Goal: Share content: Share content

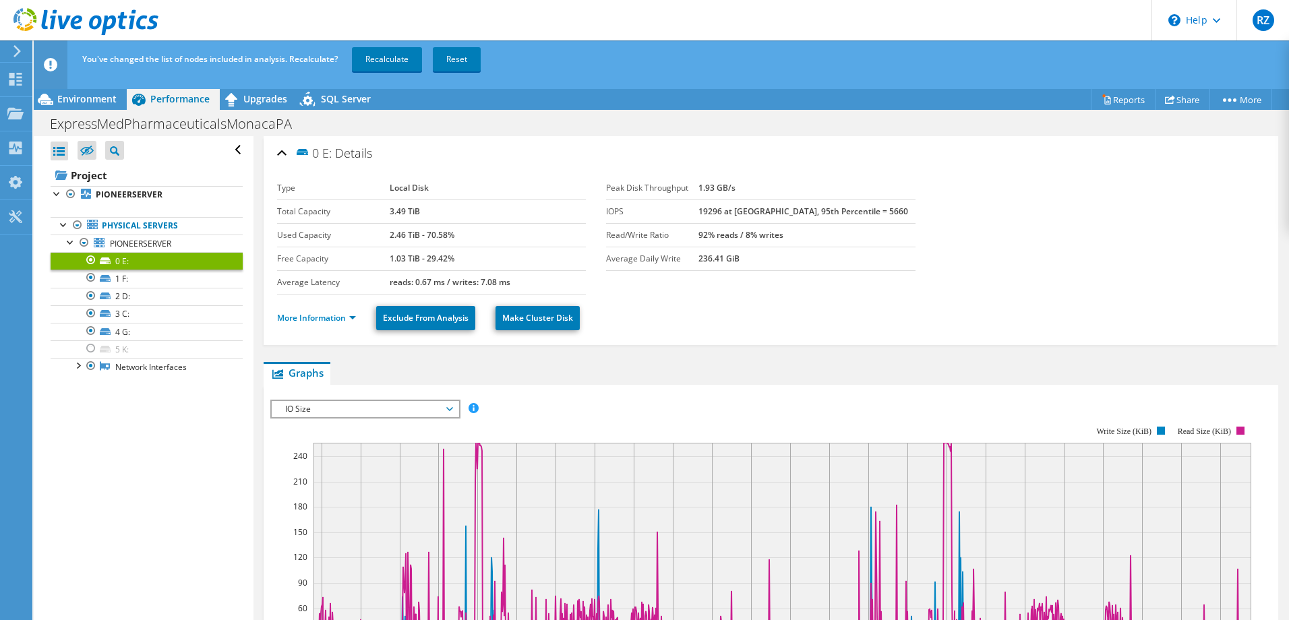
click at [1102, 318] on ul "More Information Exclude From Analysis Make Cluster Disk" at bounding box center [770, 317] width 987 height 28
click at [398, 408] on span "IO Size" at bounding box center [364, 409] width 173 height 16
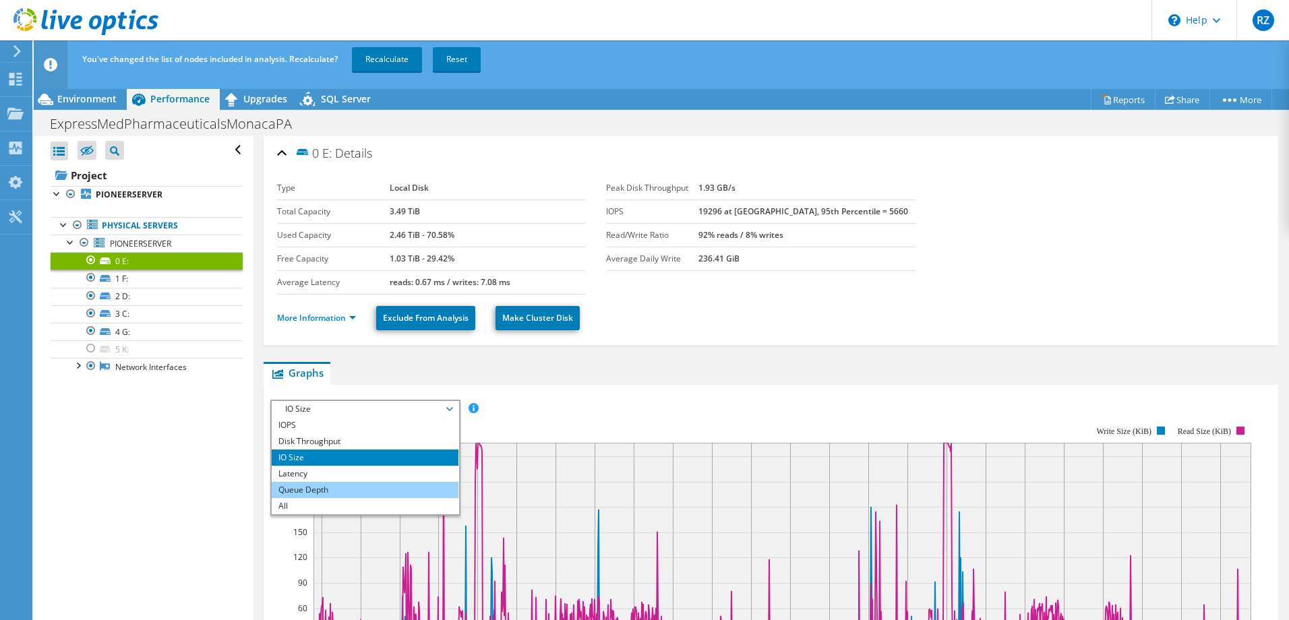
click at [369, 494] on li "Queue Depth" at bounding box center [365, 490] width 187 height 16
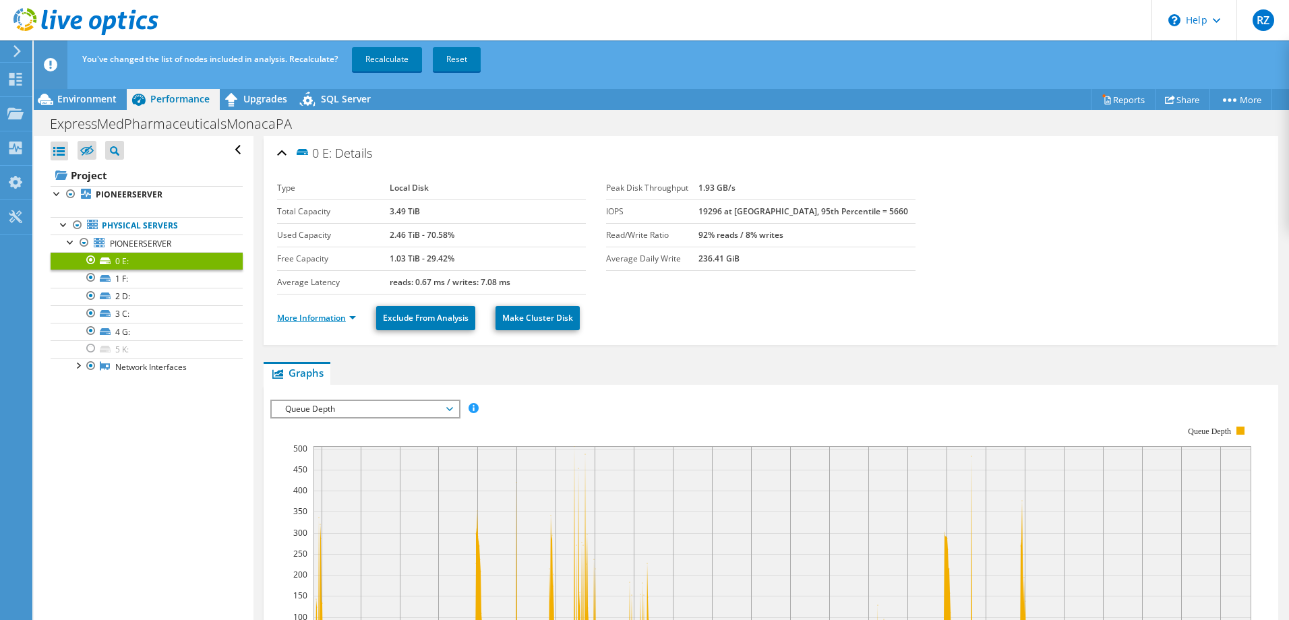
click at [346, 319] on link "More Information" at bounding box center [316, 317] width 79 height 11
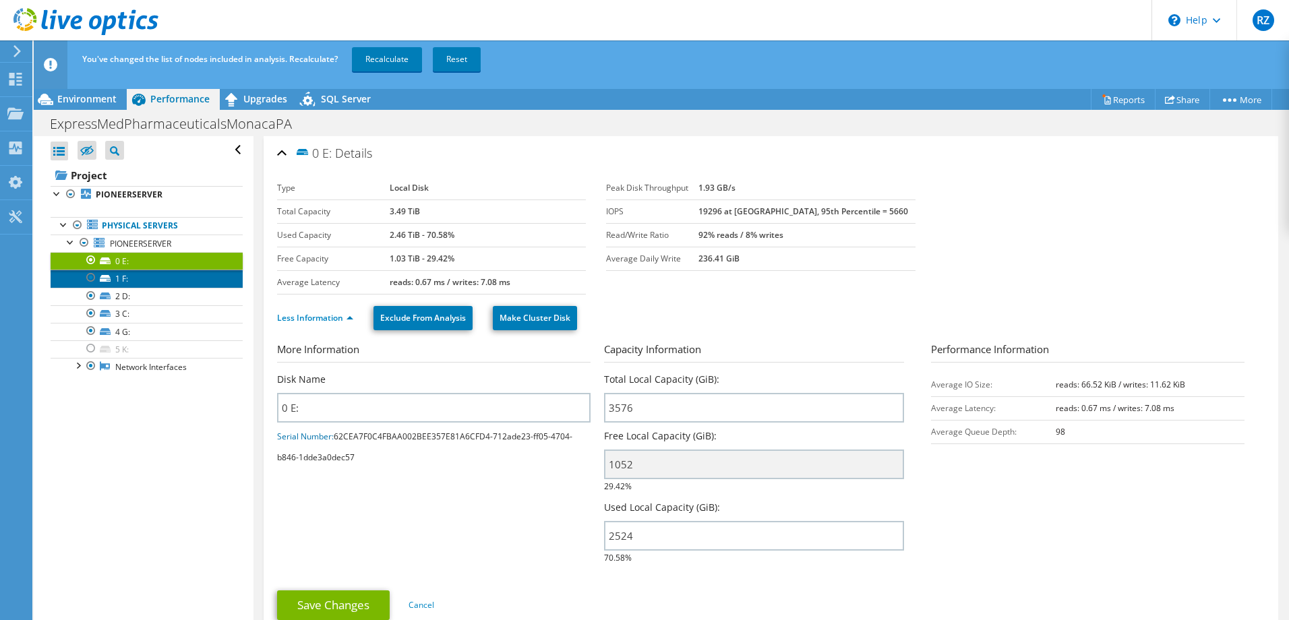
click at [112, 278] on link "1 F:" at bounding box center [147, 279] width 192 height 18
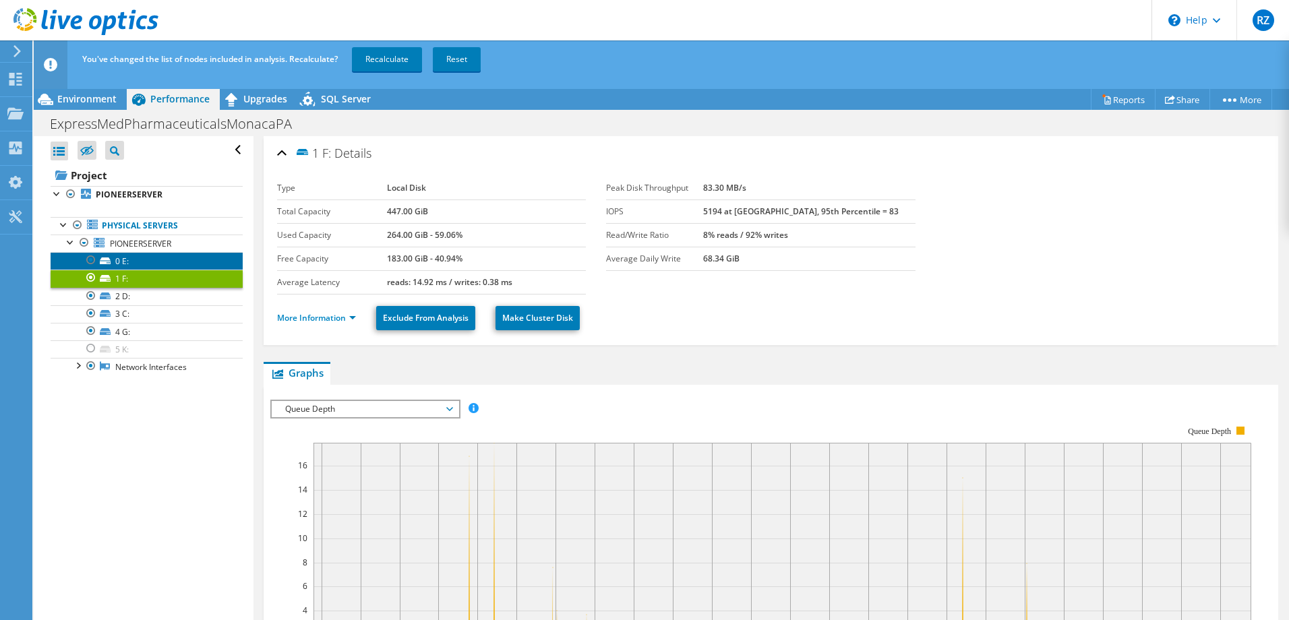
click at [136, 263] on link "0 E:" at bounding box center [147, 261] width 192 height 18
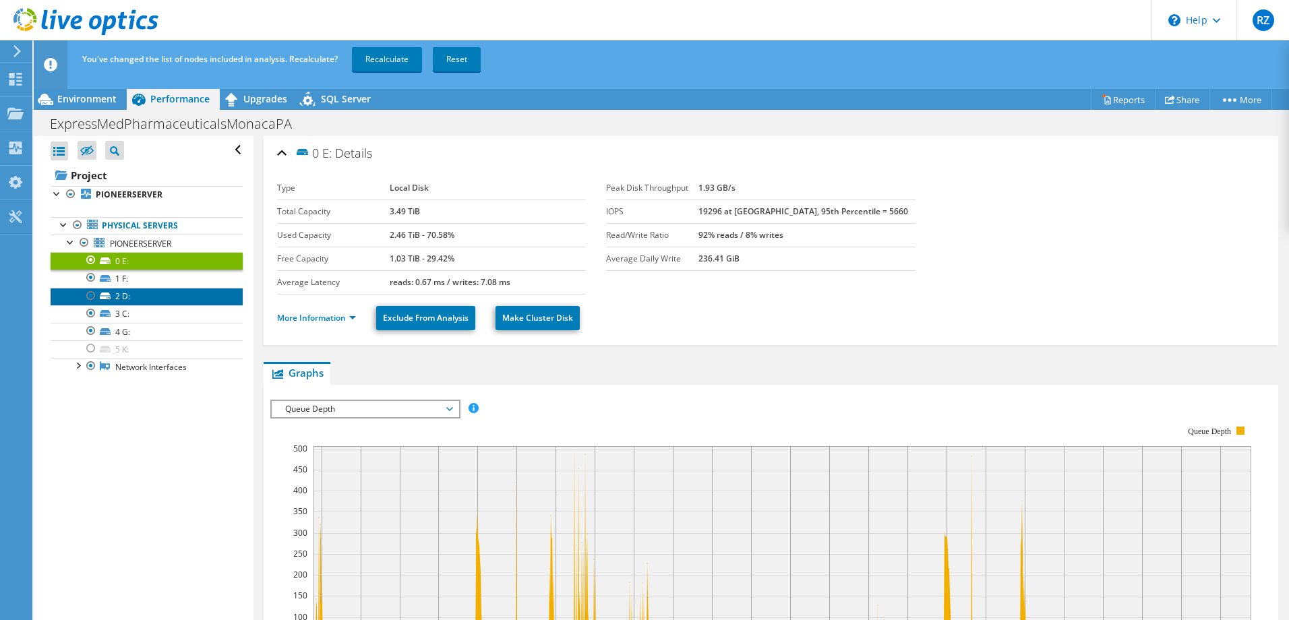
click at [123, 301] on link "2 D:" at bounding box center [147, 297] width 192 height 18
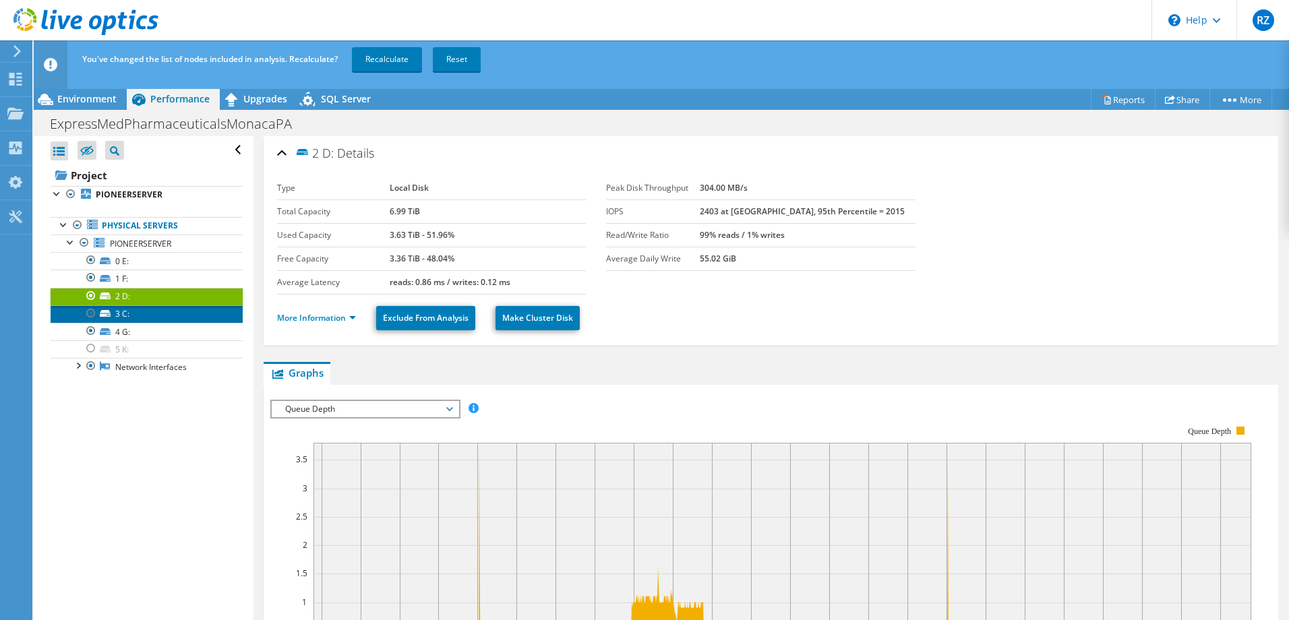
click at [137, 313] on link "3 C:" at bounding box center [147, 314] width 192 height 18
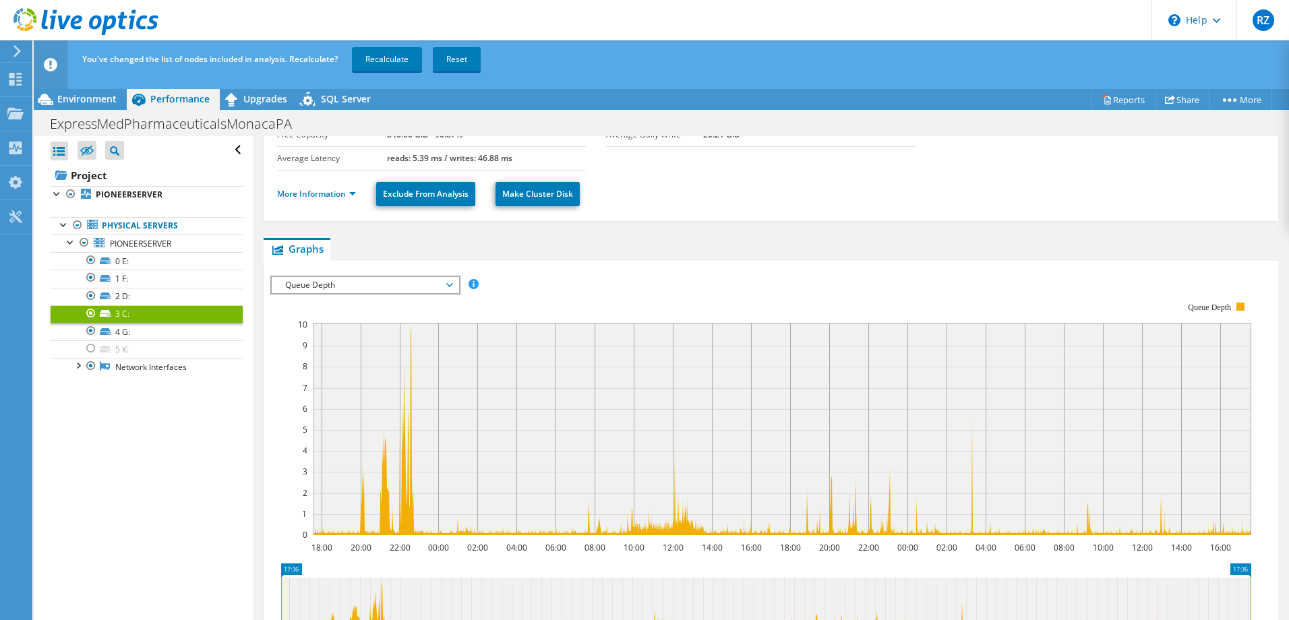
scroll to position [135, 0]
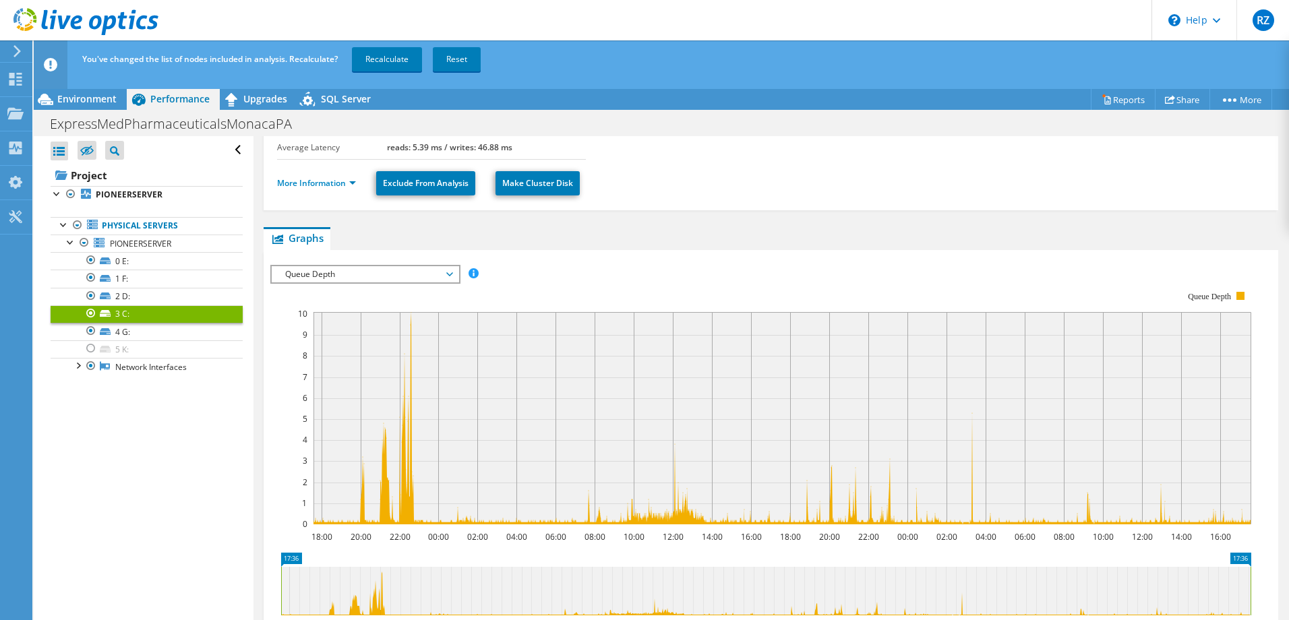
click at [286, 266] on span "Queue Depth" at bounding box center [364, 274] width 173 height 16
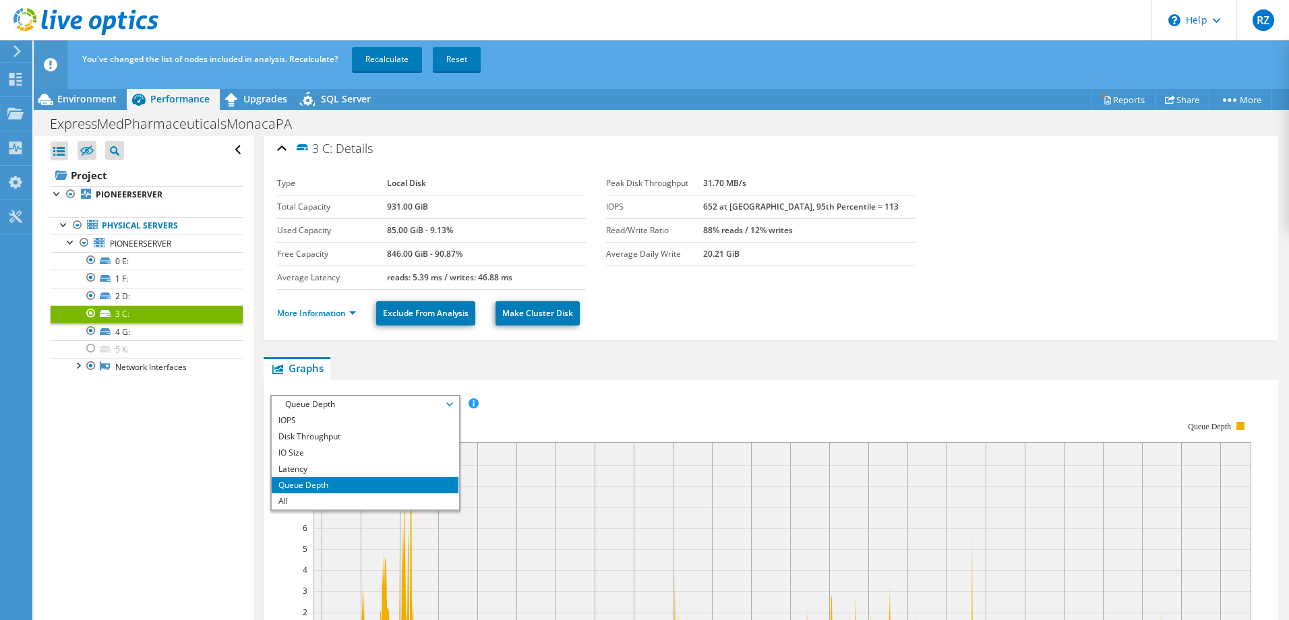
scroll to position [0, 0]
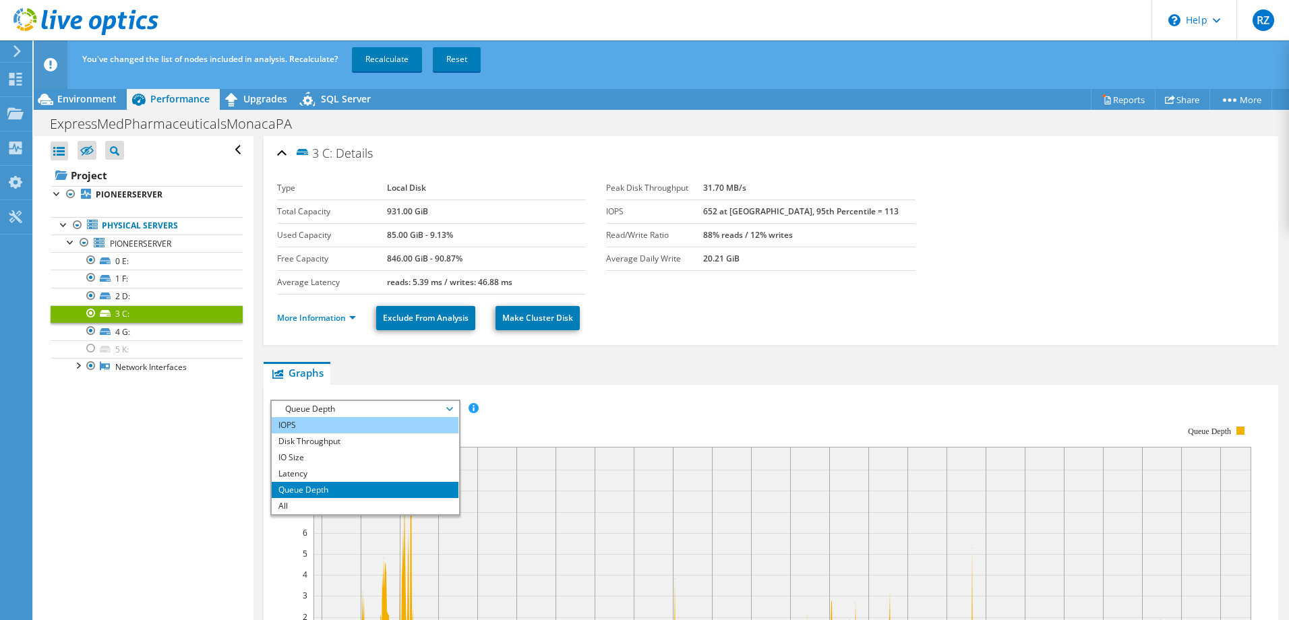
click at [318, 420] on li "IOPS" at bounding box center [365, 425] width 187 height 16
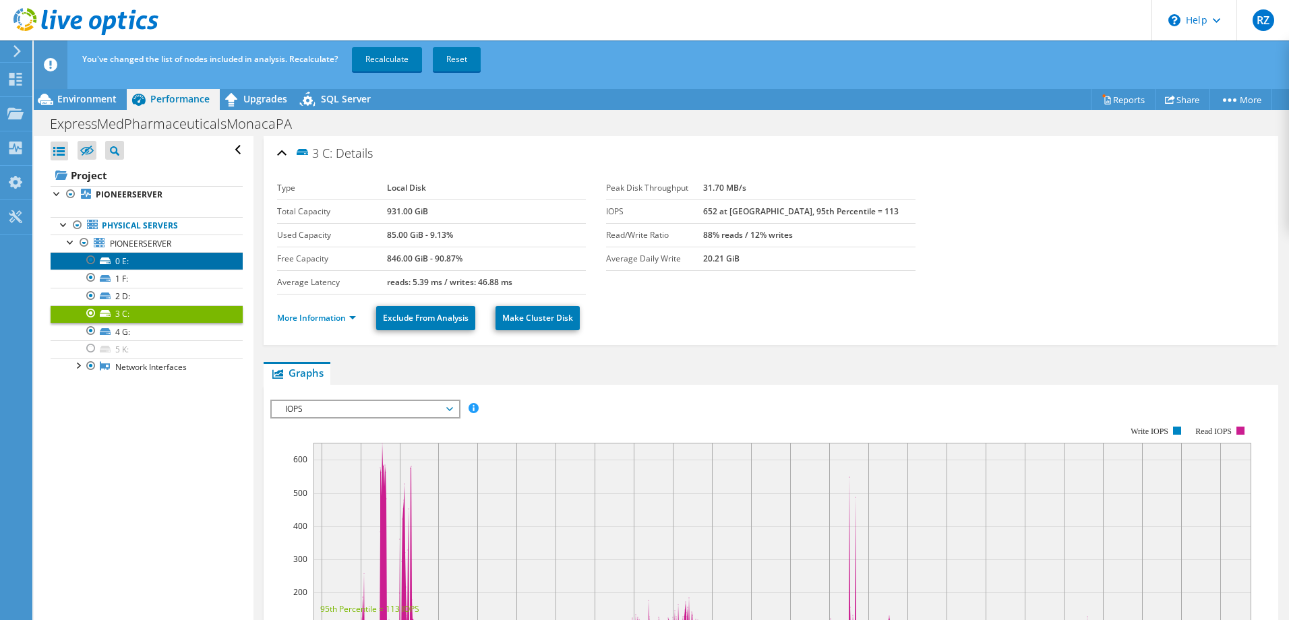
click at [139, 266] on link "0 E:" at bounding box center [147, 261] width 192 height 18
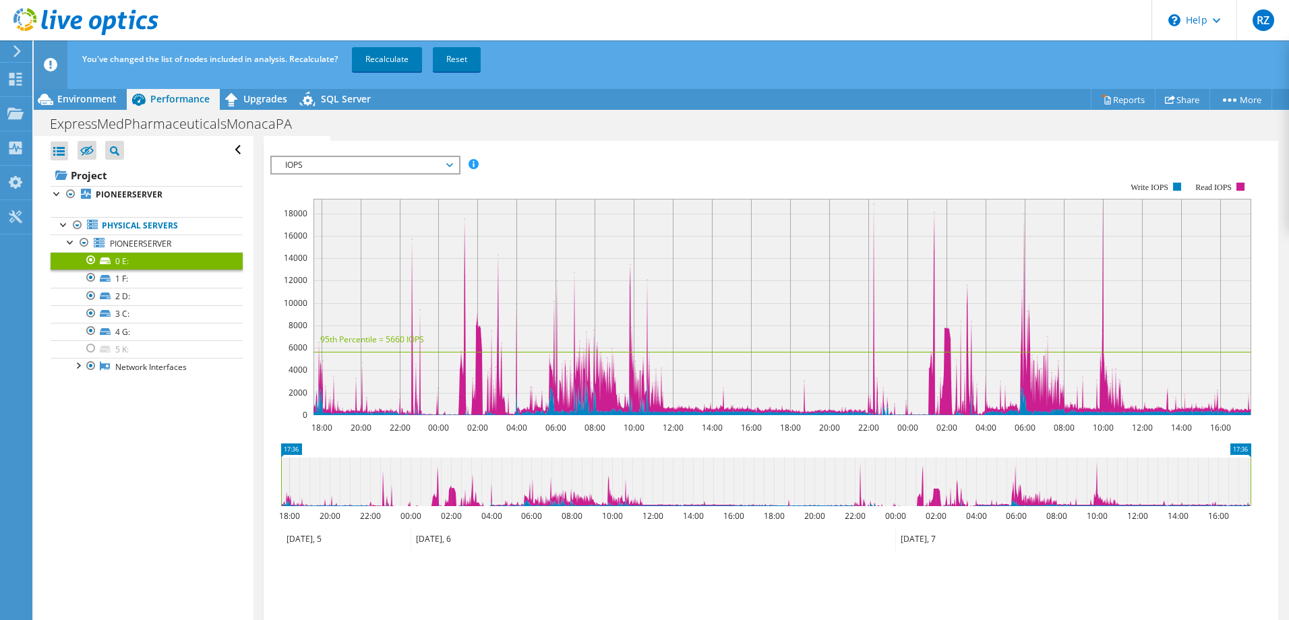
scroll to position [202, 0]
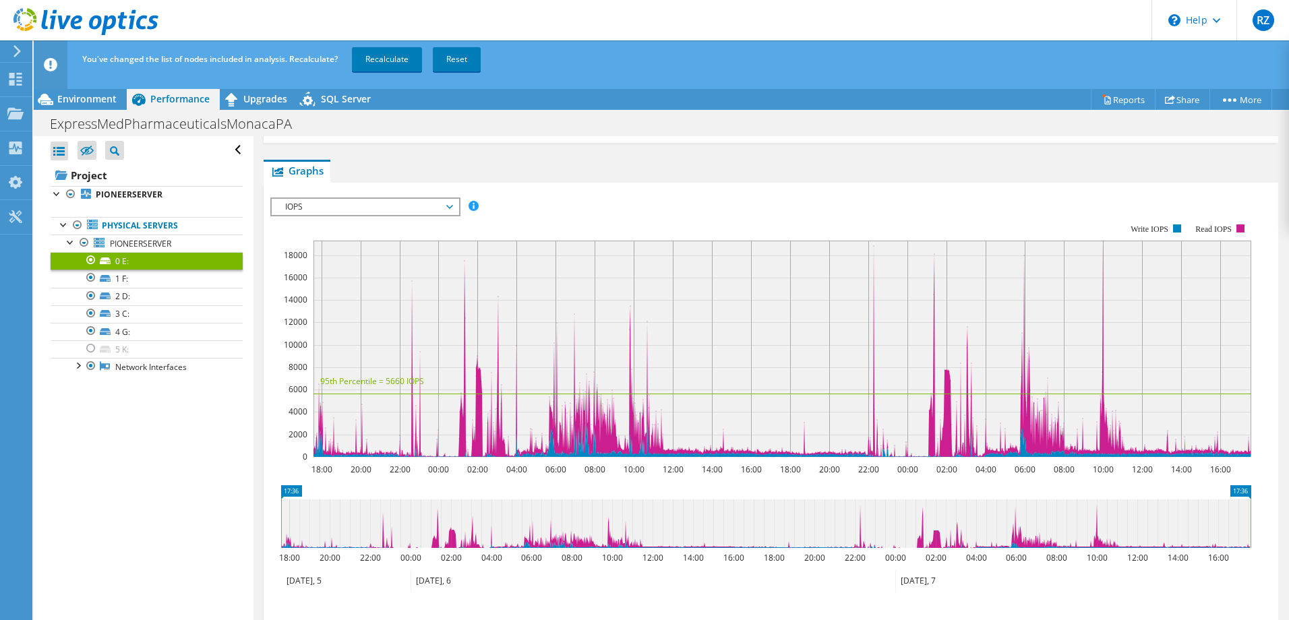
click at [104, 451] on div "Open All Close All Hide Excluded Nodes Project Tree Filter" at bounding box center [143, 389] width 219 height 506
click at [369, 204] on span "IOPS" at bounding box center [364, 207] width 173 height 16
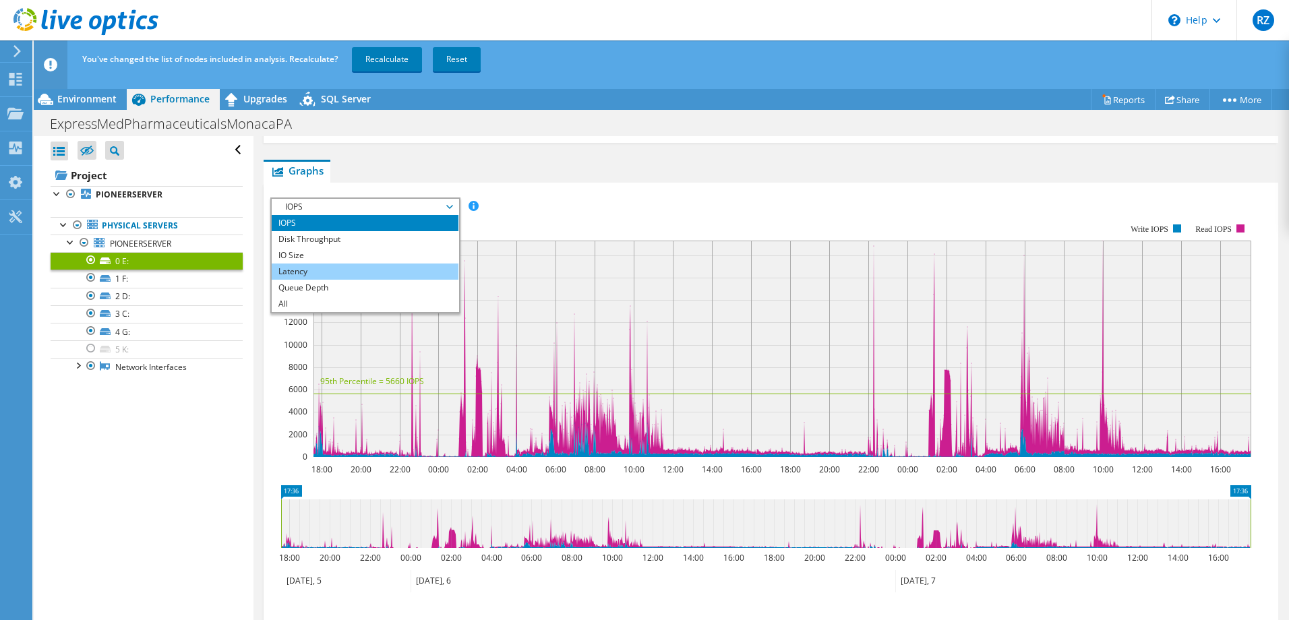
click at [342, 274] on li "Latency" at bounding box center [365, 272] width 187 height 16
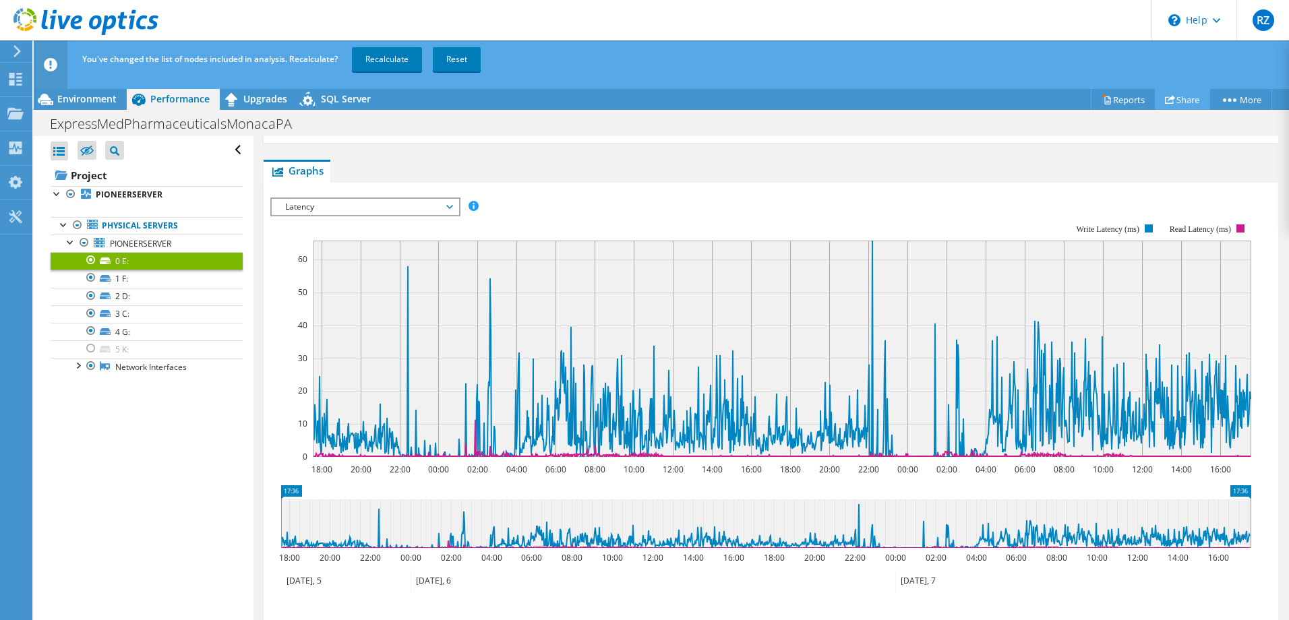
click at [1184, 99] on link "Share" at bounding box center [1182, 99] width 55 height 21
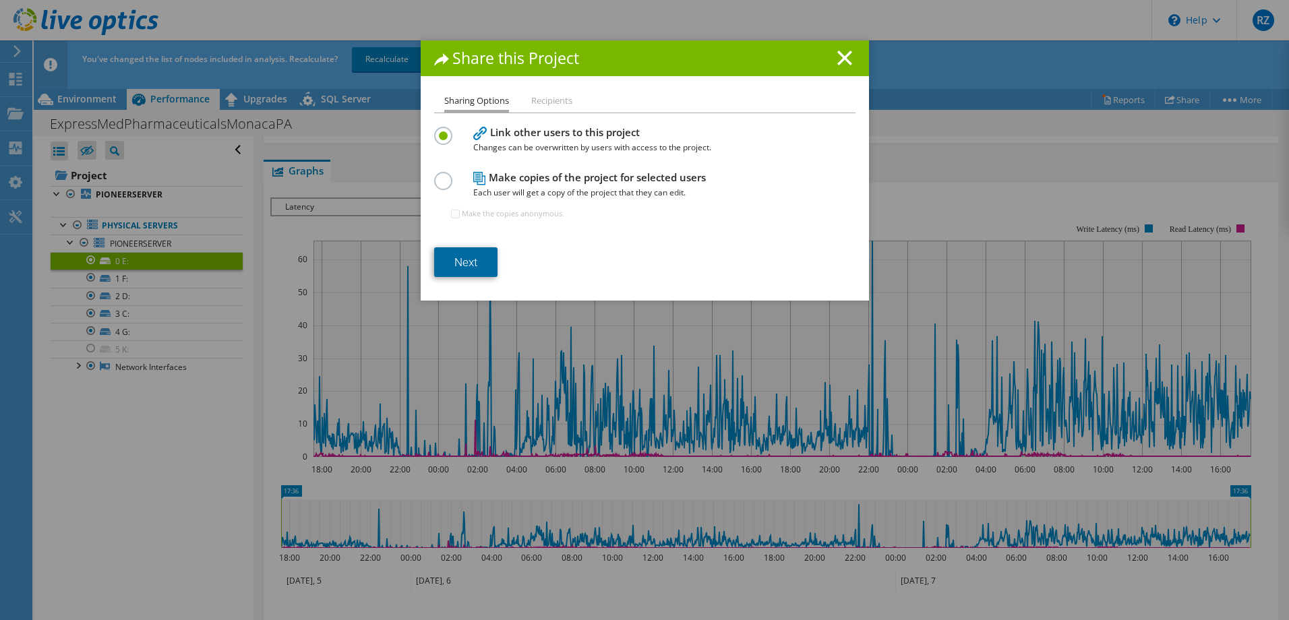
click at [458, 253] on link "Next" at bounding box center [465, 262] width 63 height 30
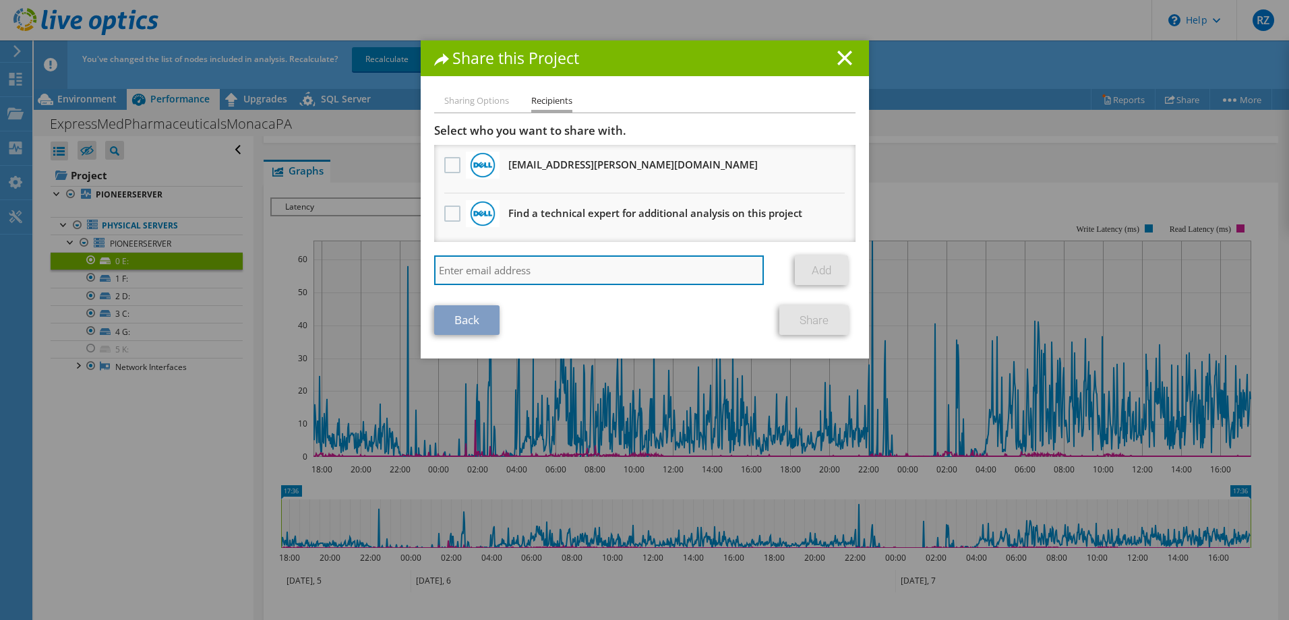
click at [610, 261] on input "search" at bounding box center [599, 270] width 330 height 30
type input "trey.glass@redsailtechnologies.com"
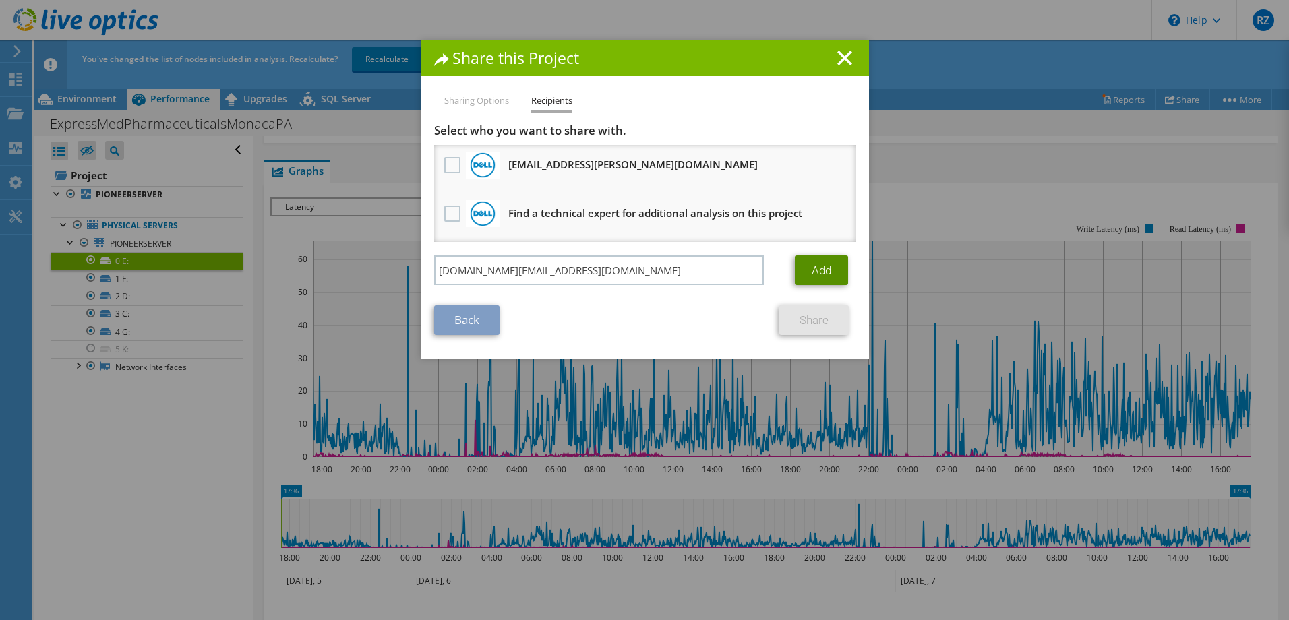
click at [818, 264] on link "Add" at bounding box center [821, 270] width 53 height 30
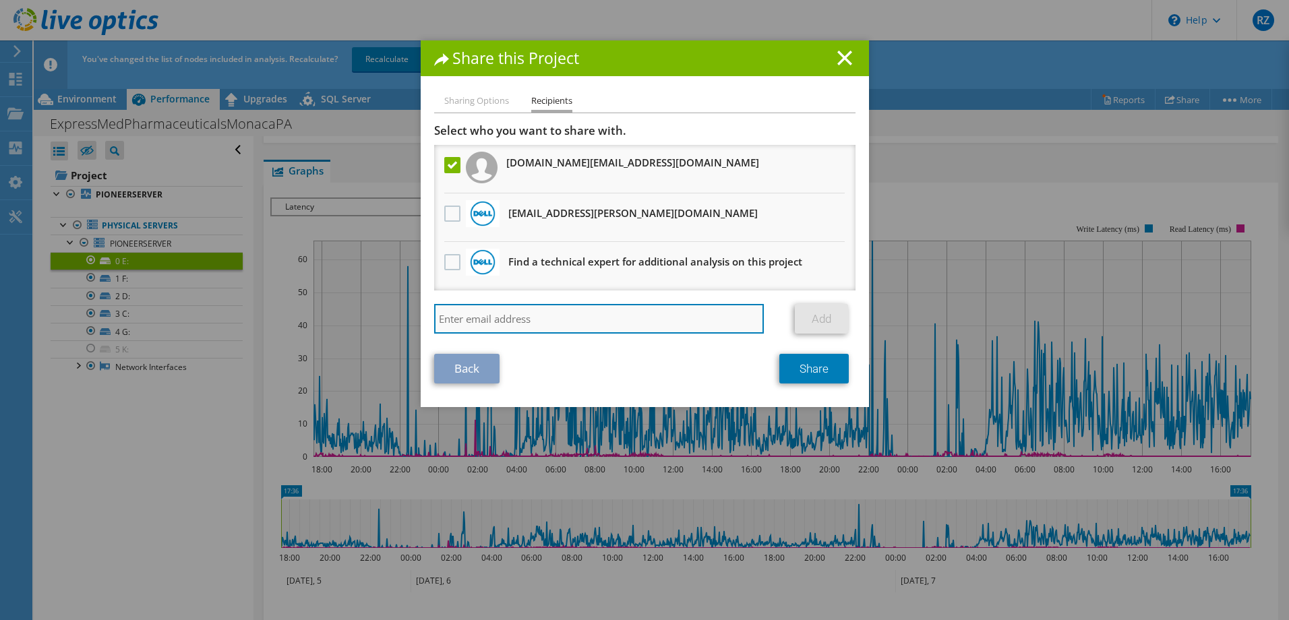
click at [528, 324] on input "search" at bounding box center [599, 319] width 330 height 30
type input "Chris.Stoll@RedSailTechnologies.com"
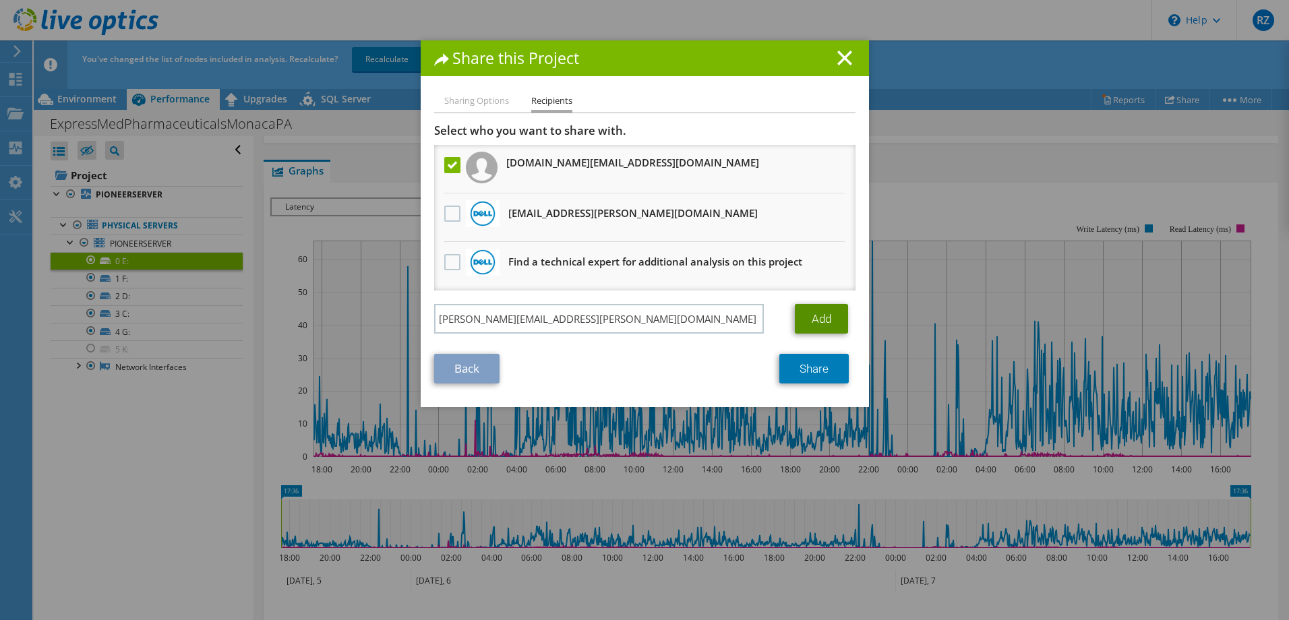
click at [835, 314] on link "Add" at bounding box center [821, 319] width 53 height 30
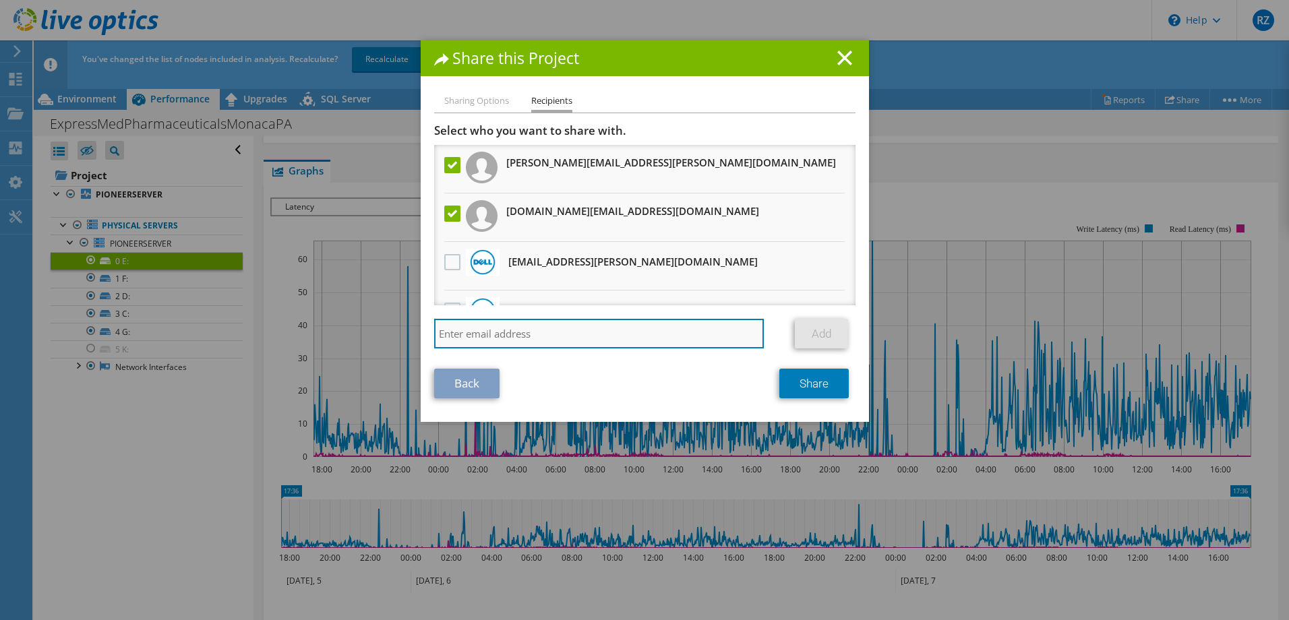
click at [576, 331] on input "search" at bounding box center [599, 334] width 330 height 30
paste input "Chris.Stoll@RedSailTechnologies.com"
click at [446, 339] on input "Chris.Stoll@RedSailTechnologies.com" at bounding box center [599, 334] width 330 height 30
click at [483, 334] on input "Glenn.Stoll@RedSailTechnologies.com" at bounding box center [599, 334] width 330 height 30
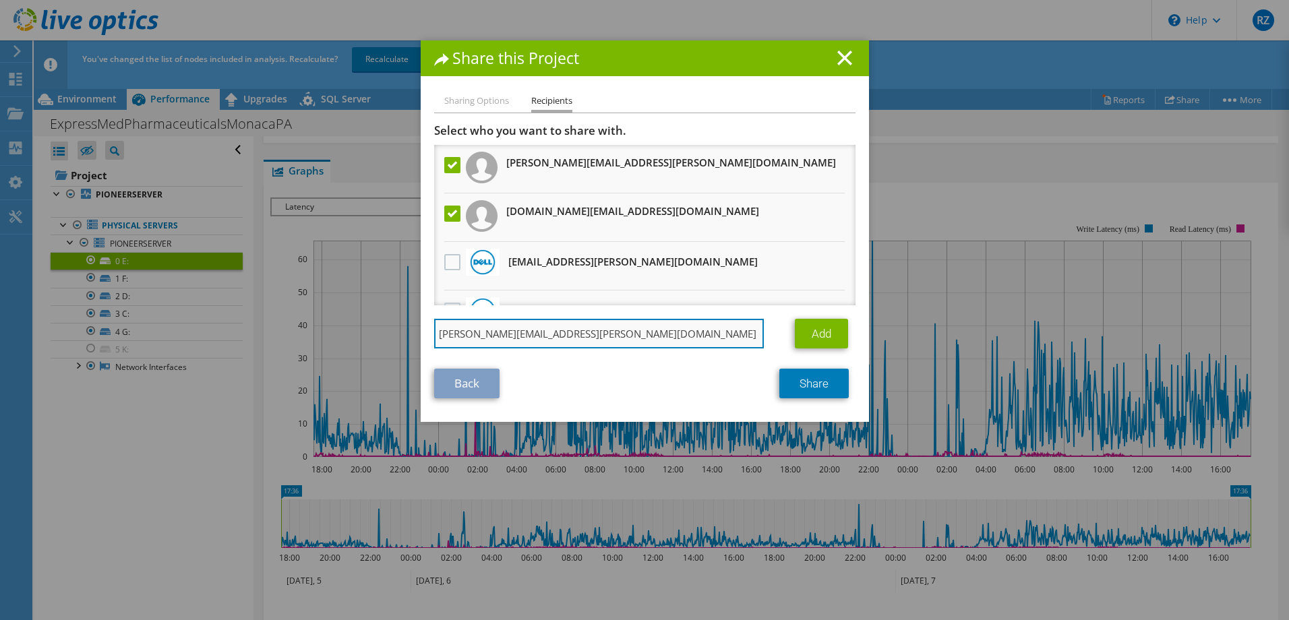
click at [483, 334] on input "Glenn.Stoll@RedSailTechnologies.com" at bounding box center [599, 334] width 330 height 30
type input "Glenn.Cipolla@RedSailTechnologies.com"
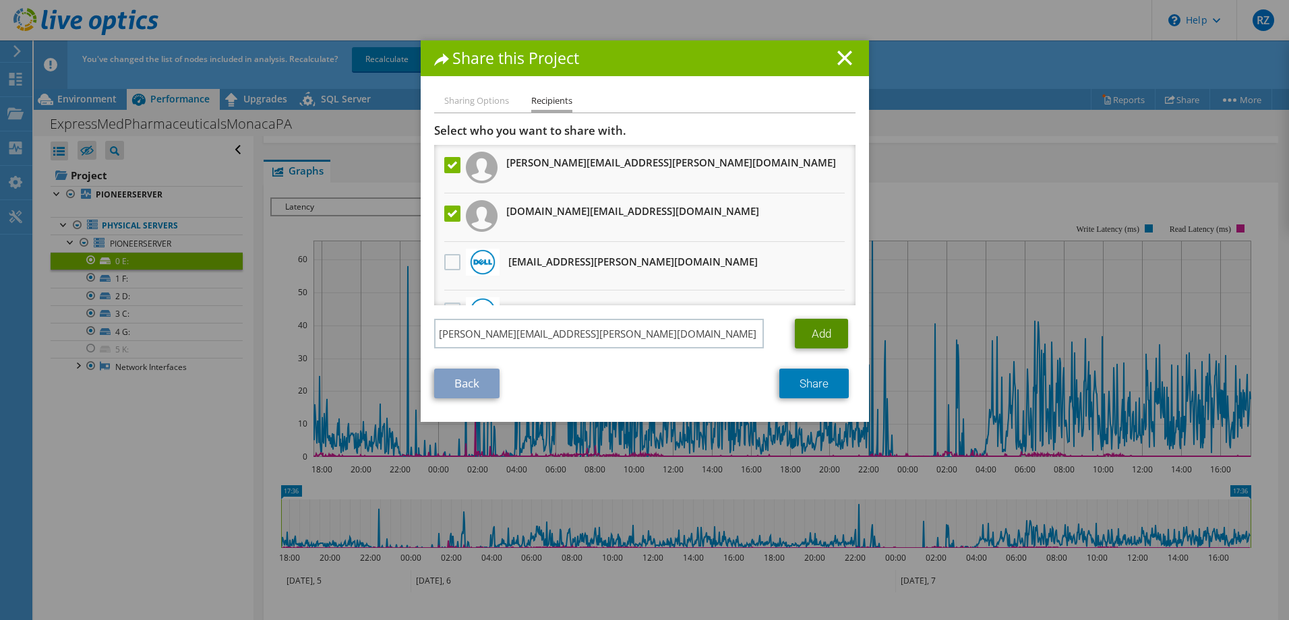
click at [837, 340] on link "Add" at bounding box center [821, 334] width 53 height 30
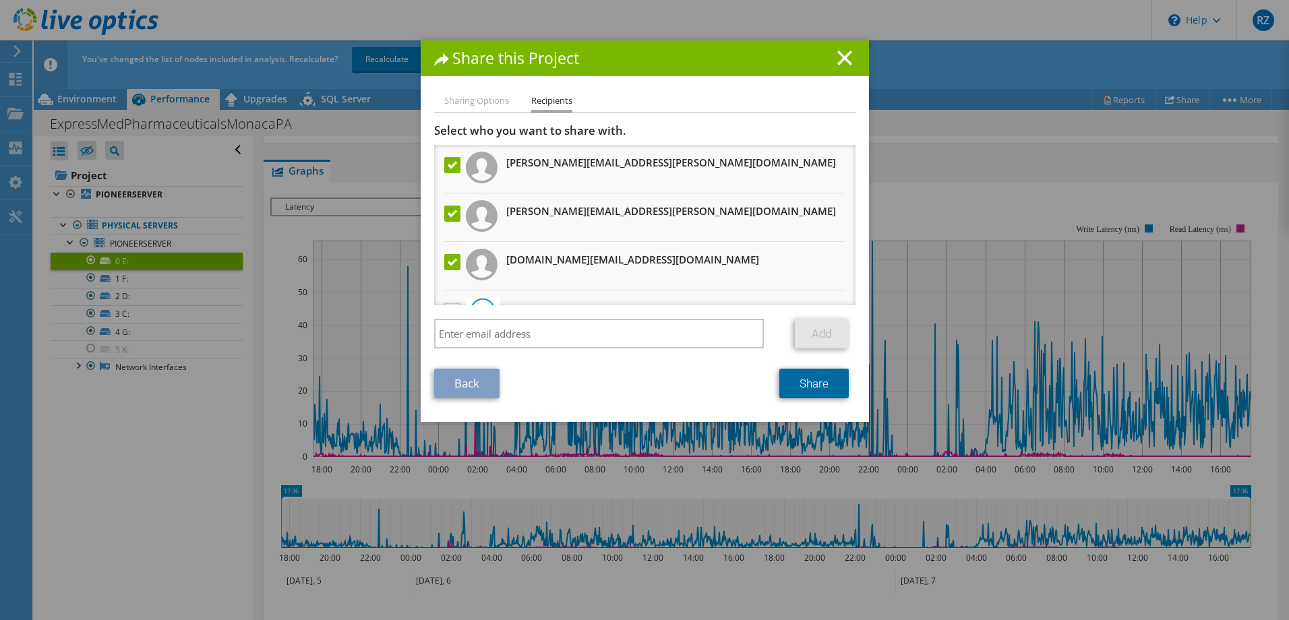
click at [828, 379] on link "Share" at bounding box center [813, 384] width 69 height 30
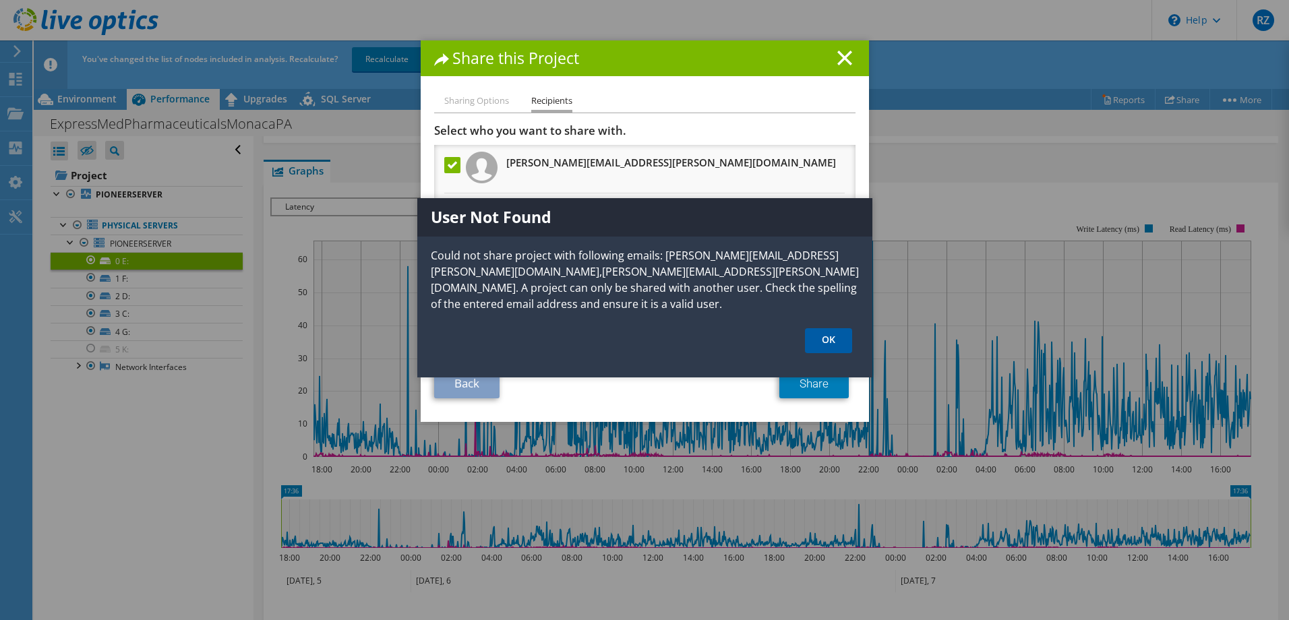
click at [814, 344] on link "OK" at bounding box center [828, 340] width 47 height 25
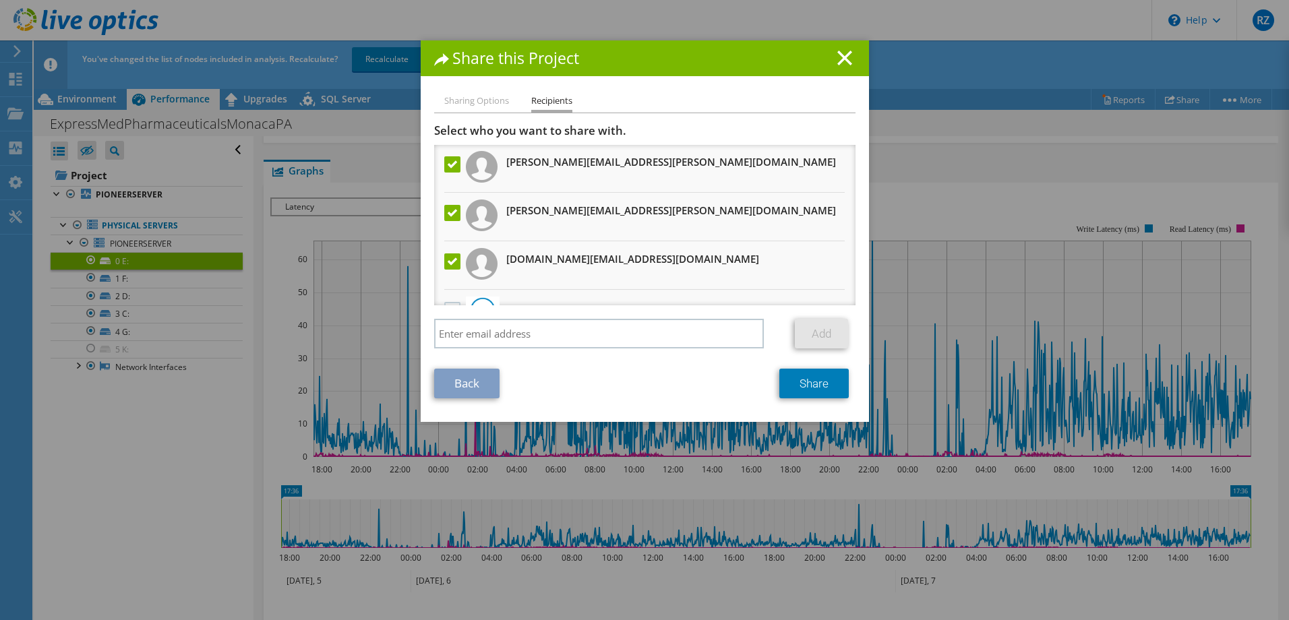
scroll to position [0, 0]
drag, startPoint x: 448, startPoint y: 216, endPoint x: 458, endPoint y: 181, distance: 36.3
click at [448, 215] on label at bounding box center [454, 214] width 20 height 16
click at [0, 0] on input "checkbox" at bounding box center [0, 0] width 0 height 0
click at [444, 162] on label at bounding box center [454, 165] width 20 height 16
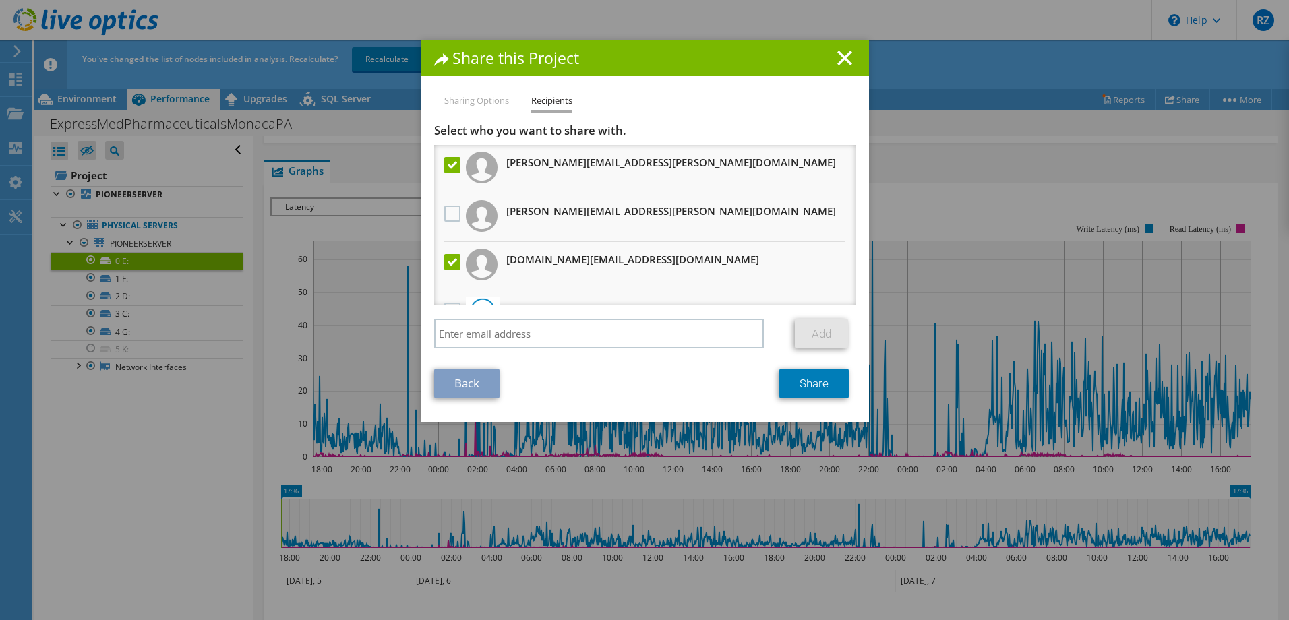
click at [0, 0] on input "checkbox" at bounding box center [0, 0] width 0 height 0
click at [479, 98] on li "Sharing Options" at bounding box center [476, 101] width 65 height 17
click at [803, 388] on link "Share" at bounding box center [813, 384] width 69 height 30
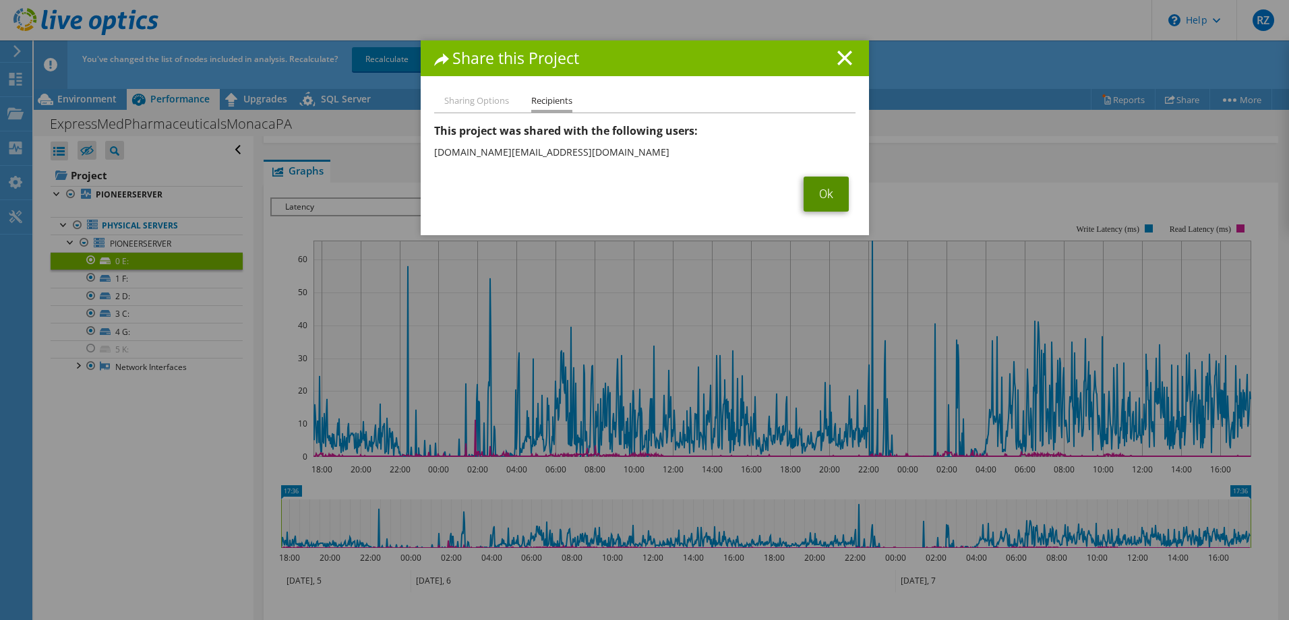
click at [819, 184] on link "Ok" at bounding box center [825, 194] width 45 height 35
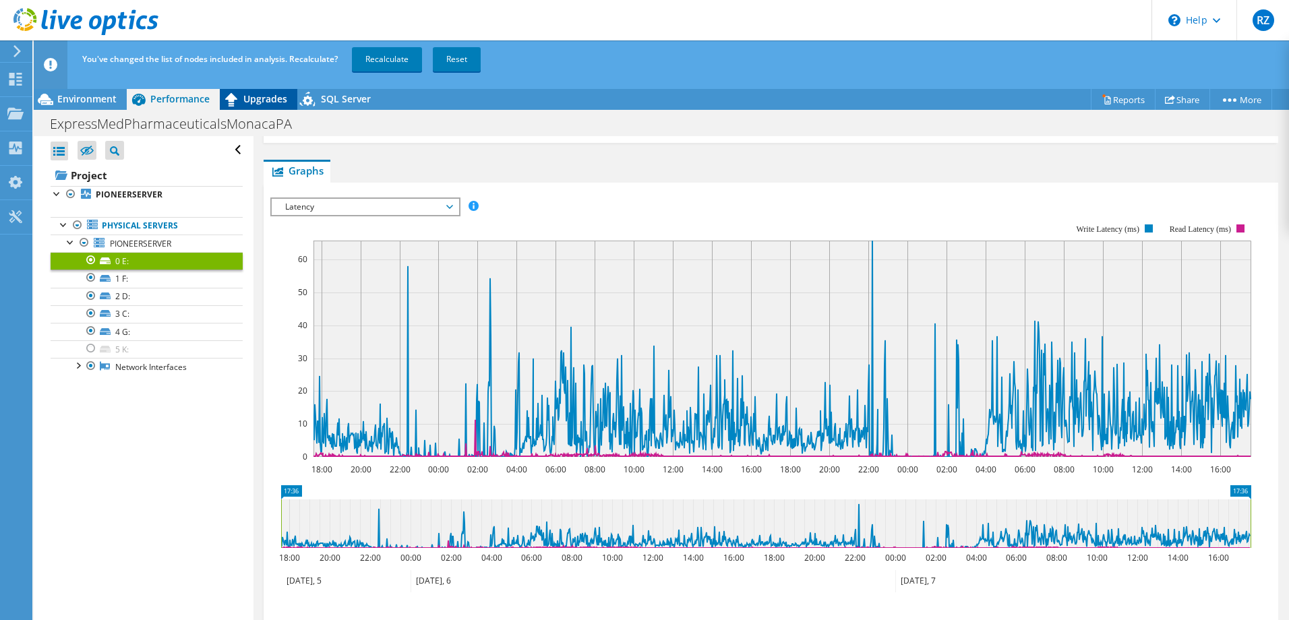
click at [258, 104] on span "Upgrades" at bounding box center [265, 98] width 44 height 13
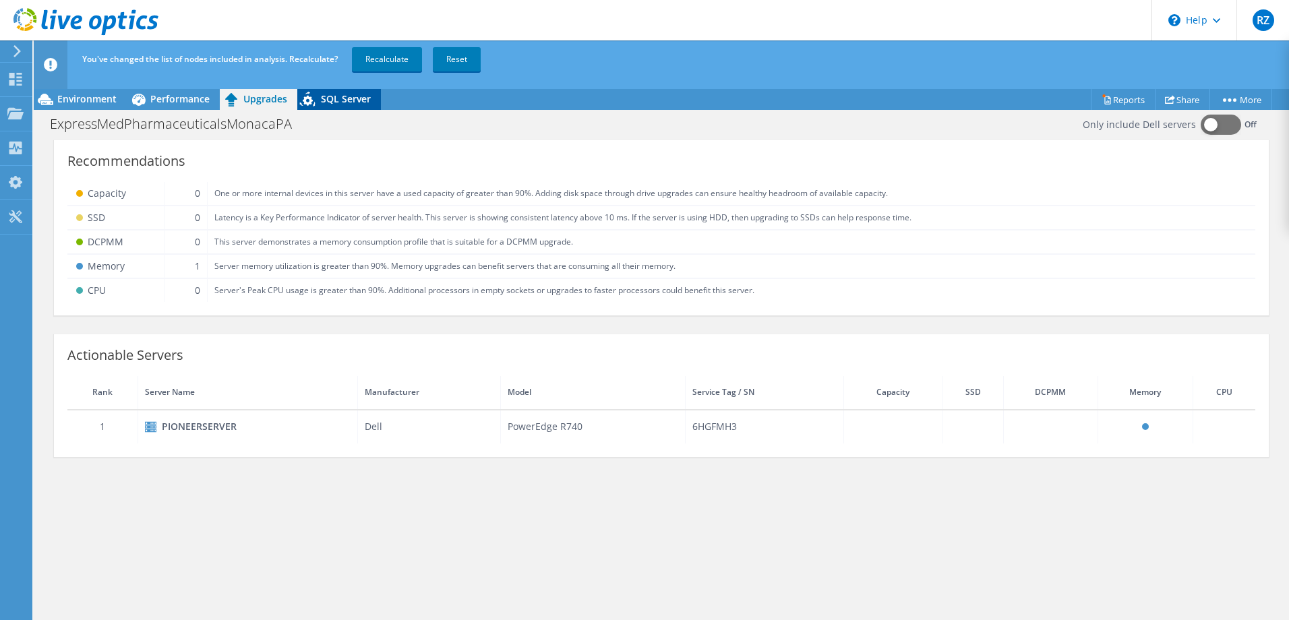
click at [326, 106] on div "SQL Server" at bounding box center [339, 99] width 84 height 22
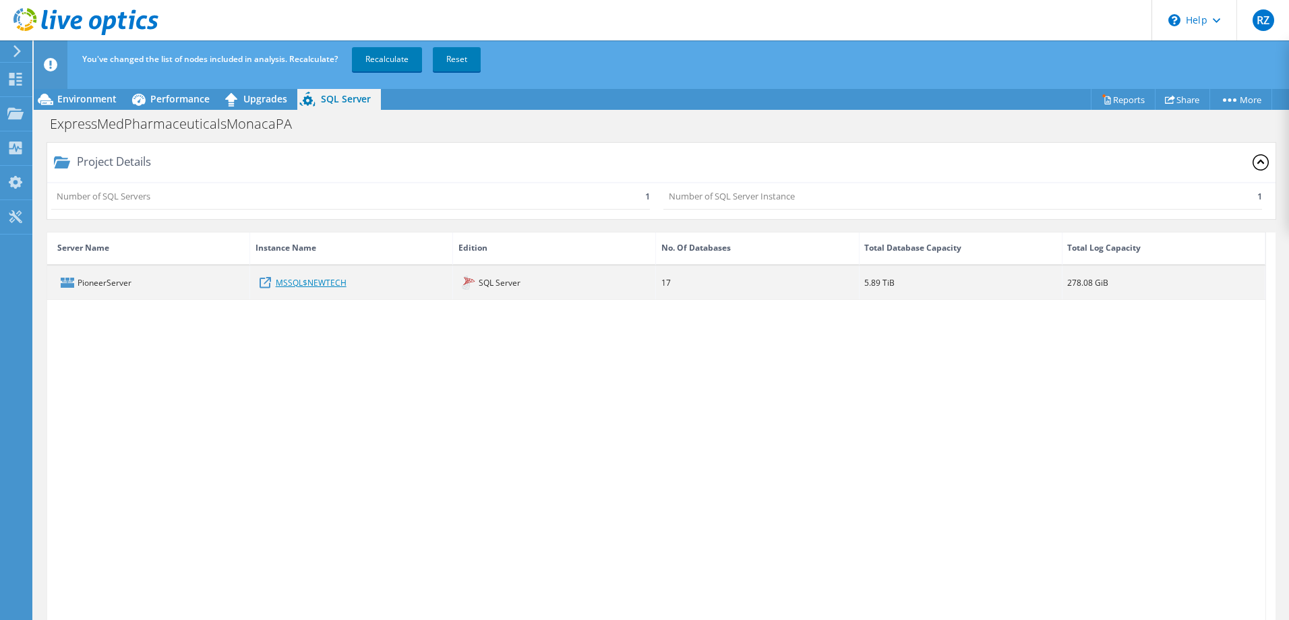
click at [293, 289] on link "MSSQL$NEWTECH" at bounding box center [311, 282] width 71 height 15
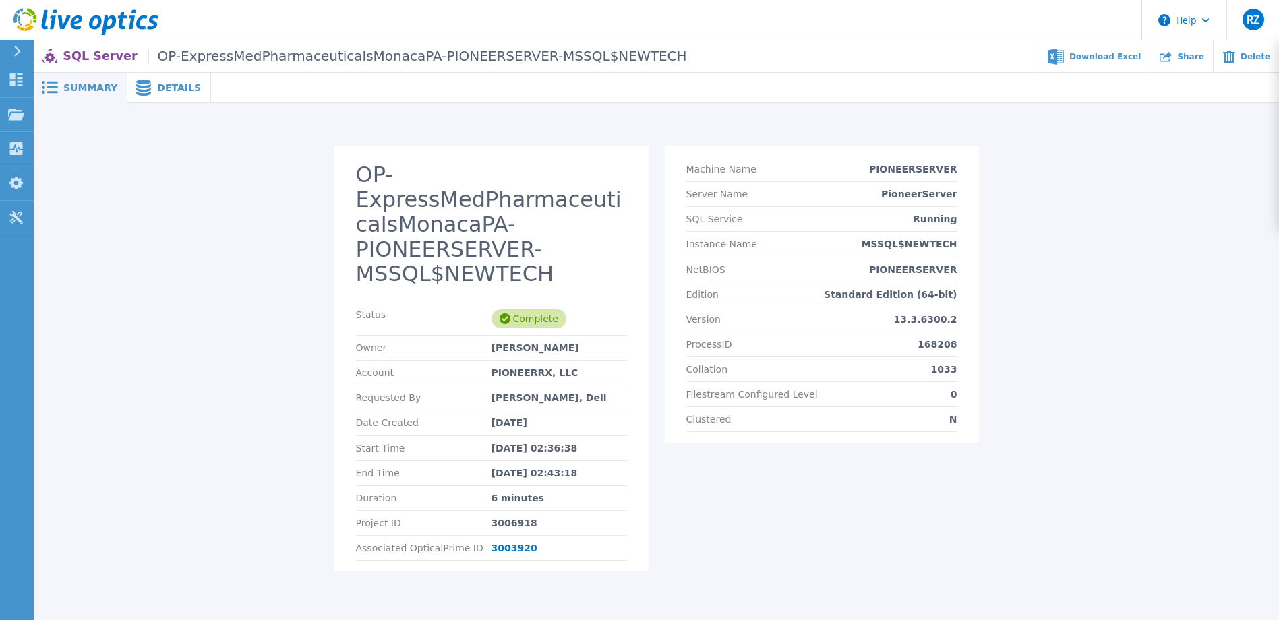
click at [160, 84] on span "Details" at bounding box center [179, 87] width 44 height 9
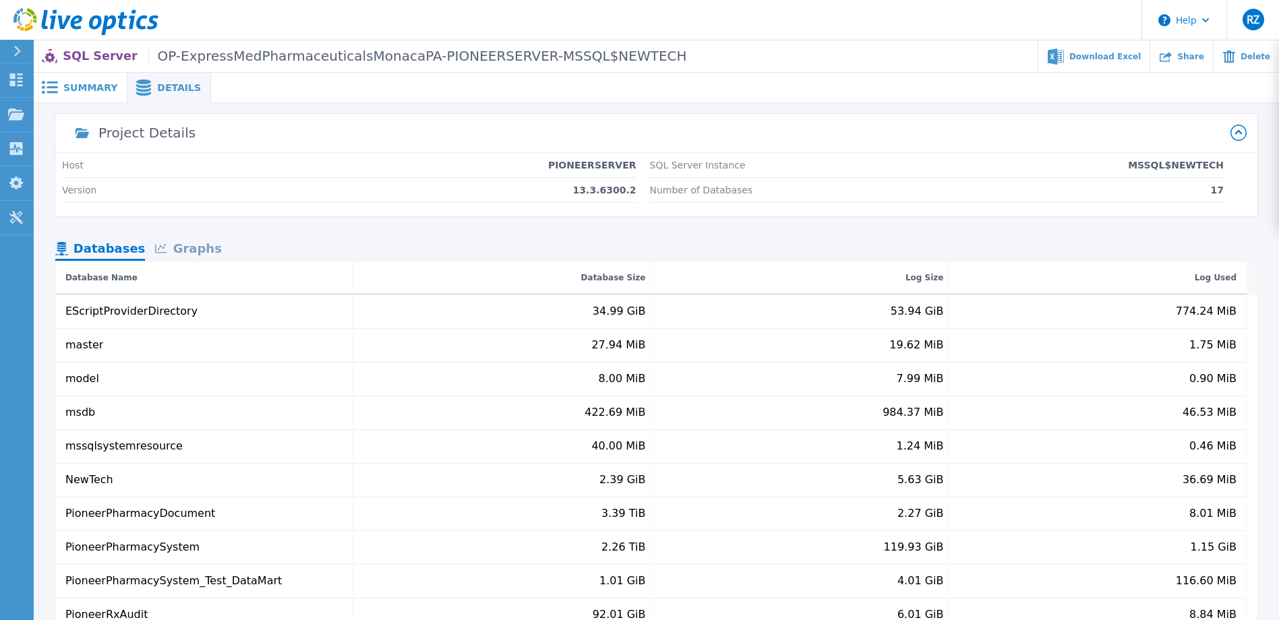
click at [183, 254] on div "Graphs" at bounding box center [188, 250] width 86 height 24
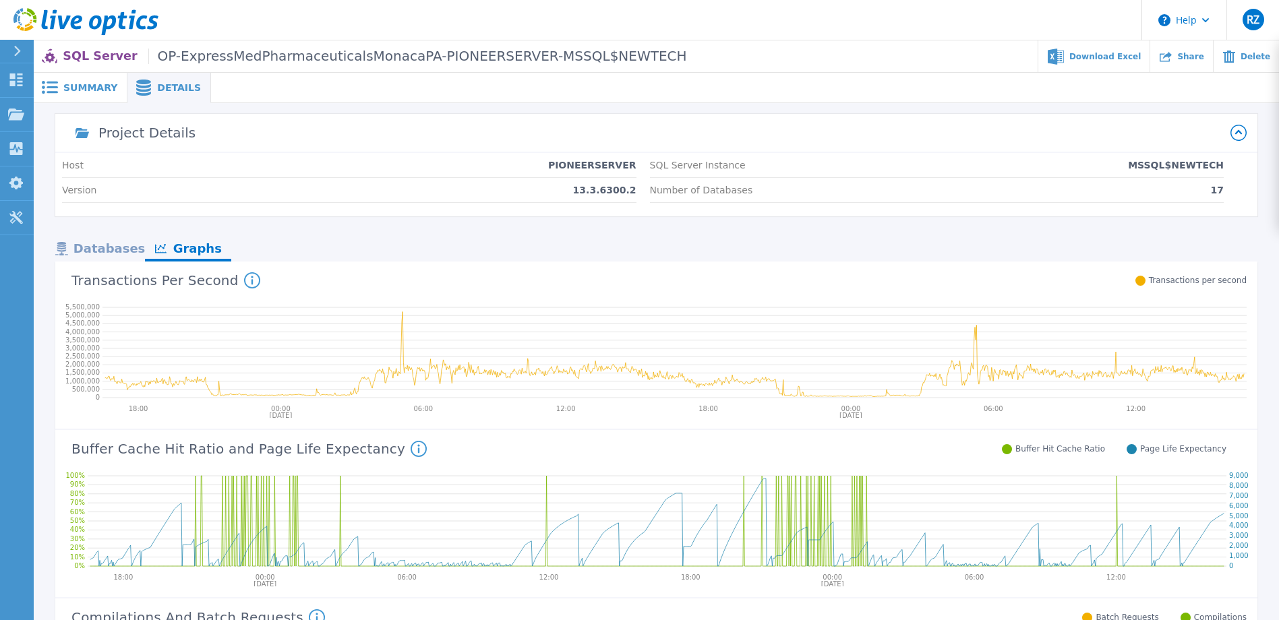
click at [136, 250] on div "Databases" at bounding box center [100, 250] width 90 height 24
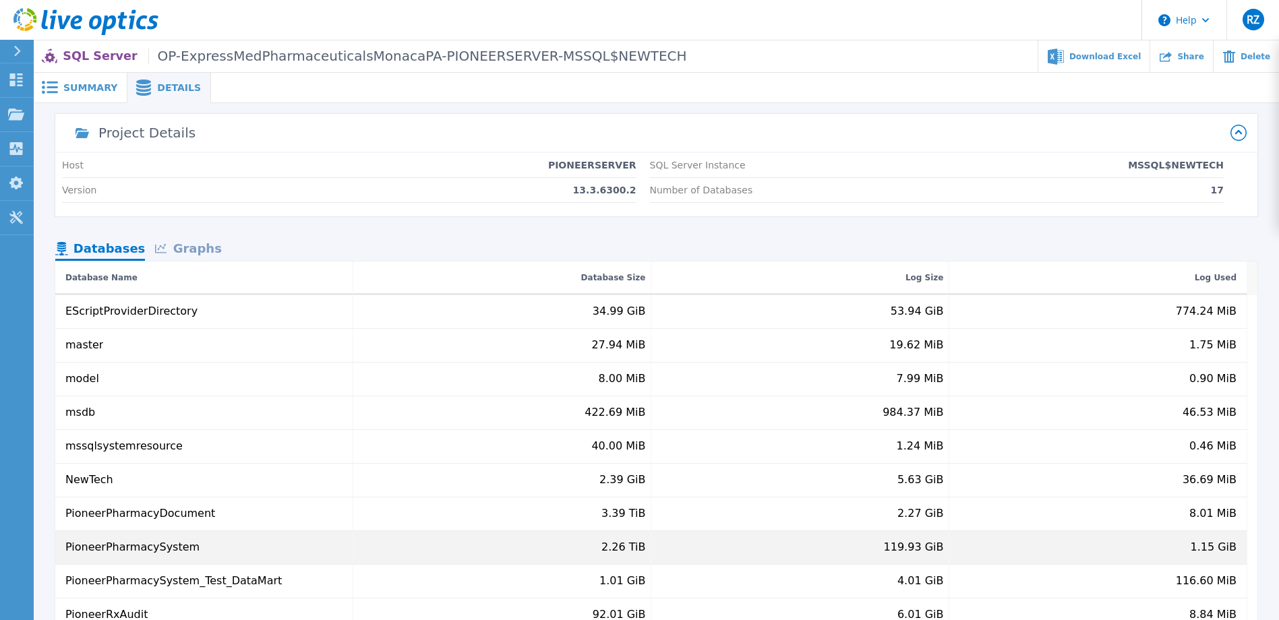
click at [142, 548] on div "PioneerPharmacySystem" at bounding box center [132, 547] width 134 height 12
click at [1184, 557] on div "1.15 GiB" at bounding box center [1098, 547] width 298 height 33
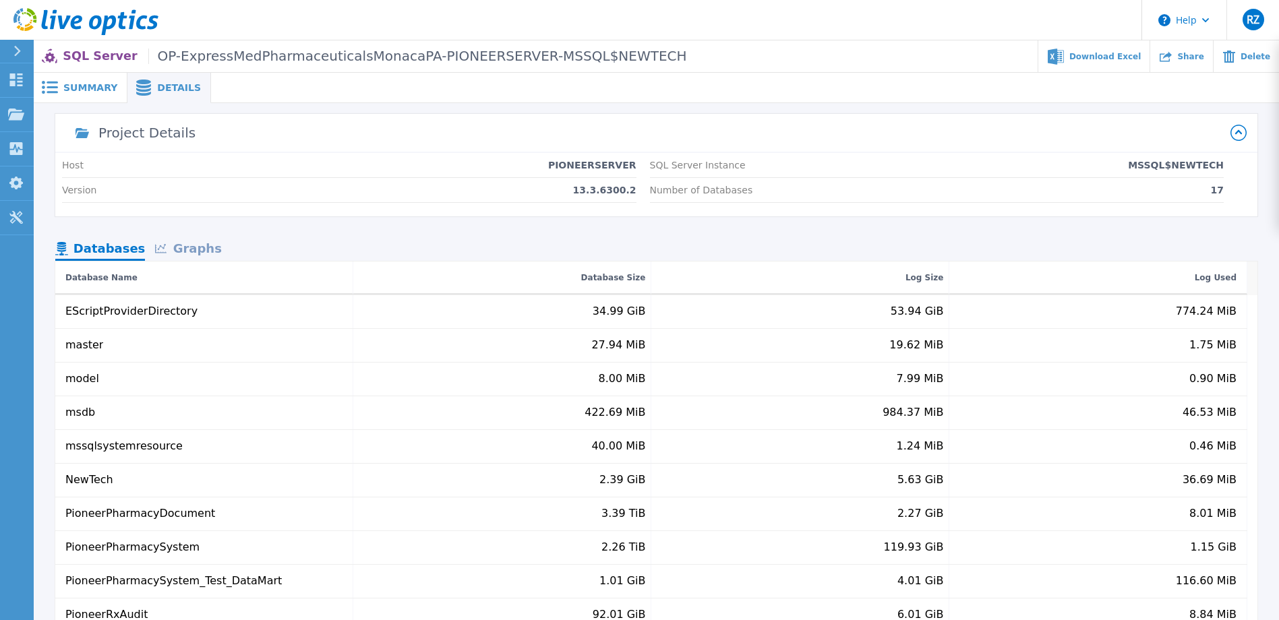
click at [186, 253] on div "Graphs" at bounding box center [188, 250] width 86 height 24
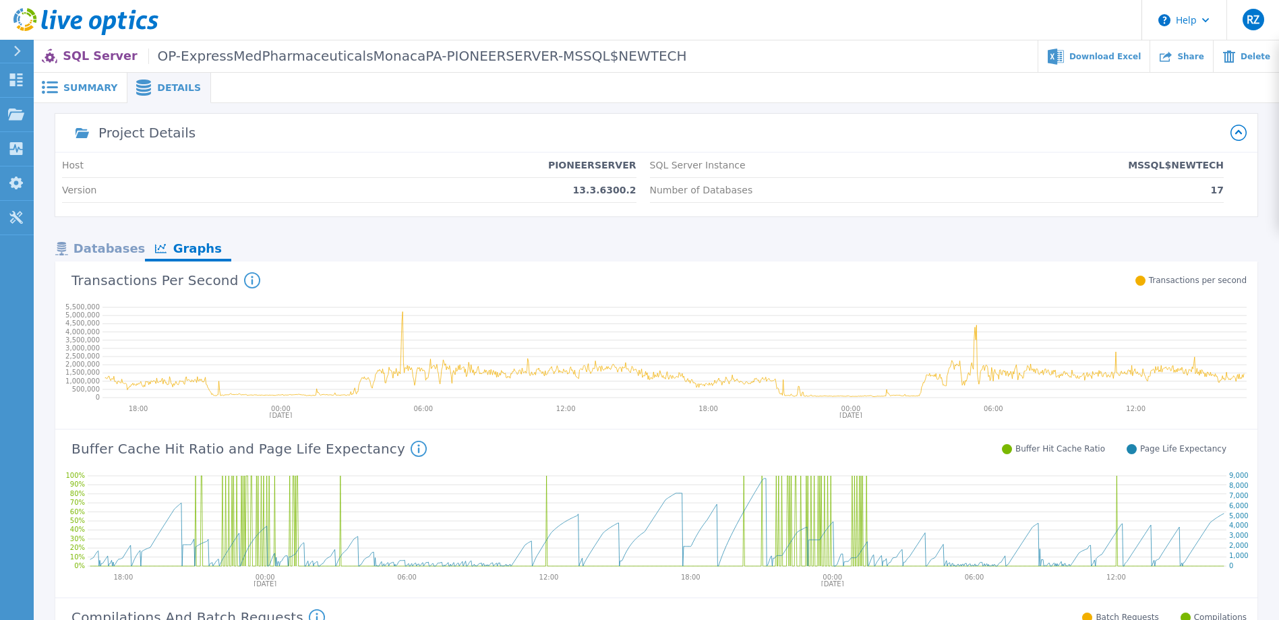
click at [244, 280] on icon at bounding box center [252, 280] width 16 height 16
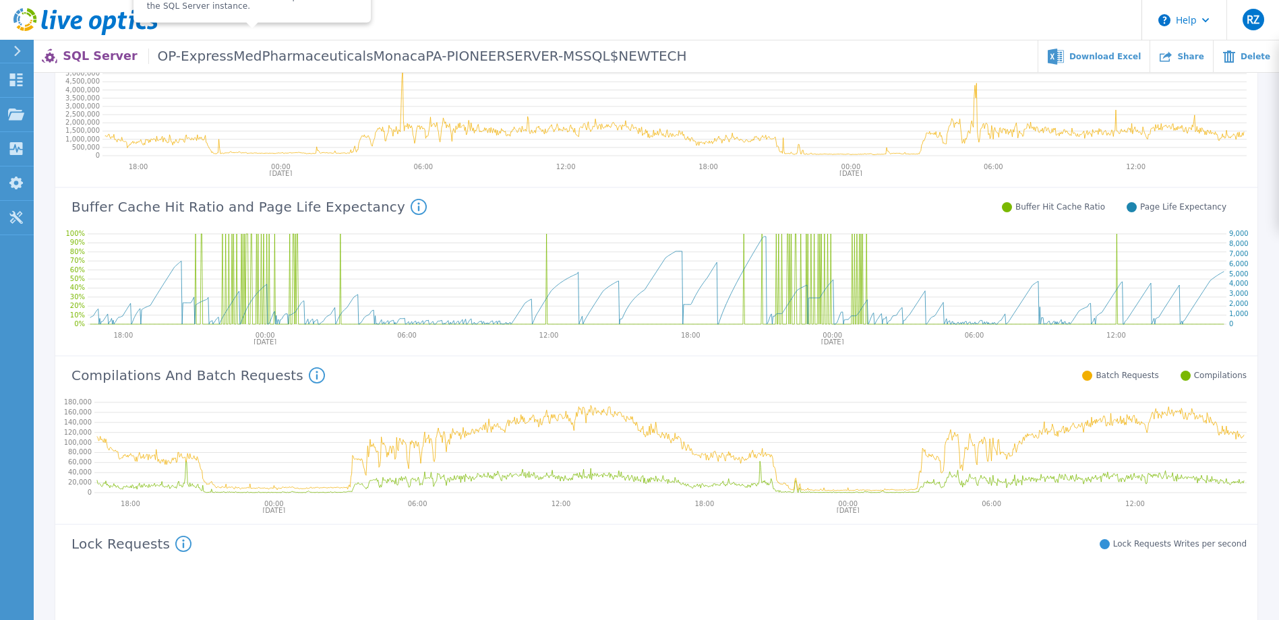
scroll to position [270, 0]
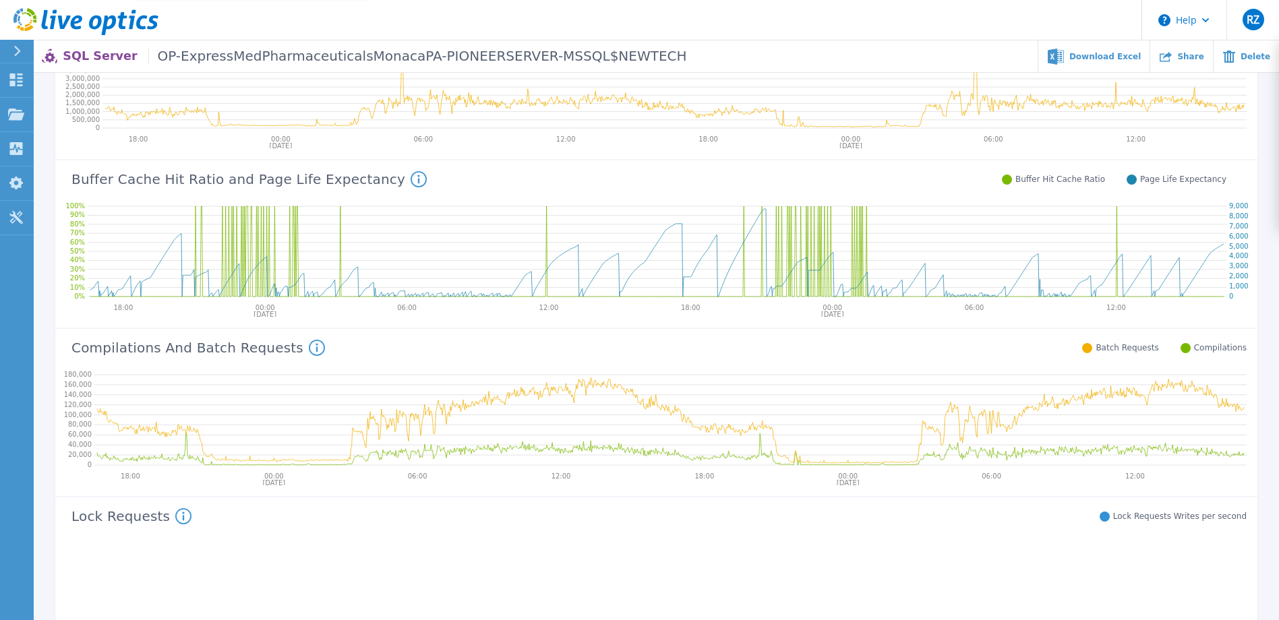
click at [411, 173] on circle at bounding box center [418, 179] width 15 height 15
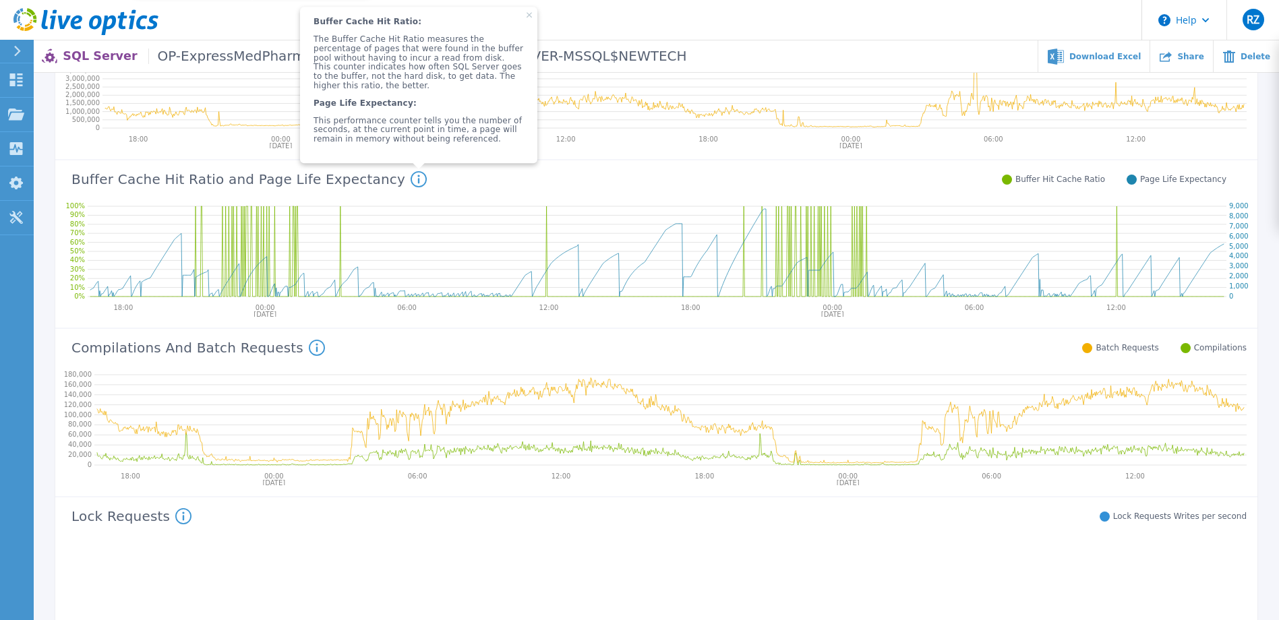
click at [598, 207] on icon at bounding box center [657, 249] width 1138 height 108
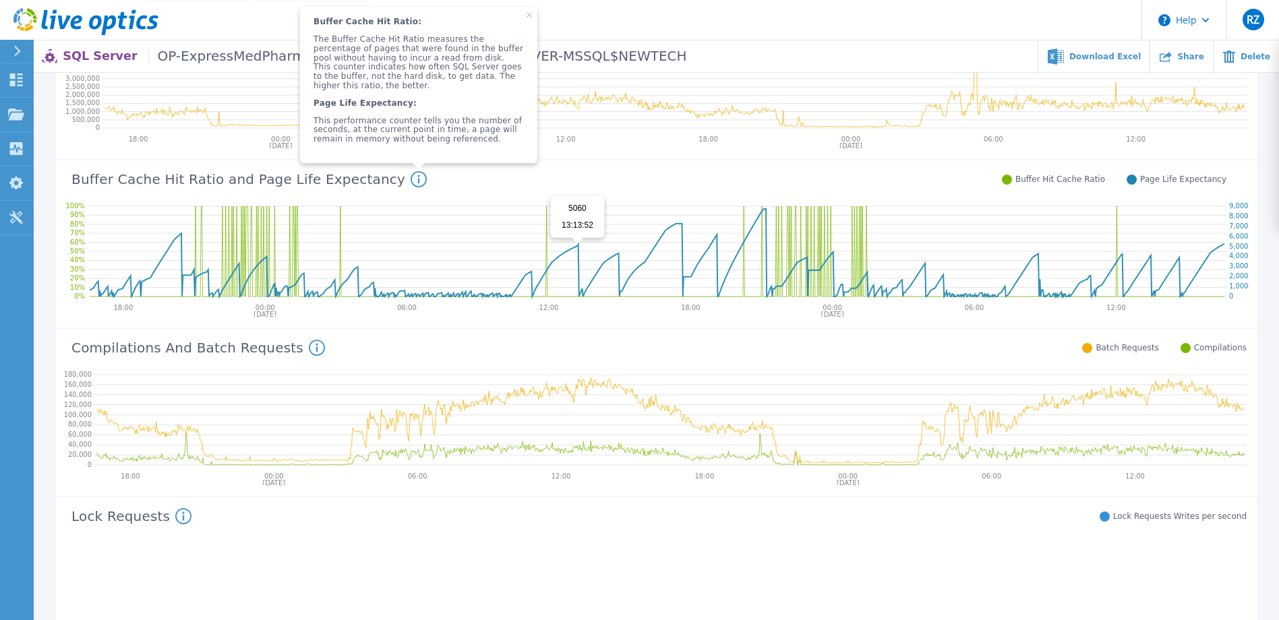
click at [577, 245] on icon at bounding box center [656, 253] width 1133 height 88
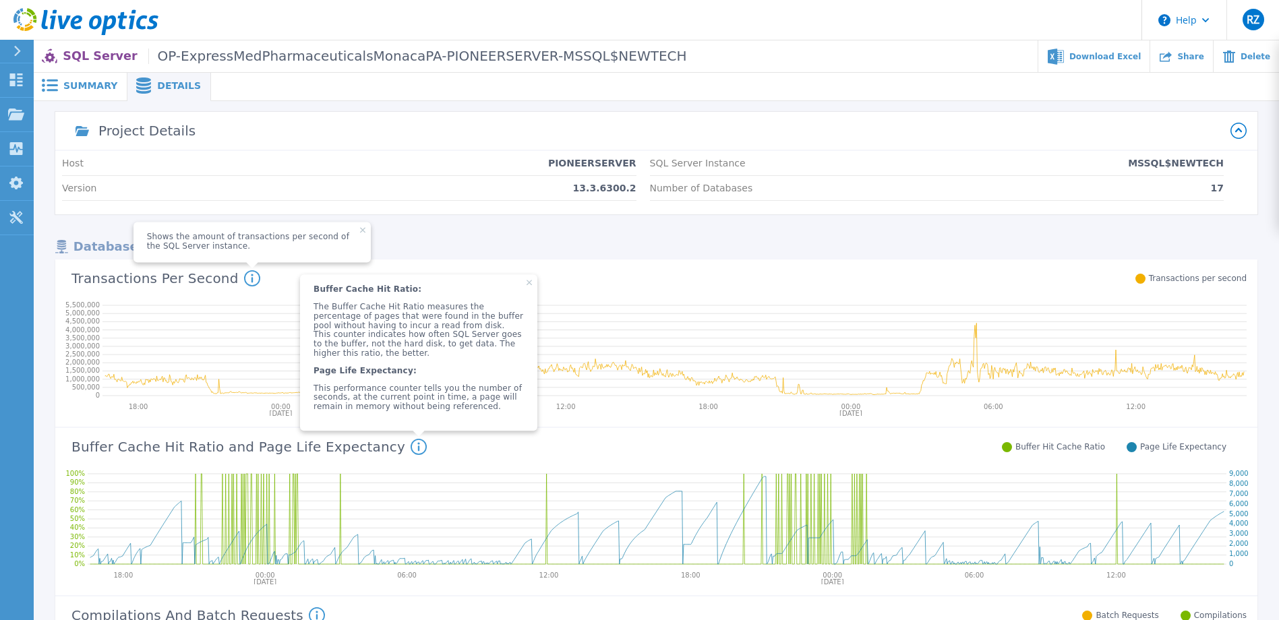
scroll to position [0, 0]
click at [1235, 130] on icon at bounding box center [1238, 133] width 16 height 16
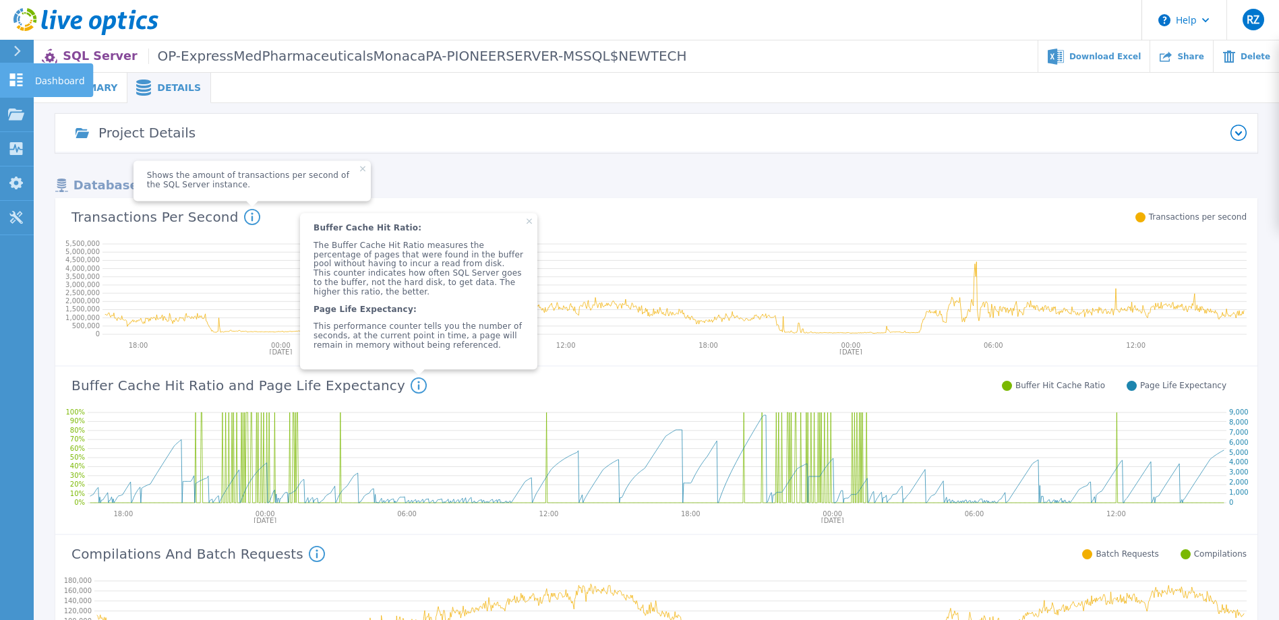
click at [17, 86] on icon at bounding box center [16, 79] width 16 height 13
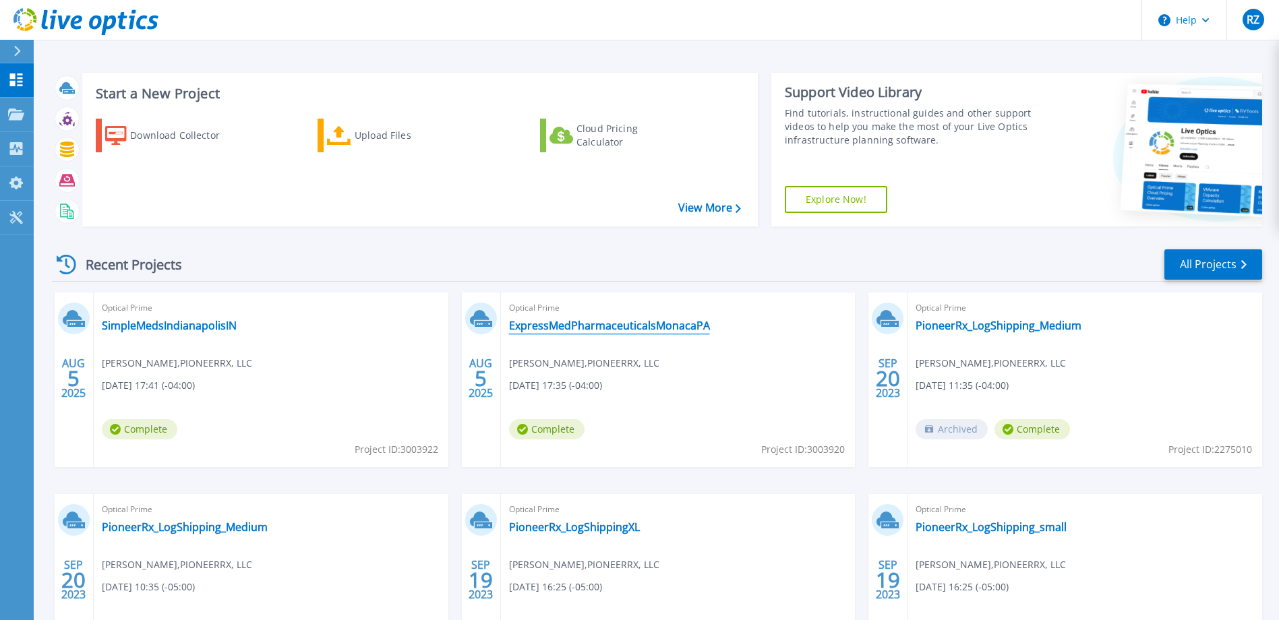
click at [636, 320] on link "ExpressMedPharmaceuticalsMonacaPA" at bounding box center [609, 325] width 201 height 13
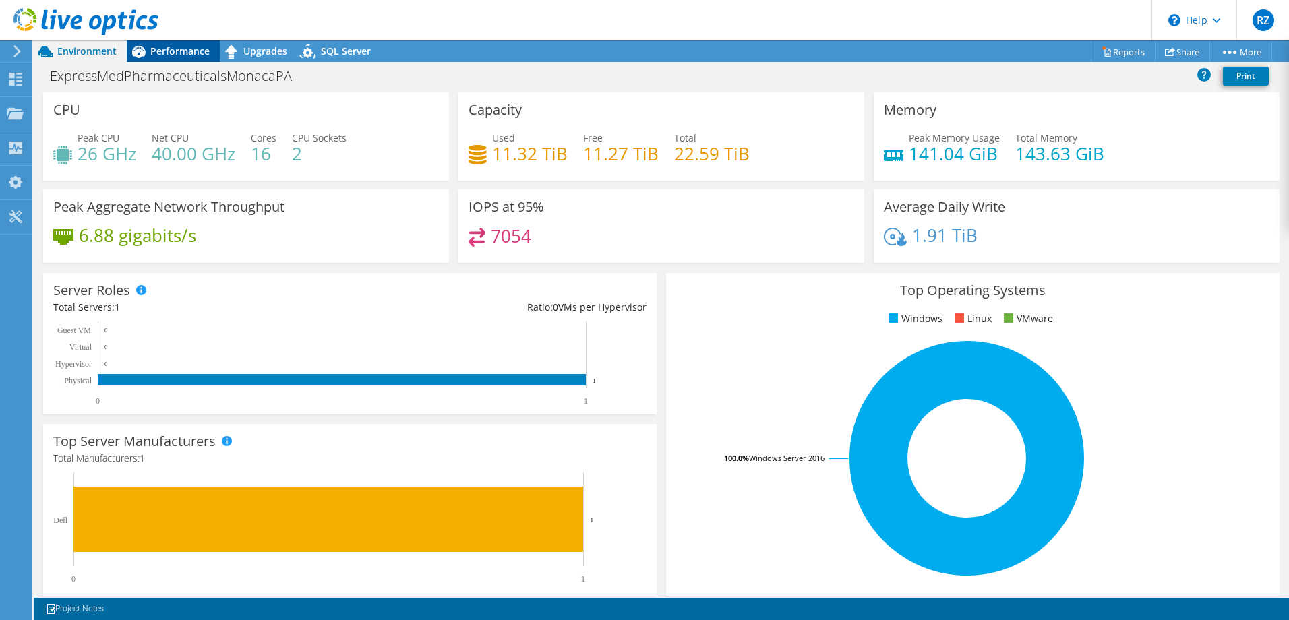
click at [177, 56] on span "Performance" at bounding box center [179, 50] width 59 height 13
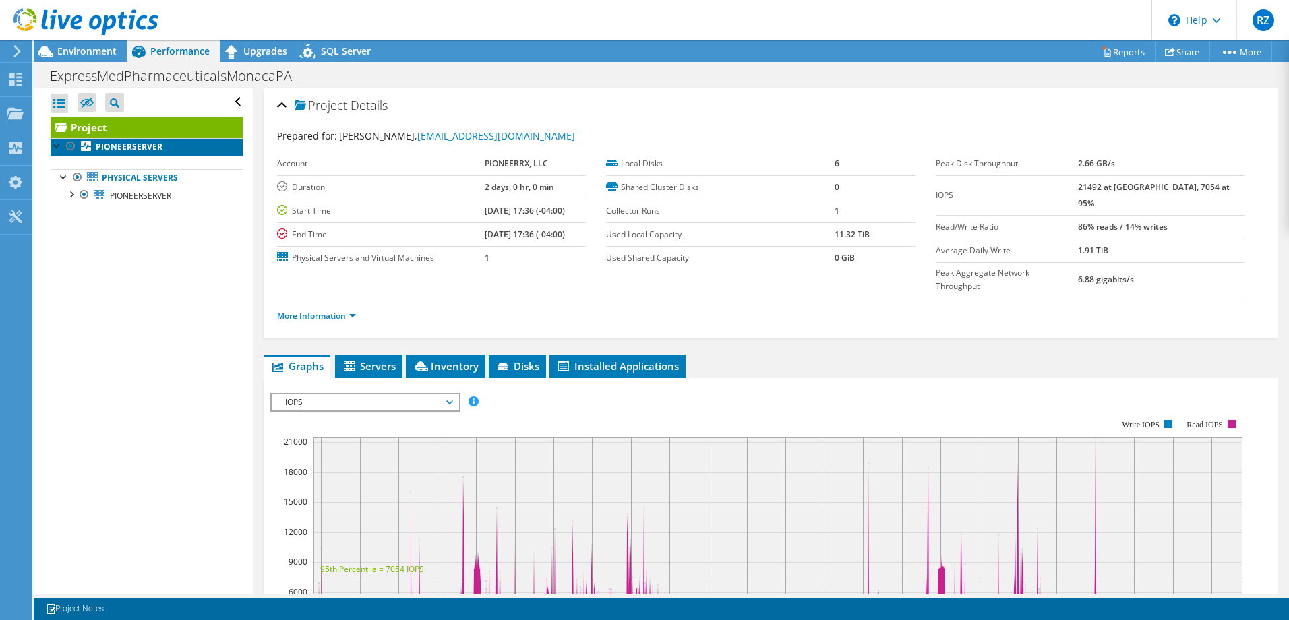
click at [137, 148] on b "PIONEERSERVER" at bounding box center [129, 146] width 67 height 11
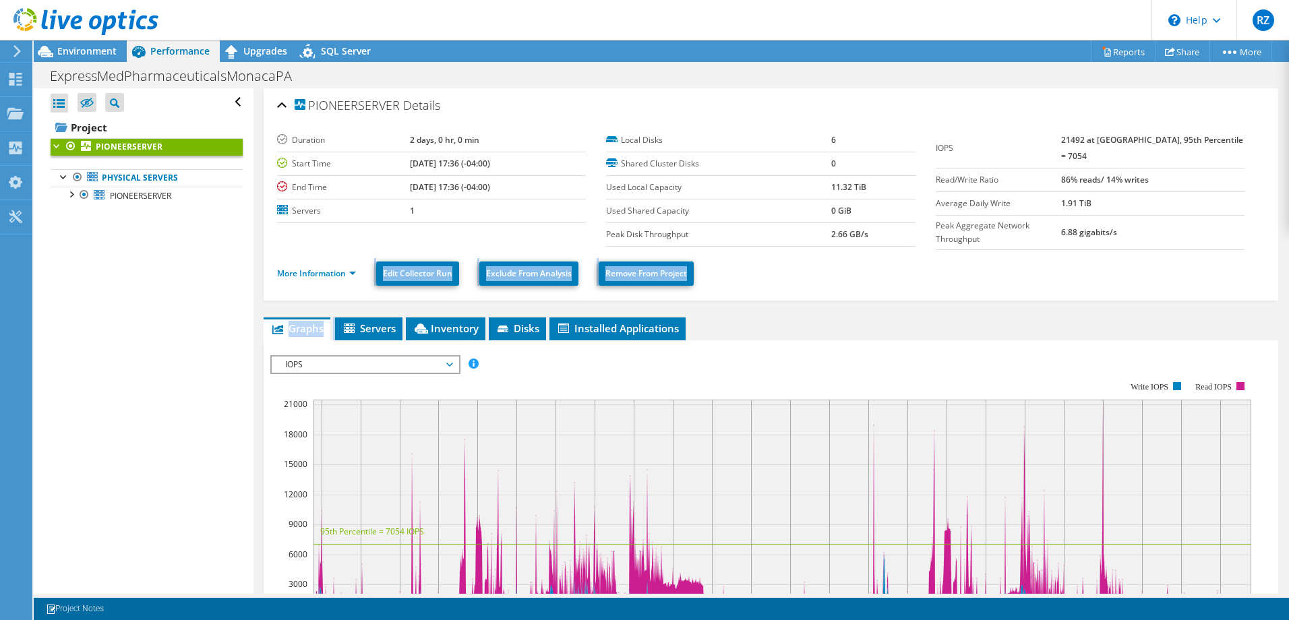
drag, startPoint x: 362, startPoint y: 325, endPoint x: 363, endPoint y: 291, distance: 33.7
click at [363, 291] on div "PIONEERSERVER Details Duration 2 days, 0 hr, 0 min Start Time [DATE] 17:36 (-04…" at bounding box center [770, 498] width 1035 height 820
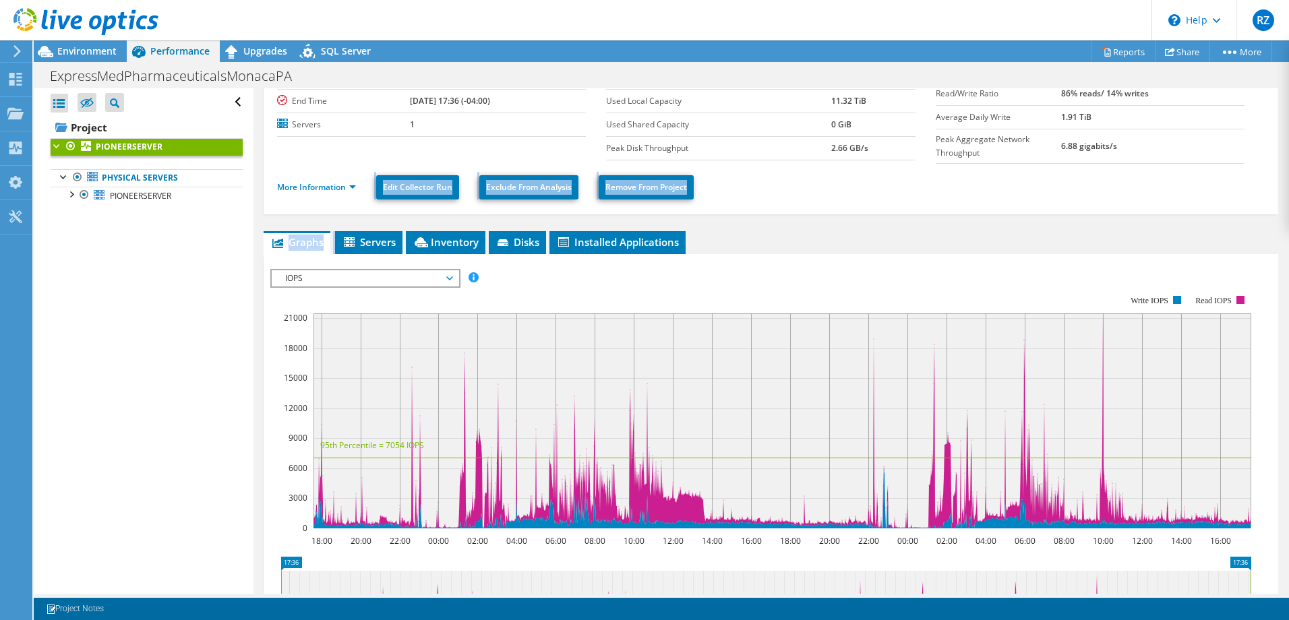
scroll to position [67, 0]
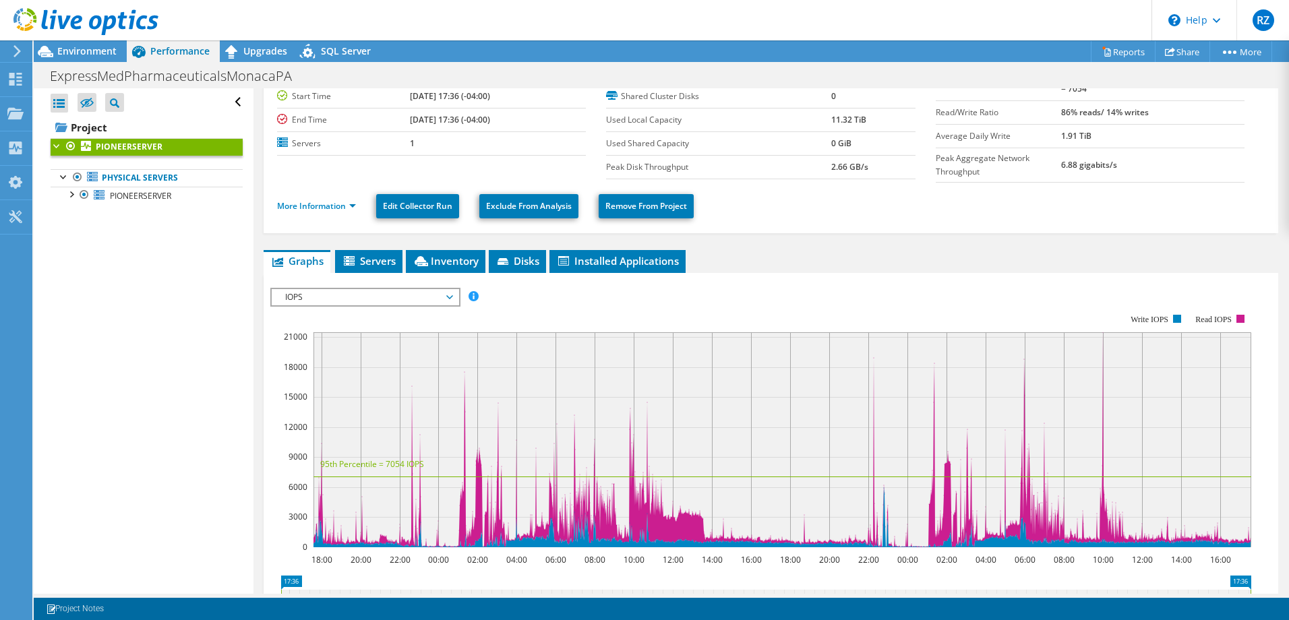
click at [342, 289] on span "IOPS" at bounding box center [364, 297] width 173 height 16
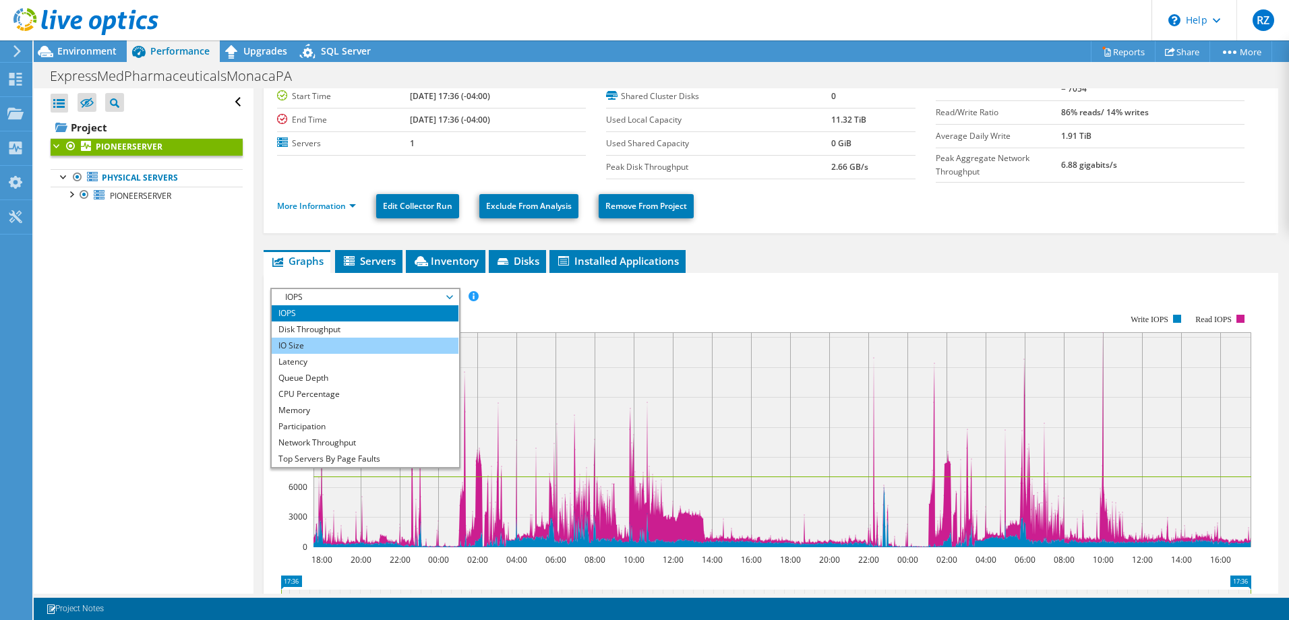
click at [345, 338] on li "IO Size" at bounding box center [365, 346] width 187 height 16
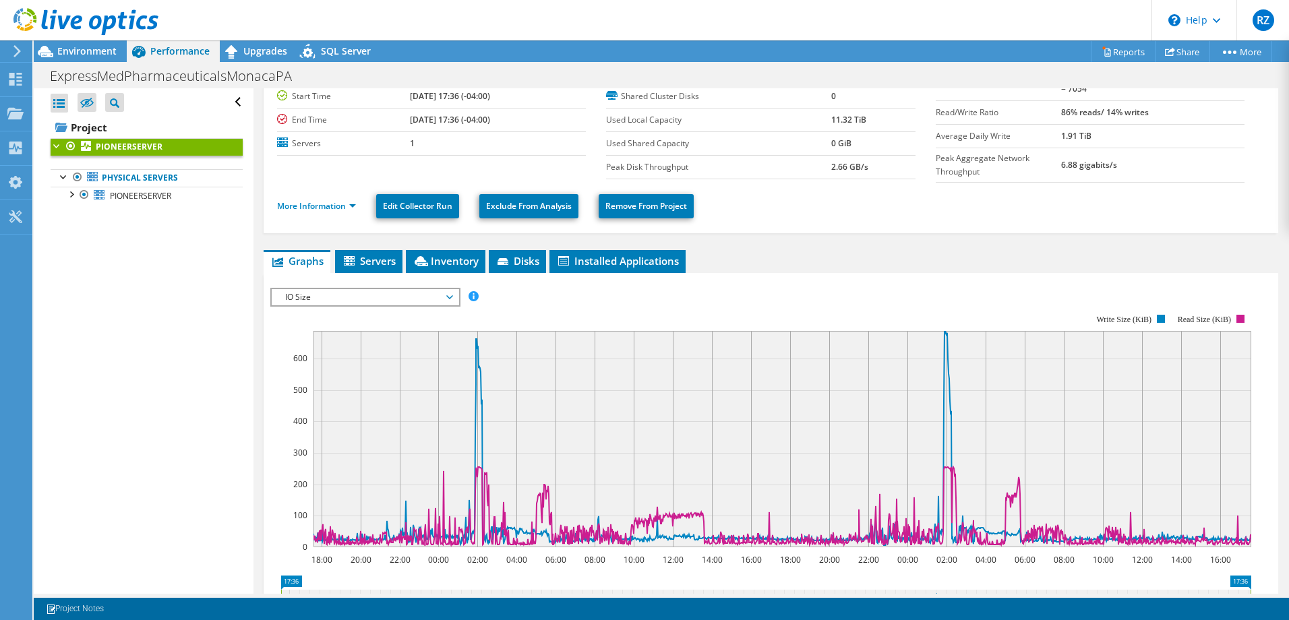
scroll to position [135, 0]
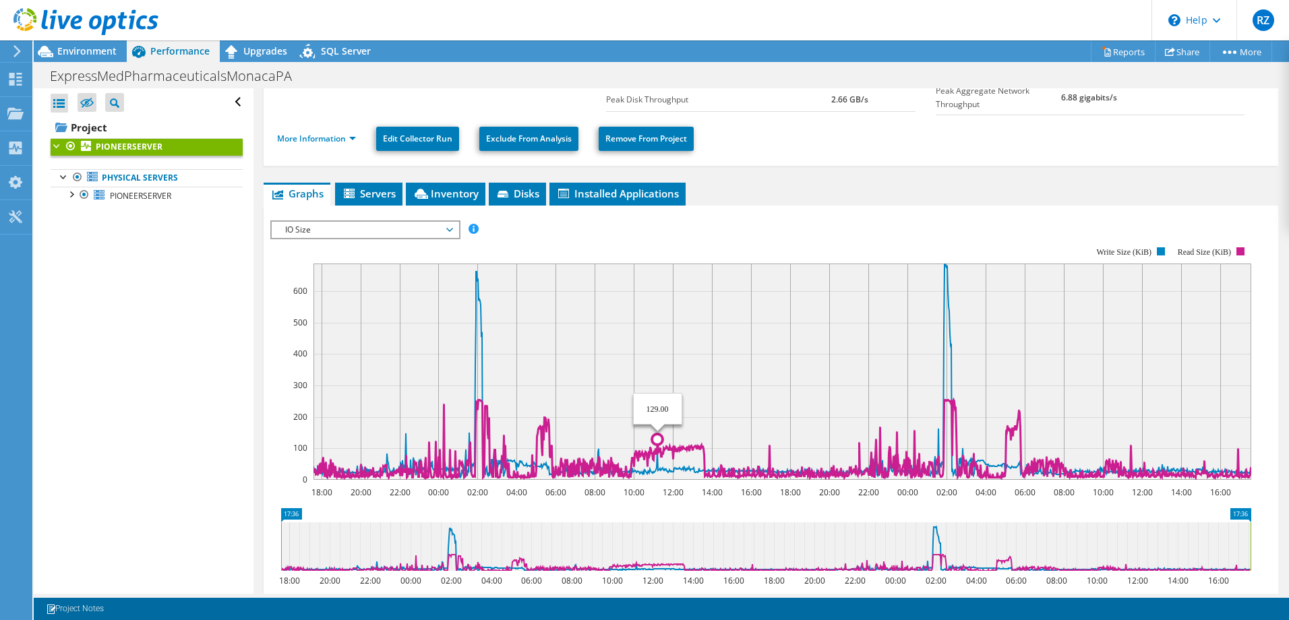
click at [658, 434] on circle at bounding box center [657, 439] width 11 height 11
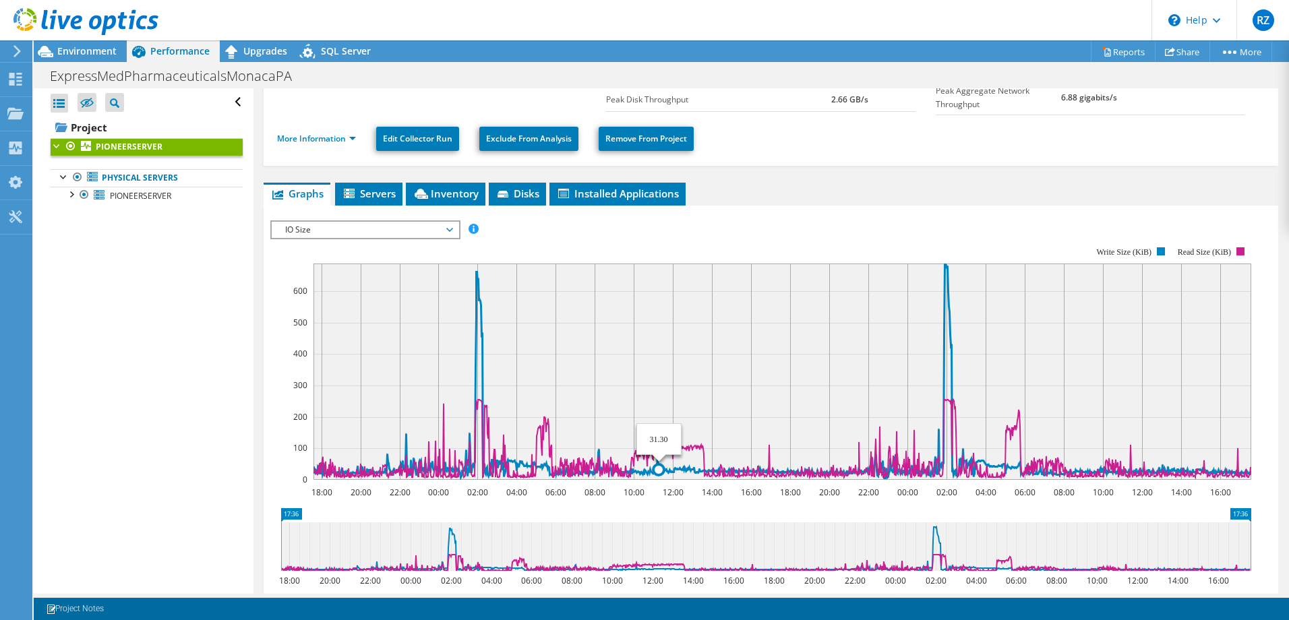
click at [659, 465] on icon at bounding box center [782, 371] width 938 height 214
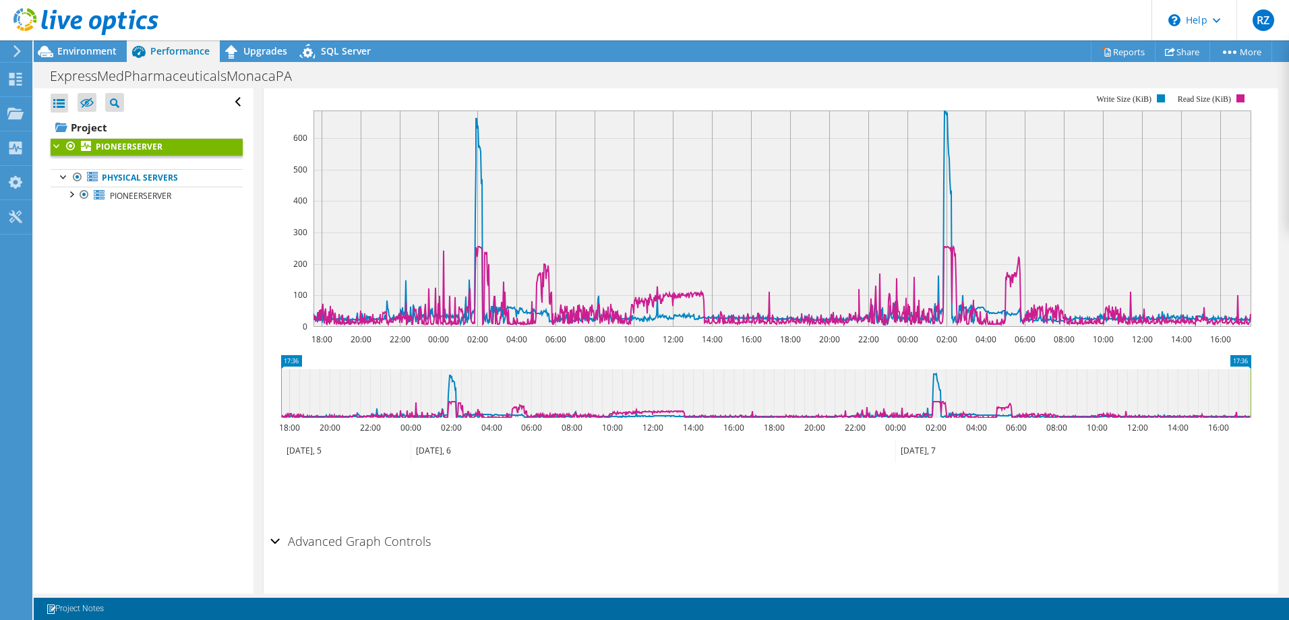
scroll to position [311, 0]
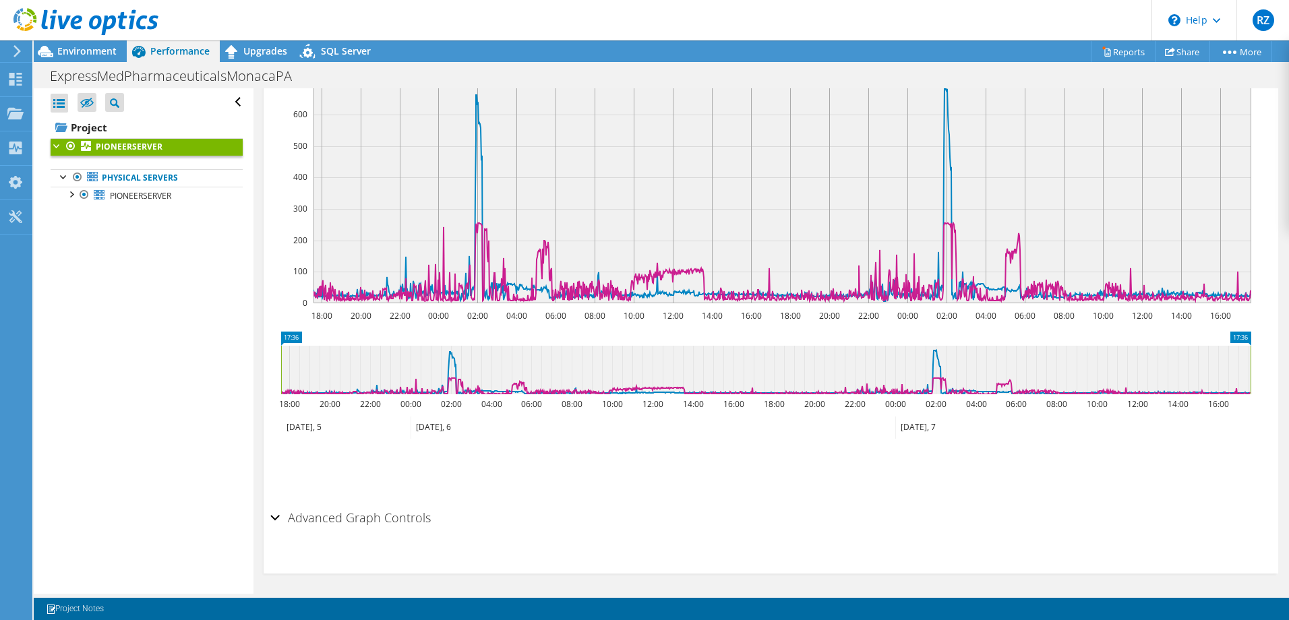
click at [423, 508] on h2 "Advanced Graph Controls" at bounding box center [350, 517] width 160 height 27
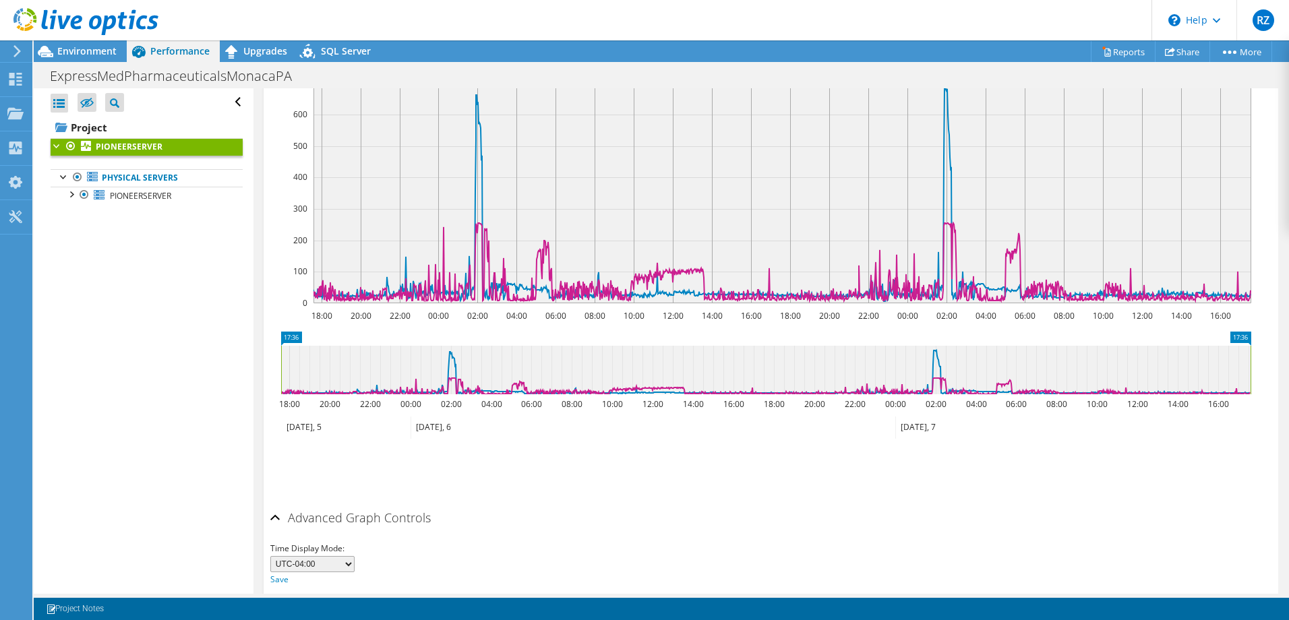
click at [423, 508] on h2 "Advanced Graph Controls" at bounding box center [350, 517] width 160 height 27
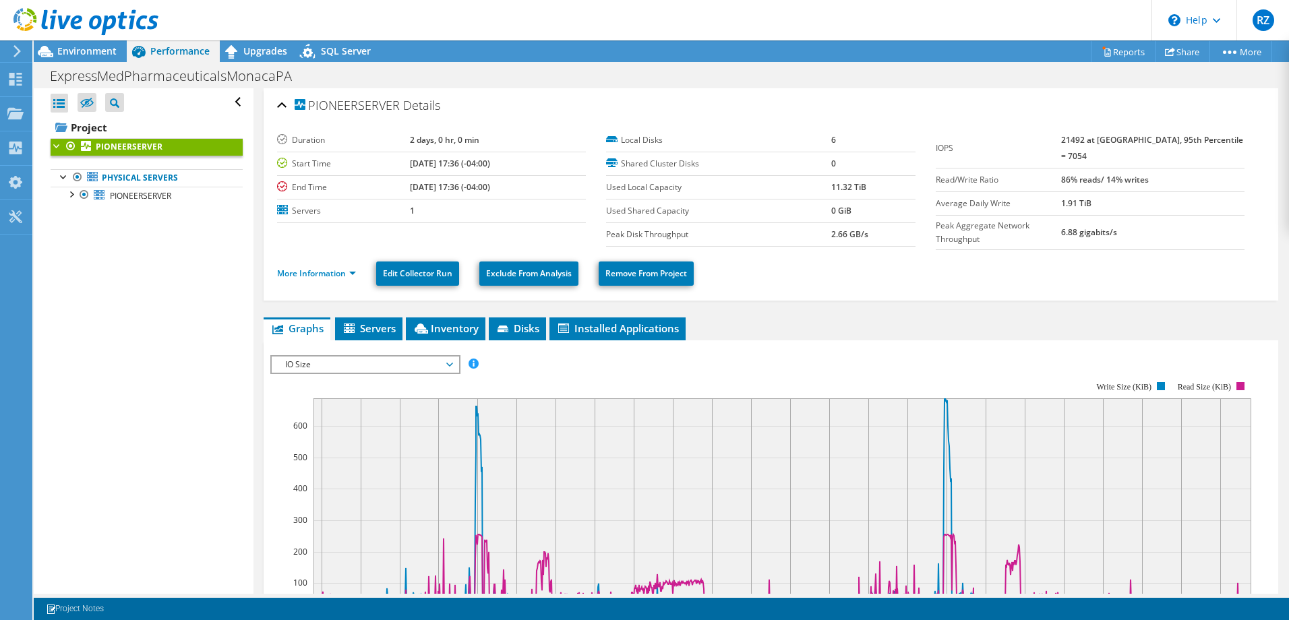
scroll to position [67, 0]
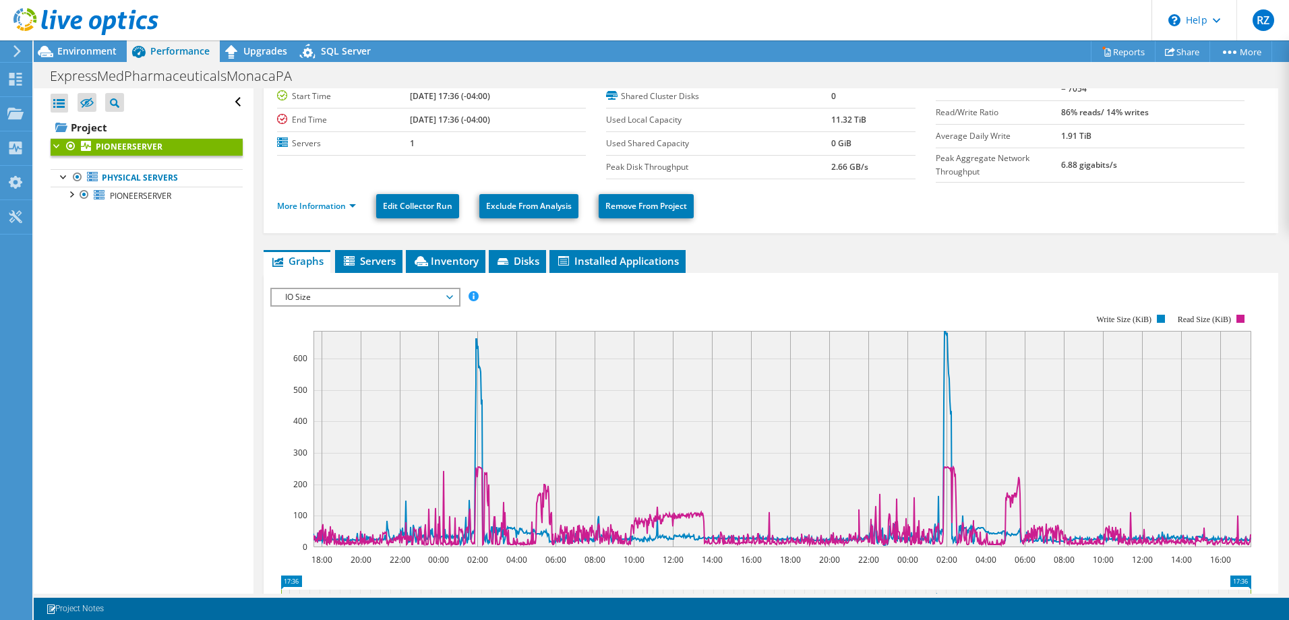
click at [402, 297] on span "IO Size" at bounding box center [364, 297] width 173 height 16
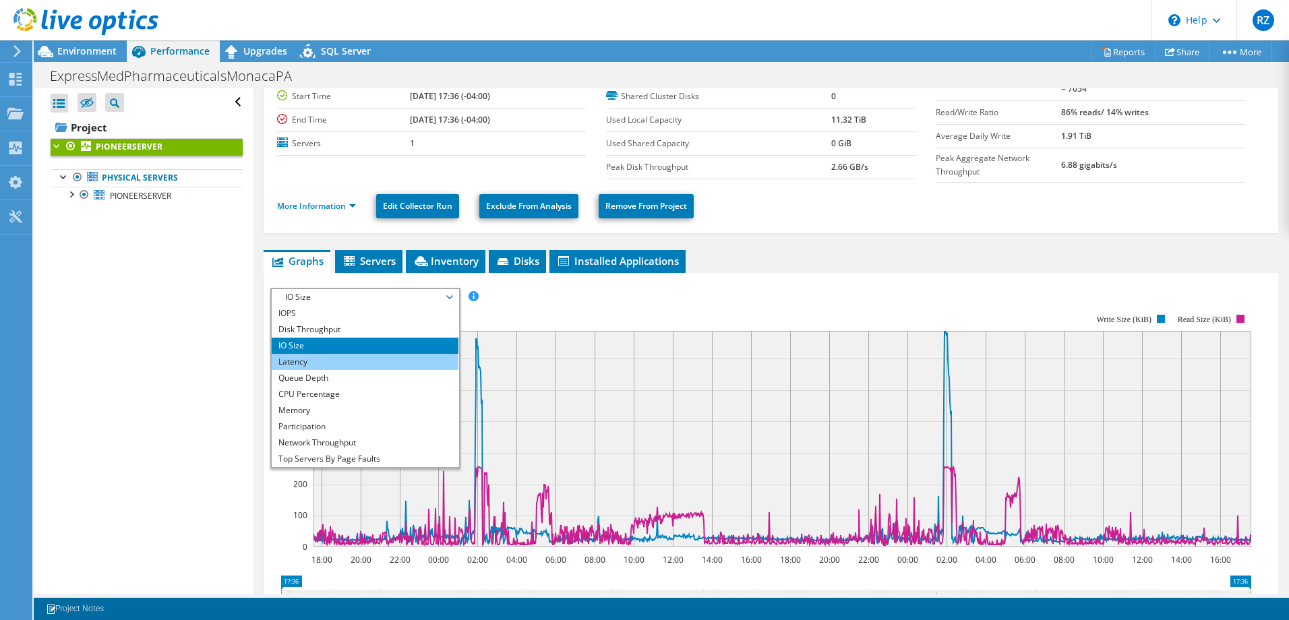
click at [361, 355] on li "Latency" at bounding box center [365, 362] width 187 height 16
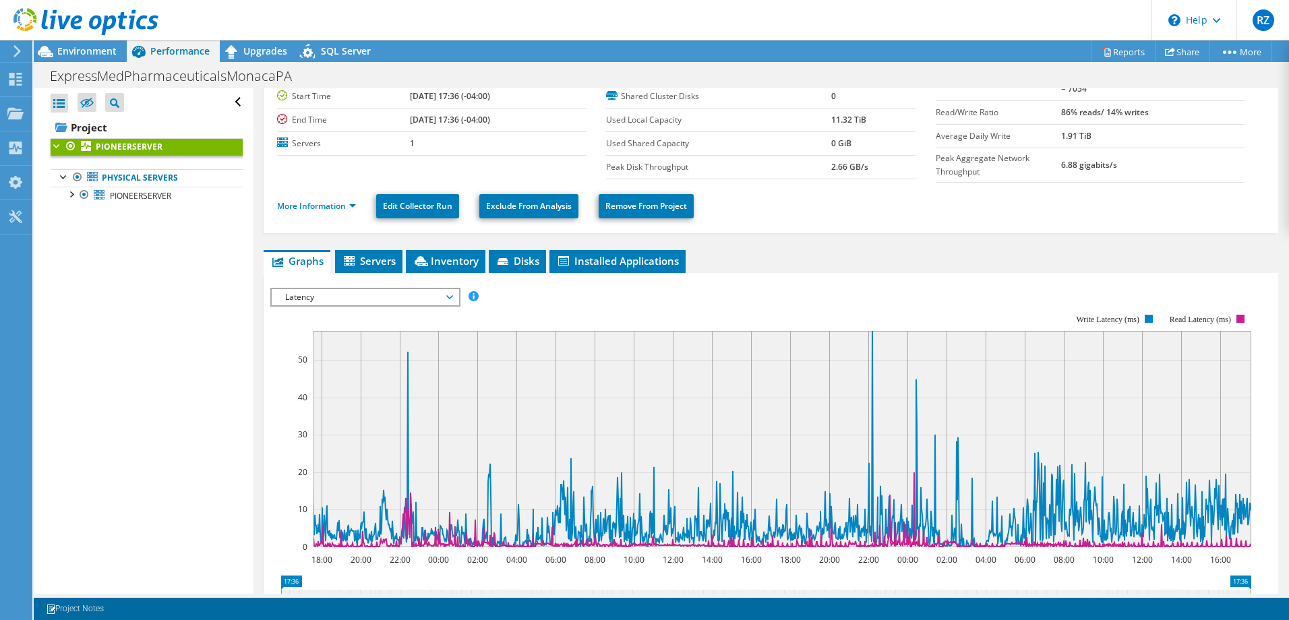
click at [375, 293] on span "Latency" at bounding box center [364, 297] width 173 height 16
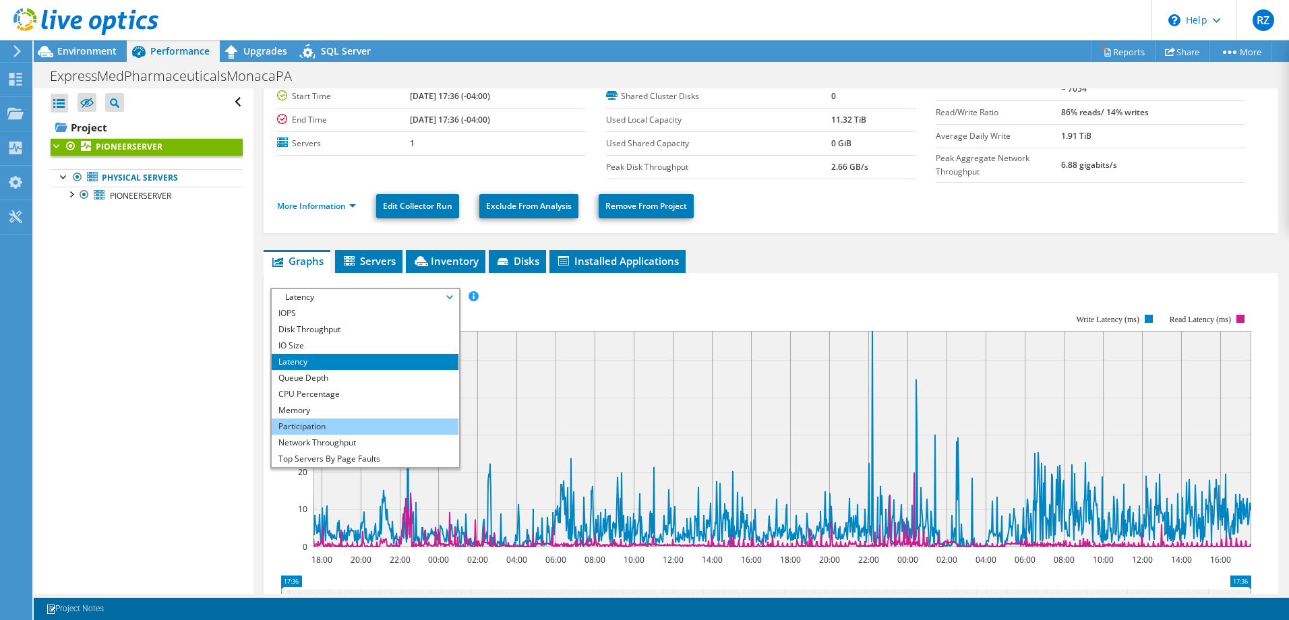
click at [342, 419] on li "Participation" at bounding box center [365, 427] width 187 height 16
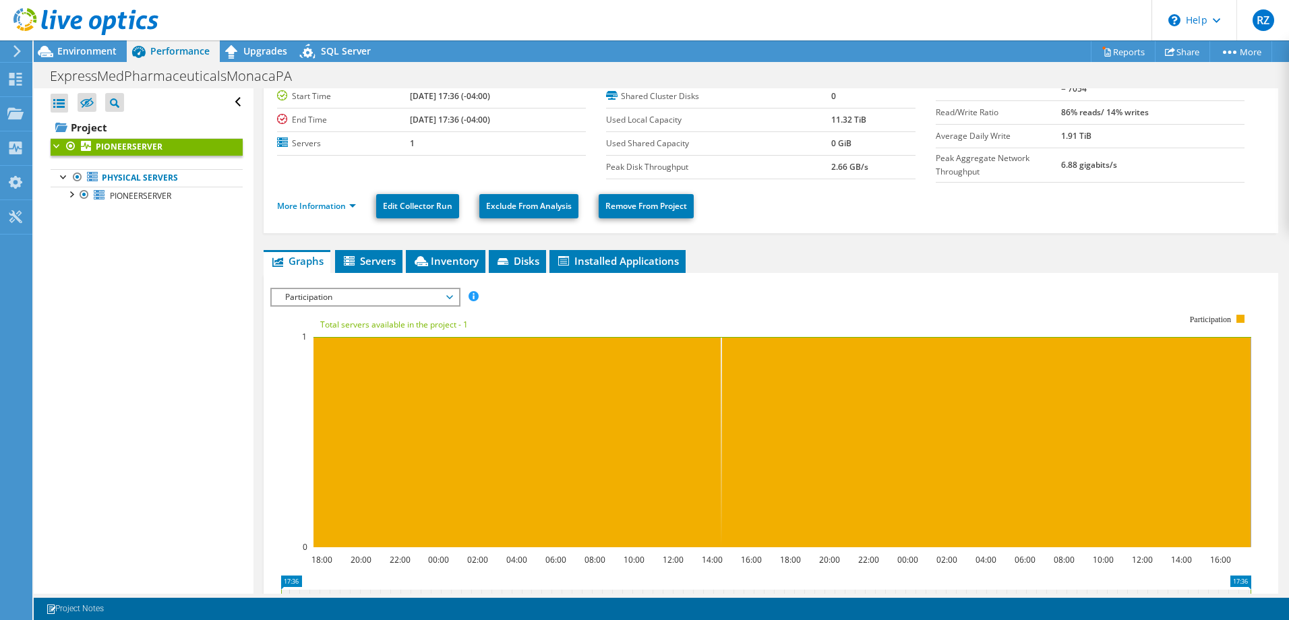
click at [434, 289] on span "Participation" at bounding box center [364, 297] width 173 height 16
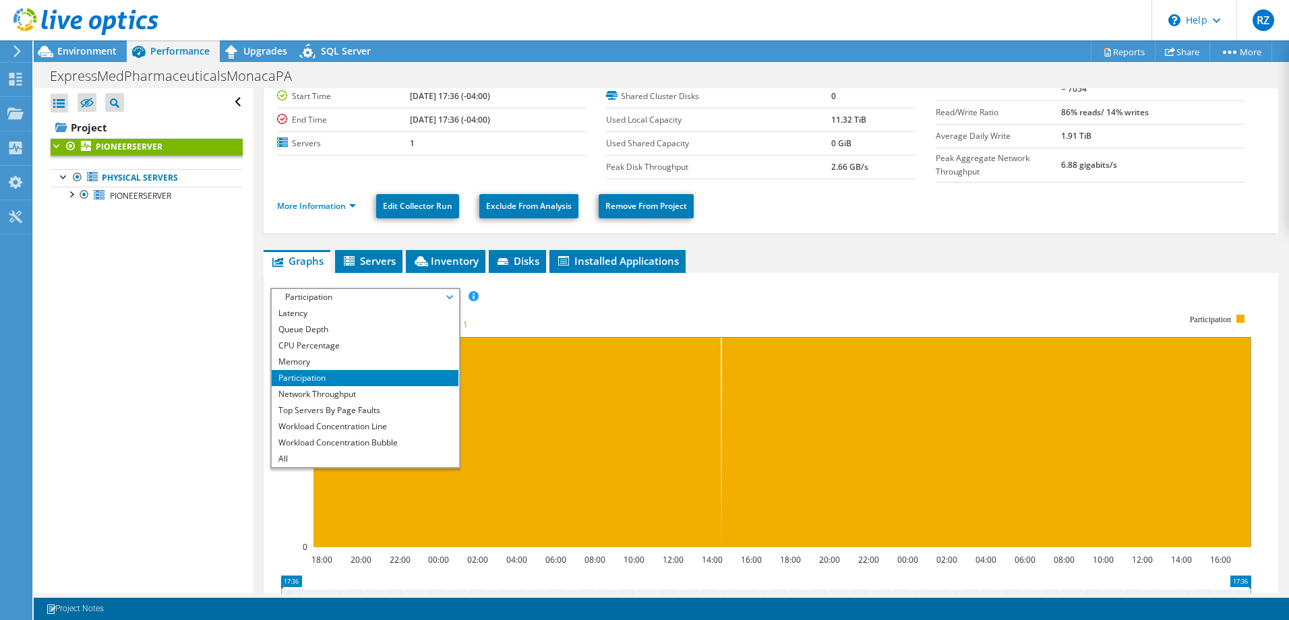
scroll to position [135, 0]
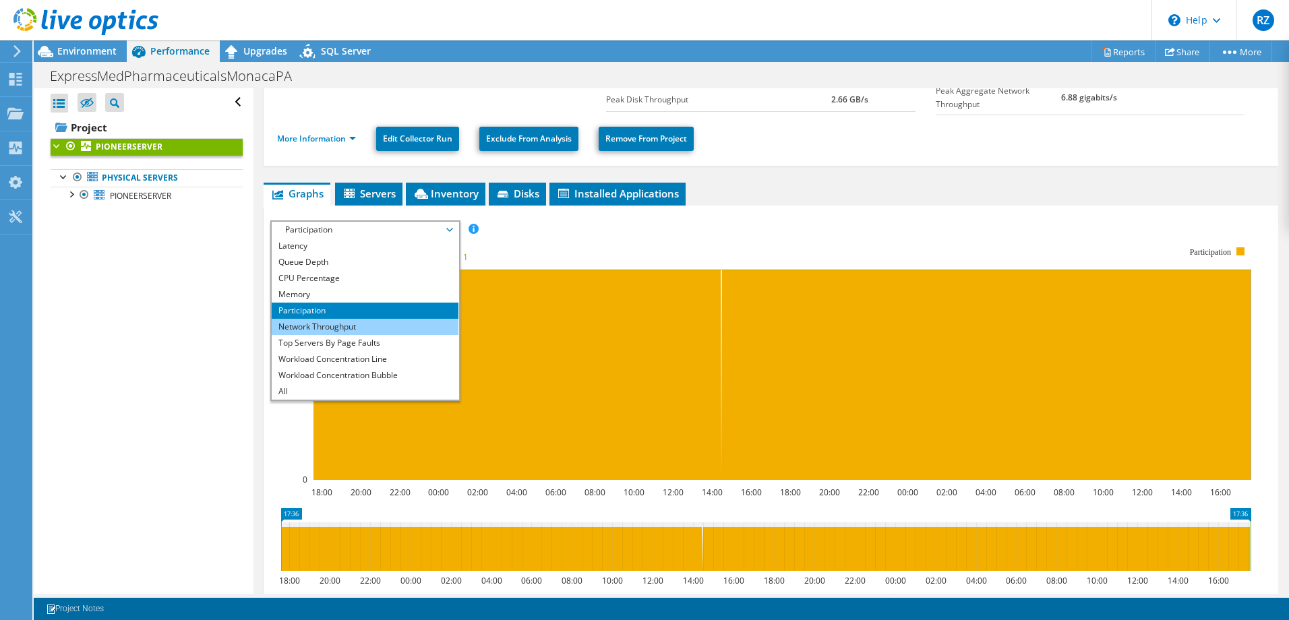
click at [402, 324] on li "Network Throughput" at bounding box center [365, 327] width 187 height 16
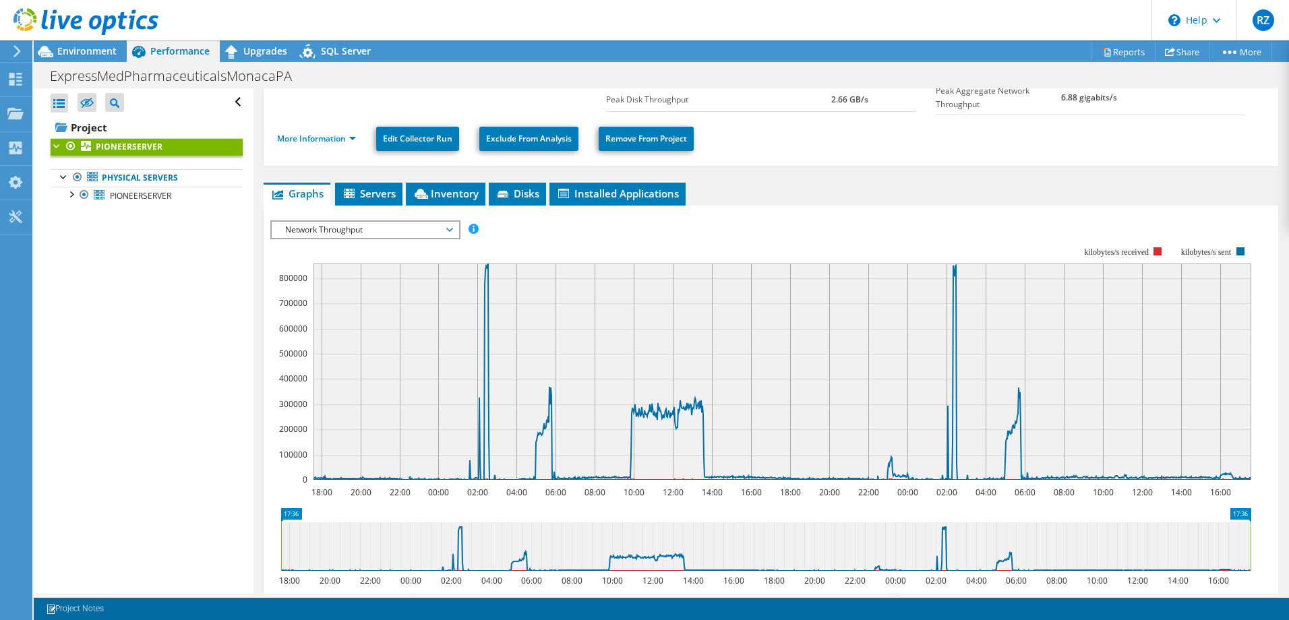
scroll to position [202, 0]
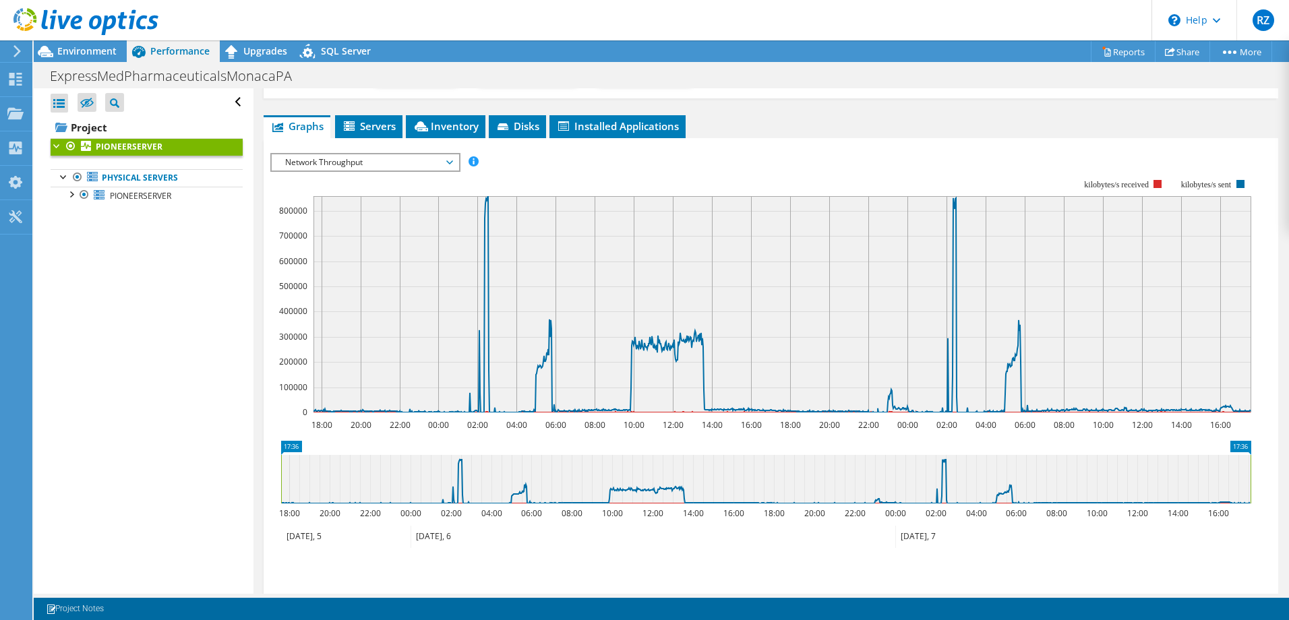
click at [439, 154] on span "Network Throughput" at bounding box center [364, 162] width 173 height 16
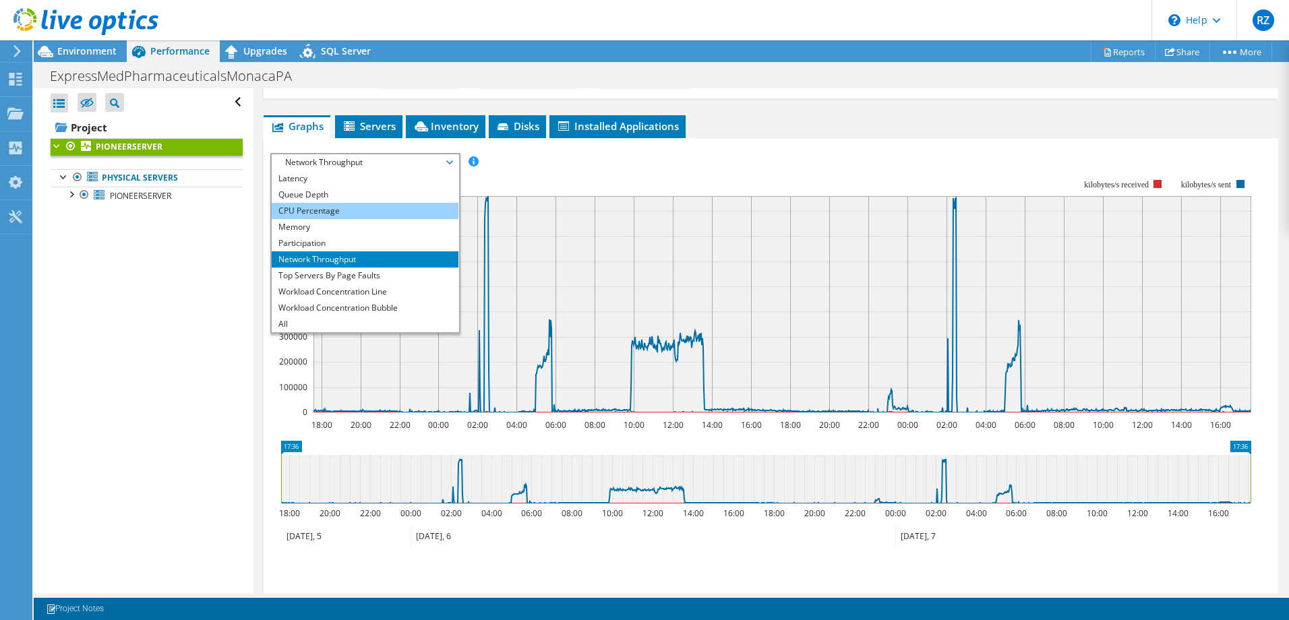
click at [419, 205] on li "CPU Percentage" at bounding box center [365, 211] width 187 height 16
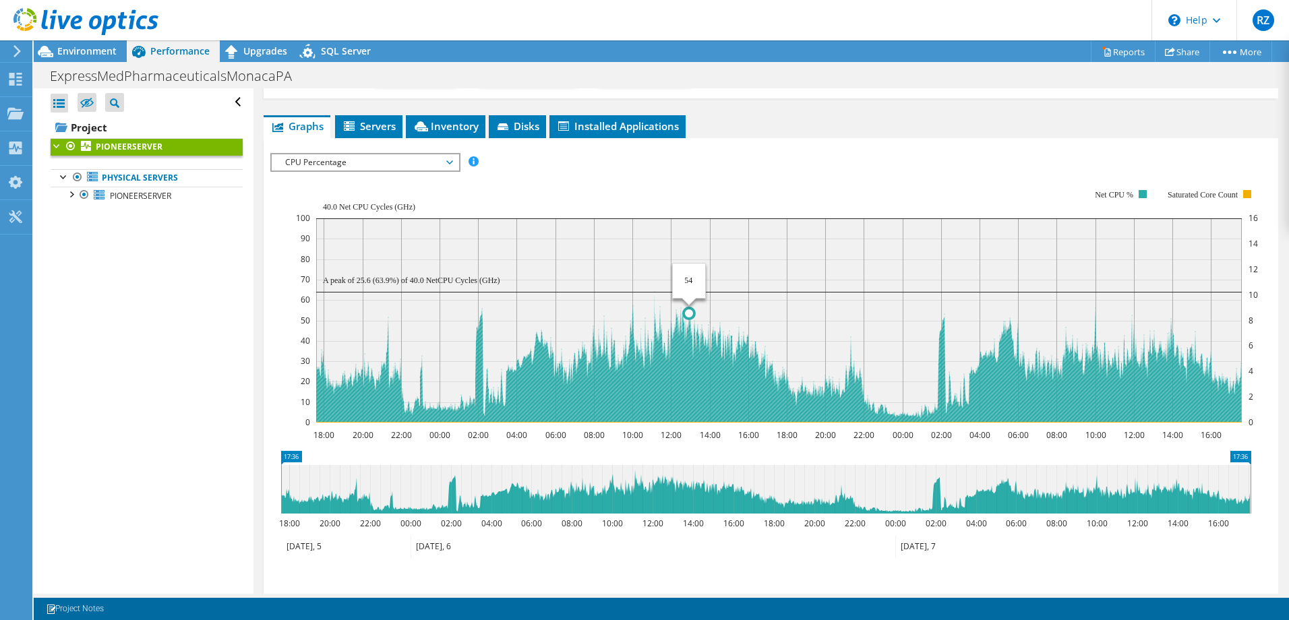
click at [687, 308] on circle at bounding box center [688, 313] width 11 height 11
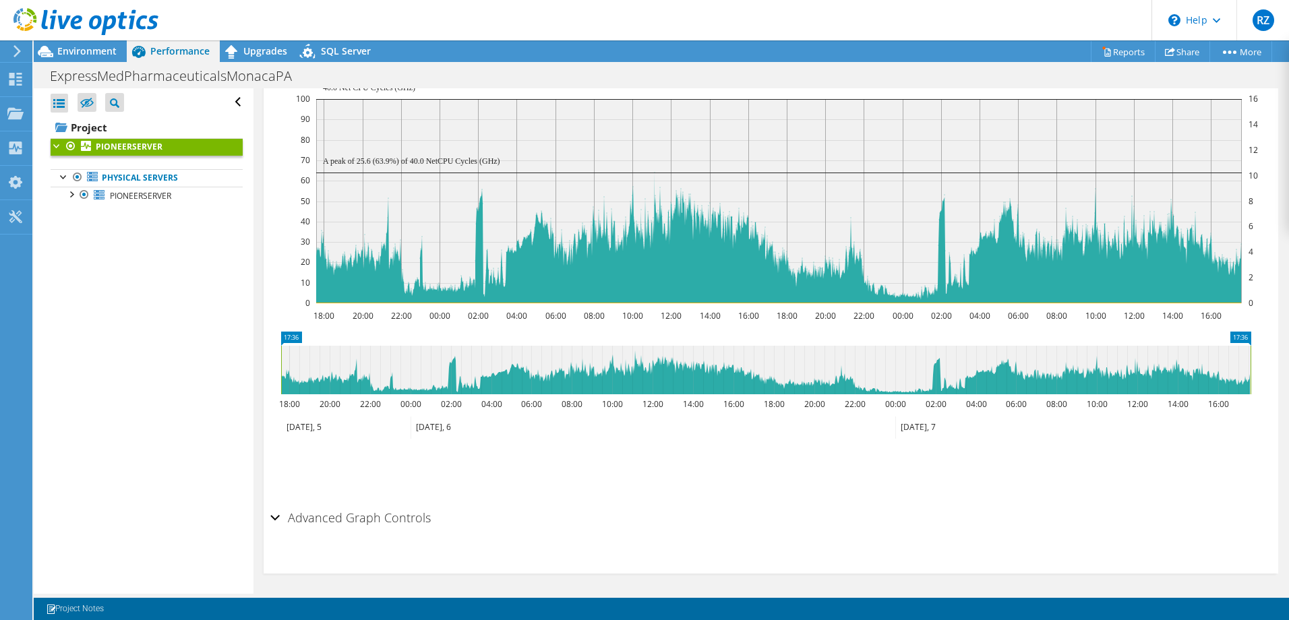
scroll to position [187, 0]
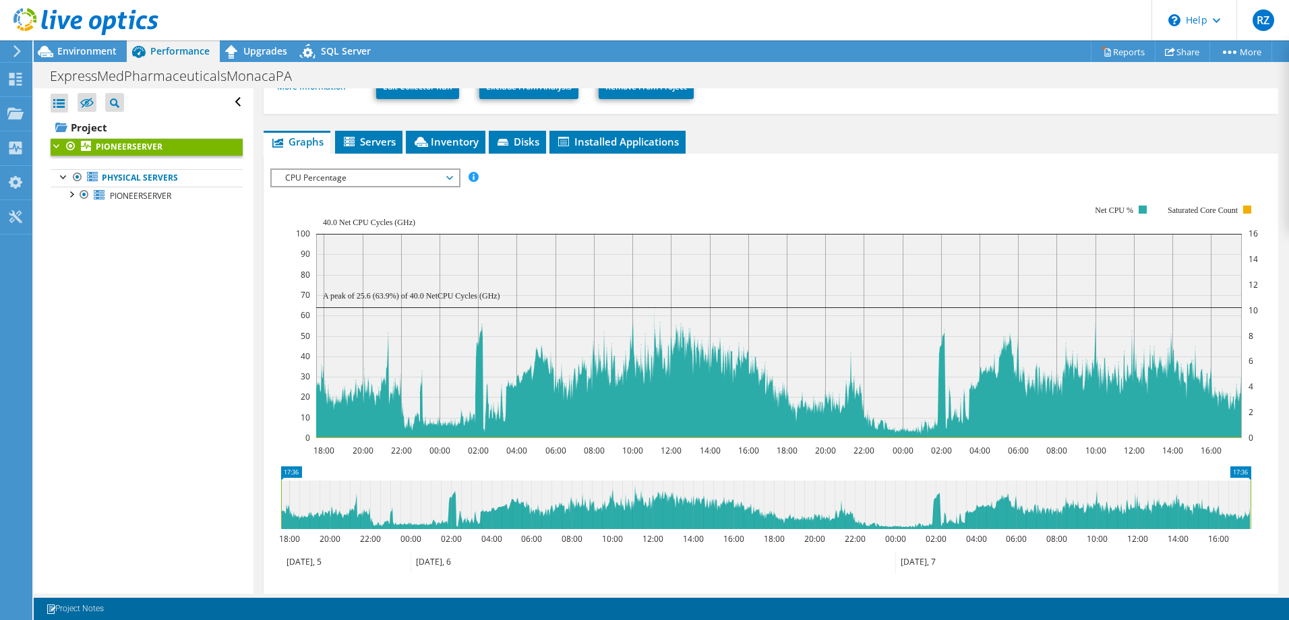
click at [412, 173] on span "CPU Percentage" at bounding box center [364, 178] width 173 height 16
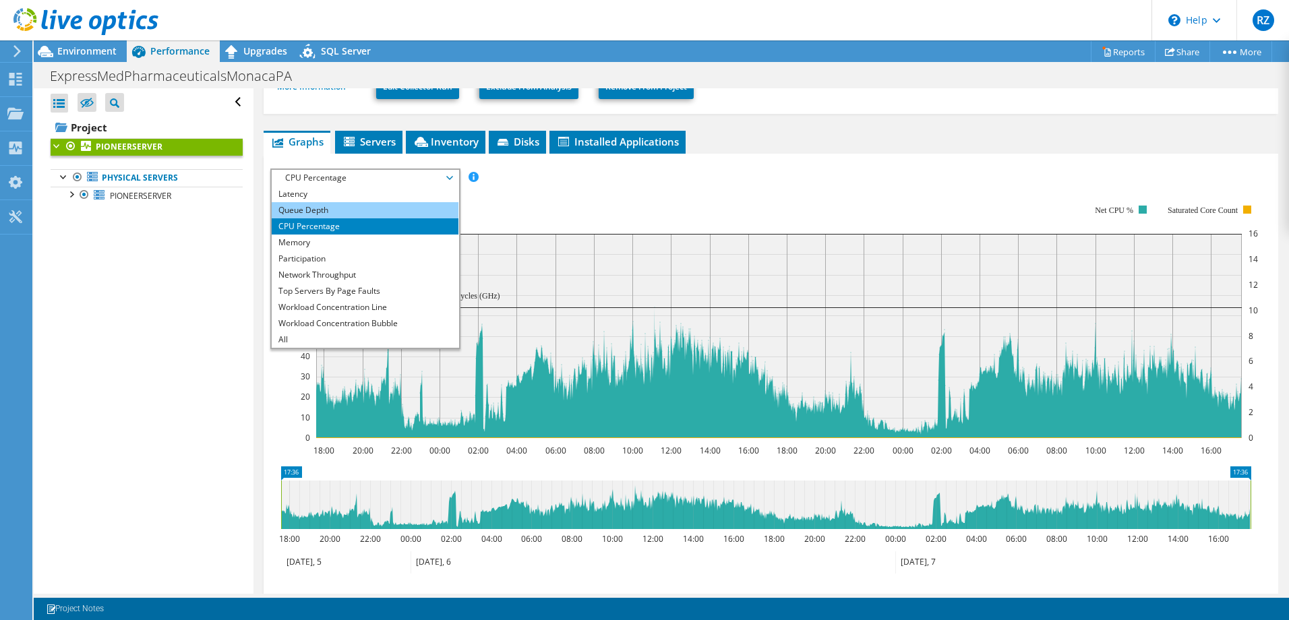
click at [385, 202] on li "Queue Depth" at bounding box center [365, 210] width 187 height 16
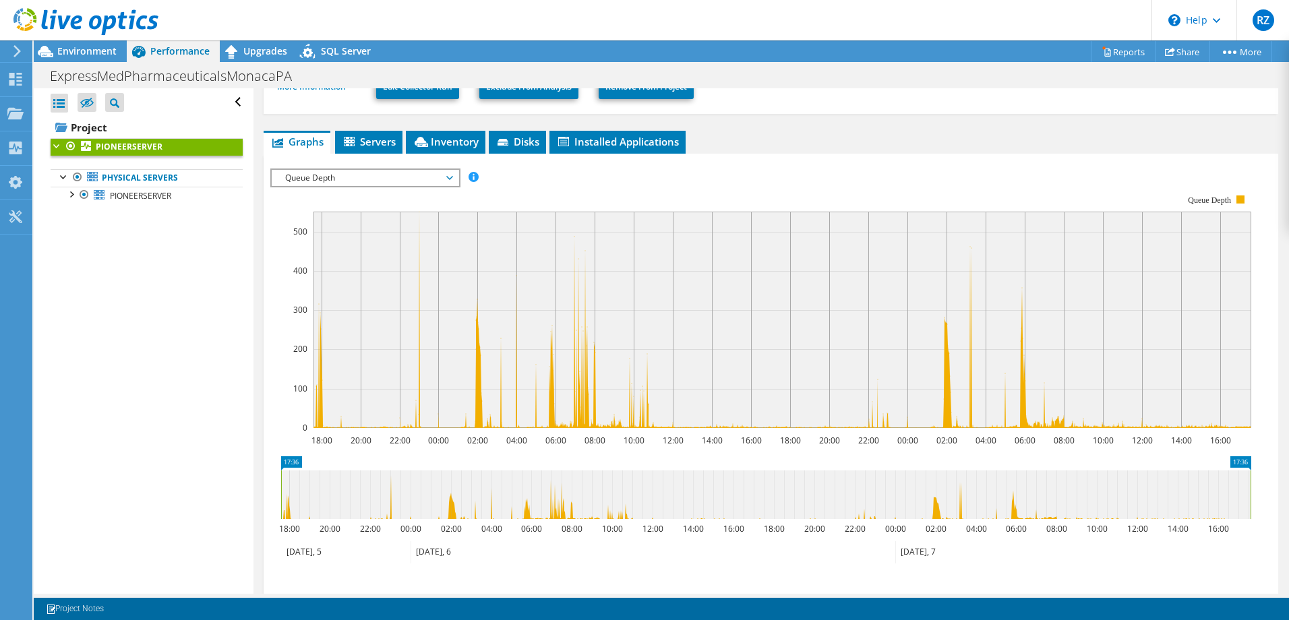
click at [634, 177] on rect at bounding box center [760, 312] width 981 height 270
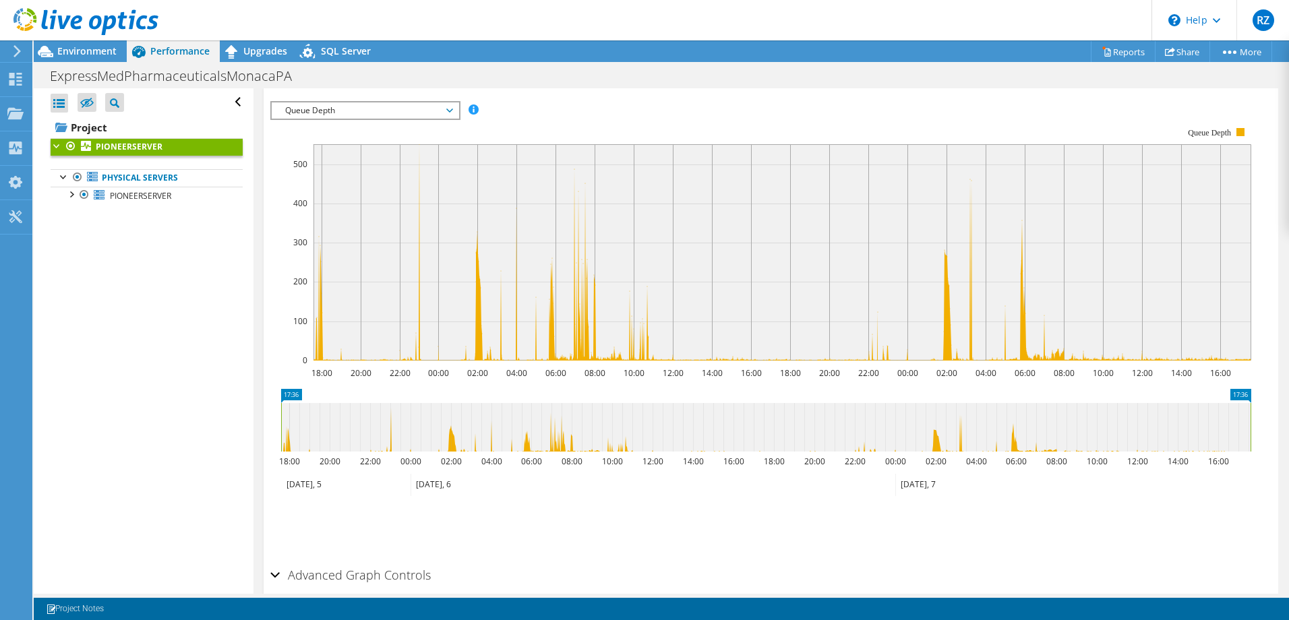
scroll to position [311, 0]
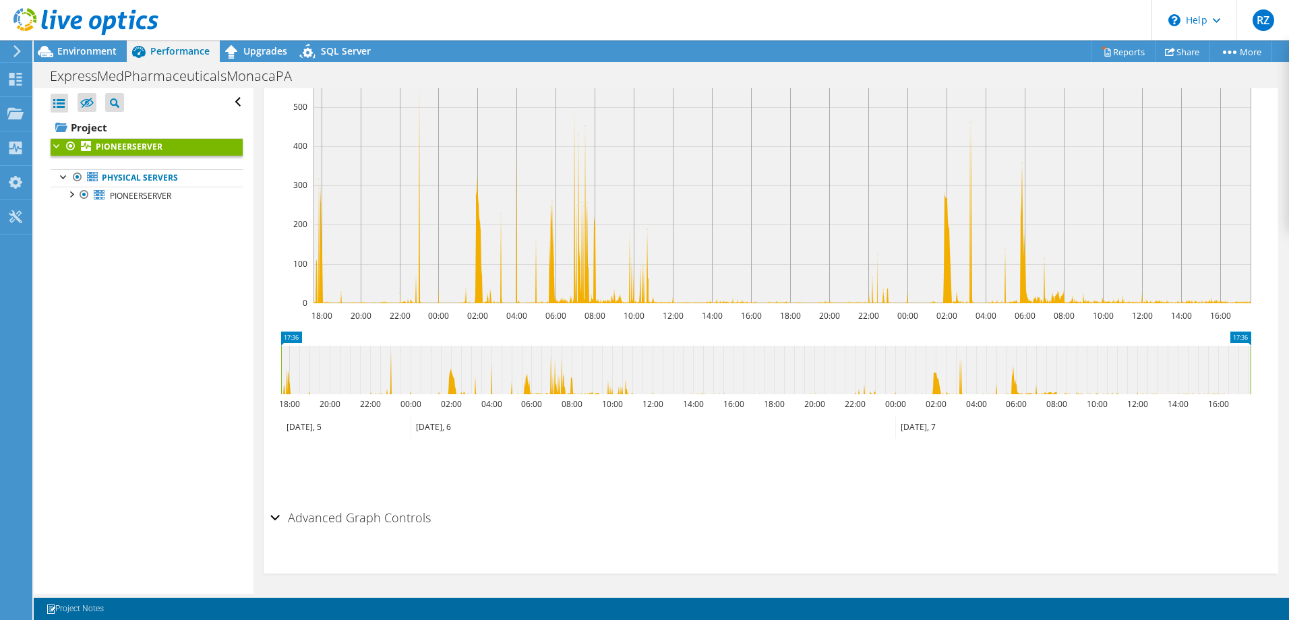
click at [338, 511] on h2 "Advanced Graph Controls" at bounding box center [350, 517] width 160 height 27
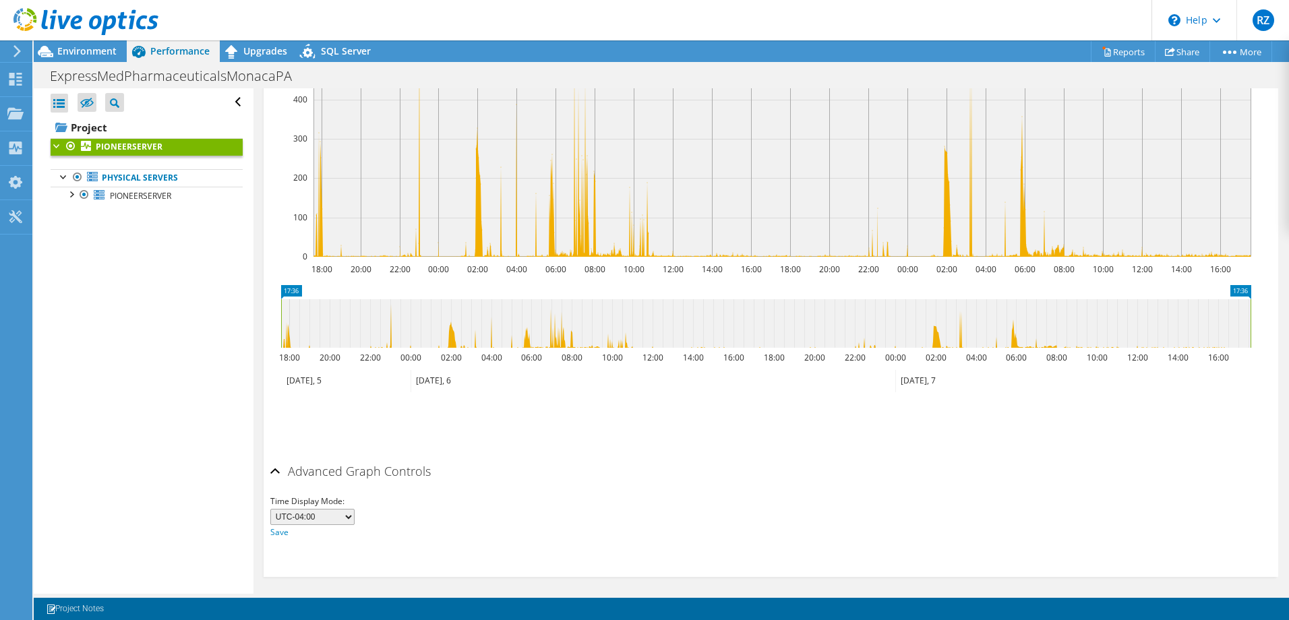
scroll to position [365, 0]
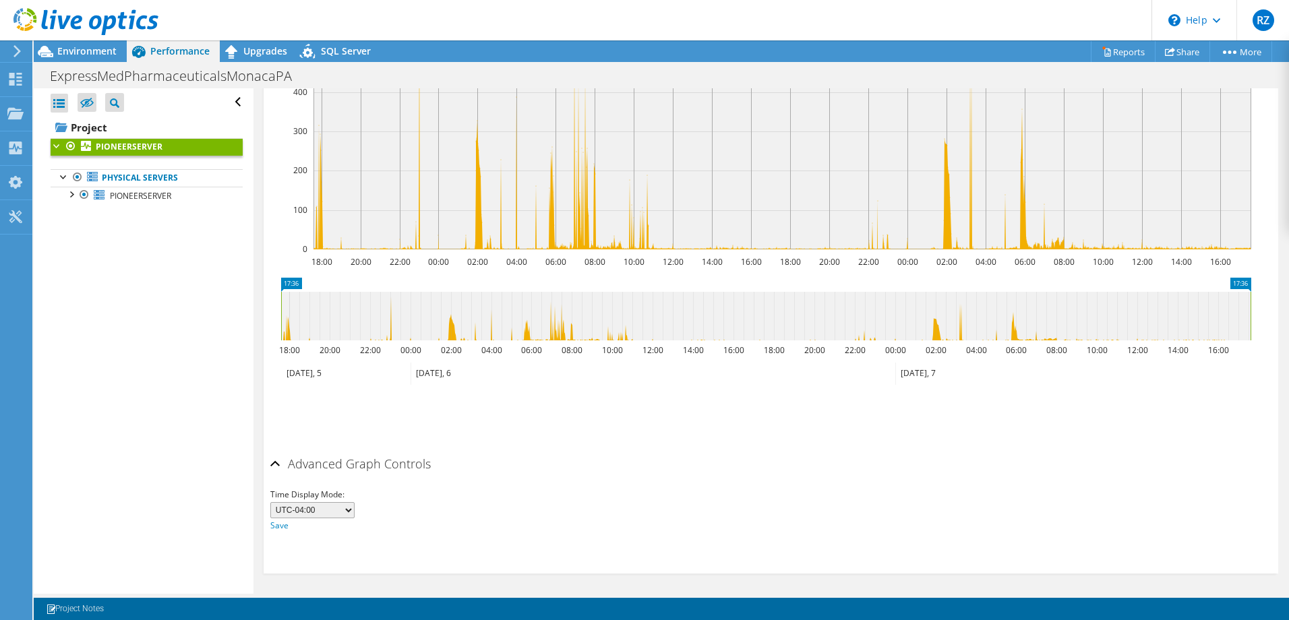
click at [332, 508] on select "UTC-12:00 UTC-11:00 UTC-10:00 UTC-09:30 UTC-09:00 UTC-08:00 UTC-07:00 UTC-06:00…" at bounding box center [312, 510] width 84 height 16
select select "-300"
click at [270, 502] on select "UTC-12:00 UTC-11:00 UTC-10:00 UTC-09:30 UTC-09:00 UTC-08:00 UTC-07:00 UTC-06:00…" at bounding box center [312, 510] width 84 height 16
click at [286, 524] on link "Save" at bounding box center [279, 525] width 18 height 11
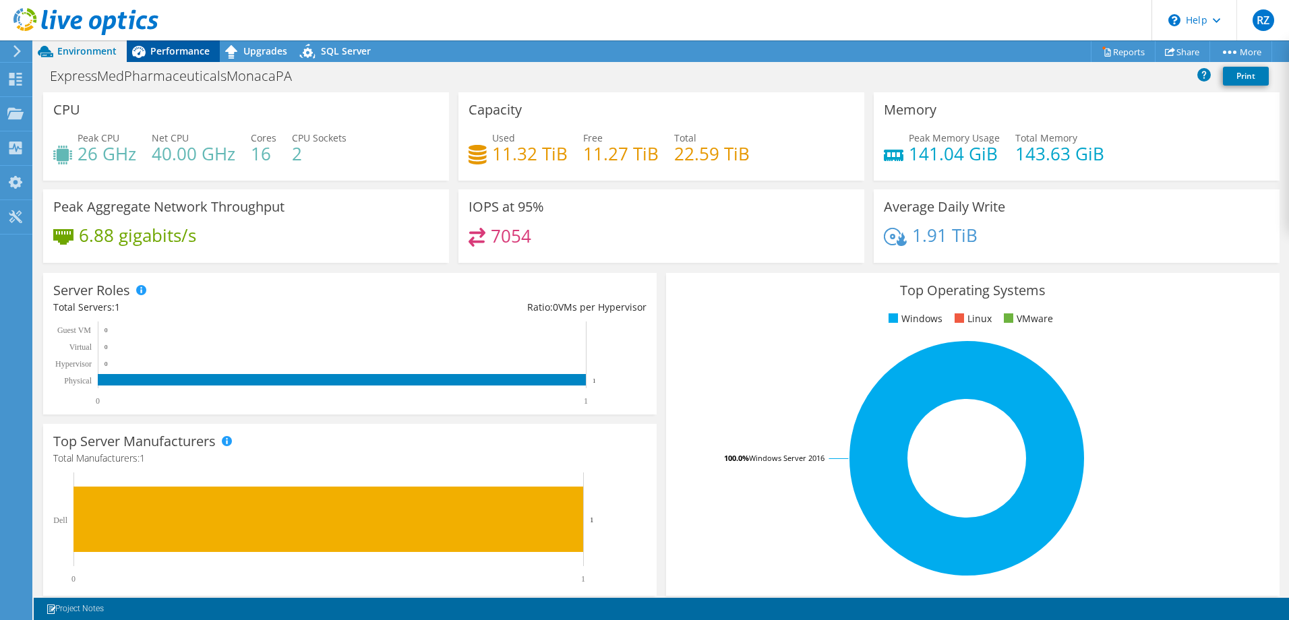
click at [169, 53] on span "Performance" at bounding box center [179, 50] width 59 height 13
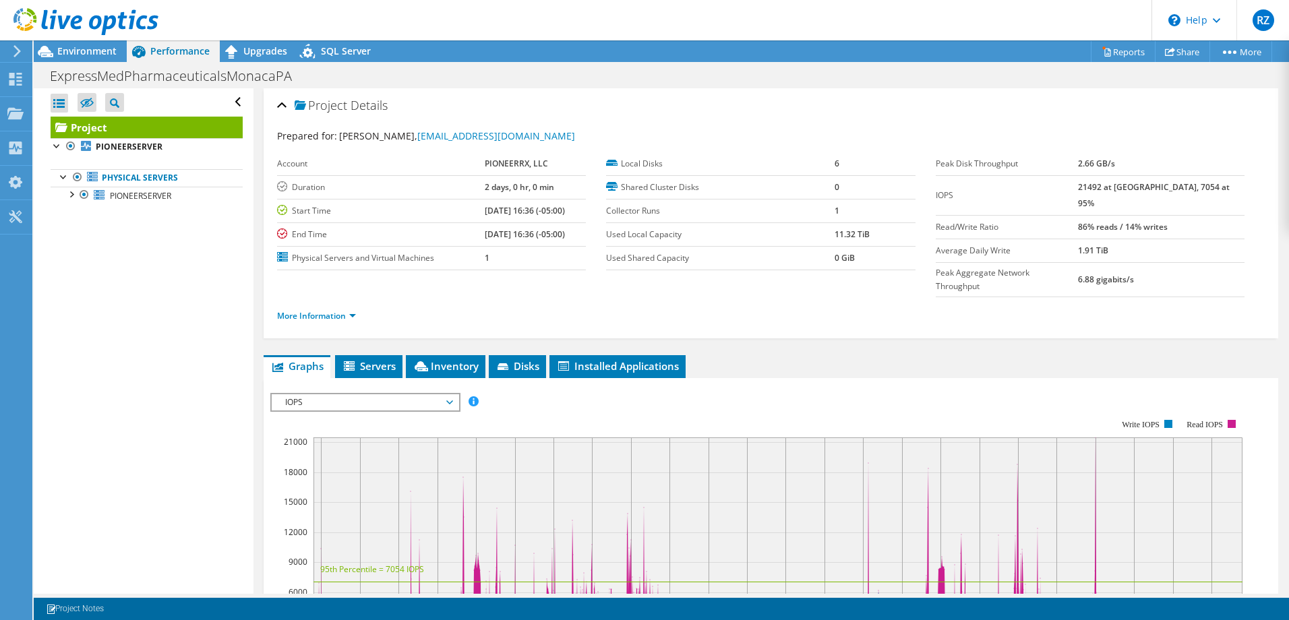
click at [352, 394] on span "IOPS" at bounding box center [364, 402] width 173 height 16
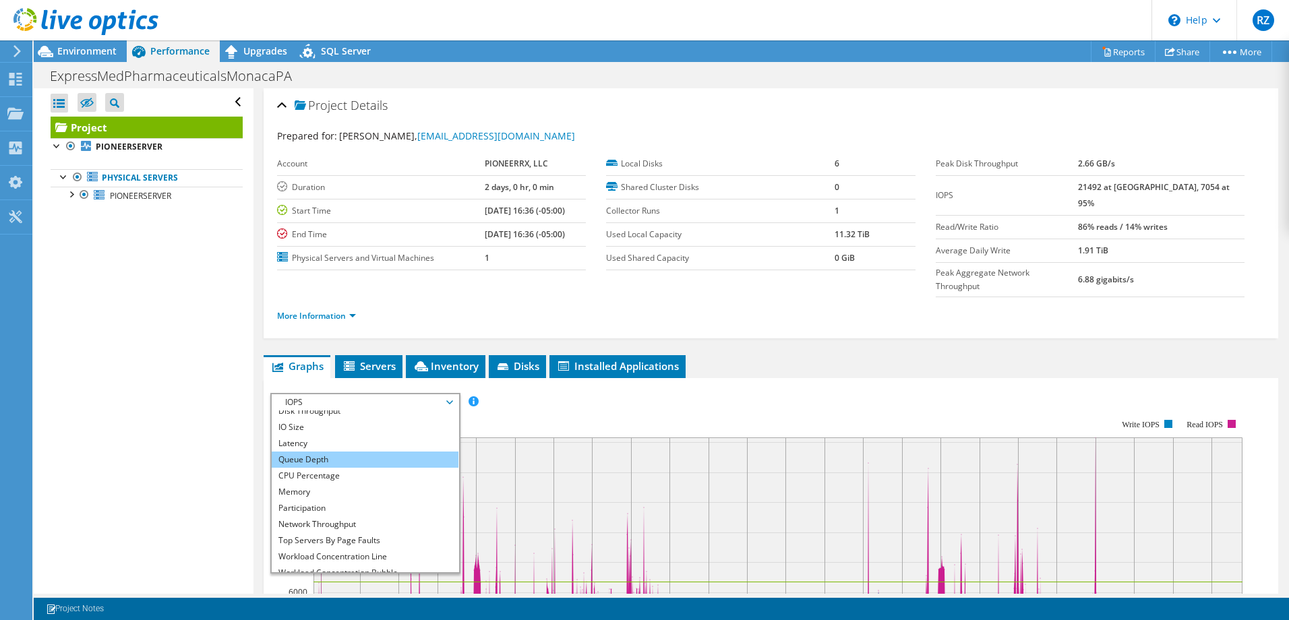
scroll to position [49, 0]
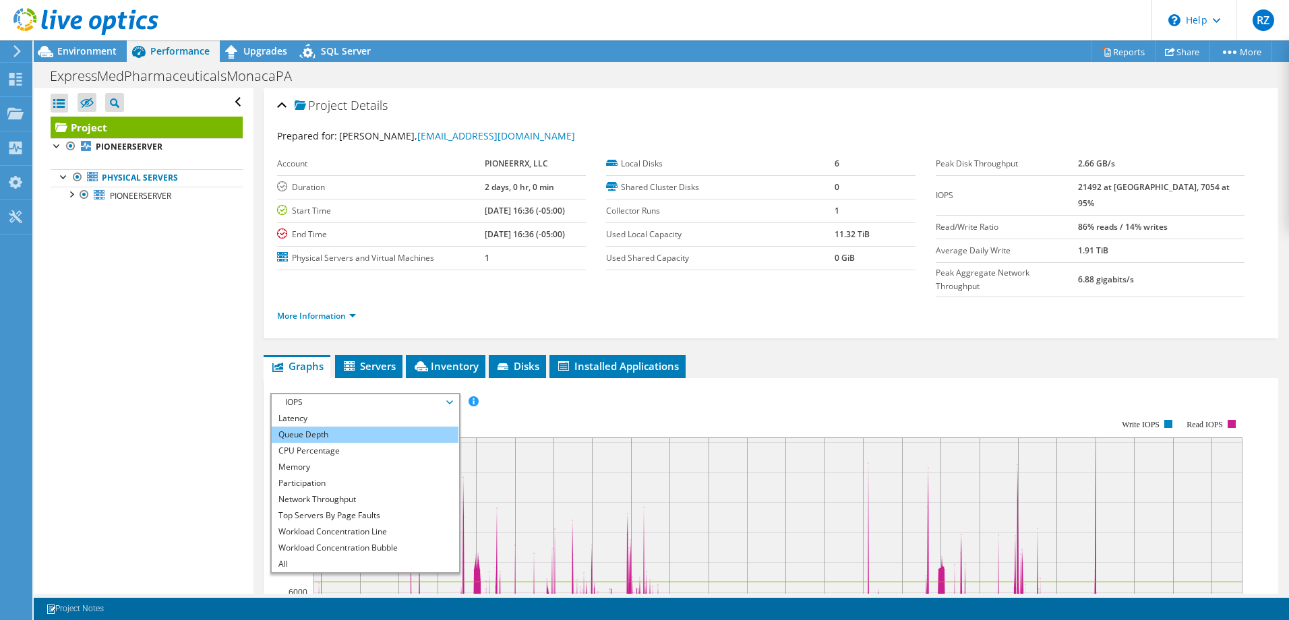
click at [364, 427] on li "Queue Depth" at bounding box center [365, 435] width 187 height 16
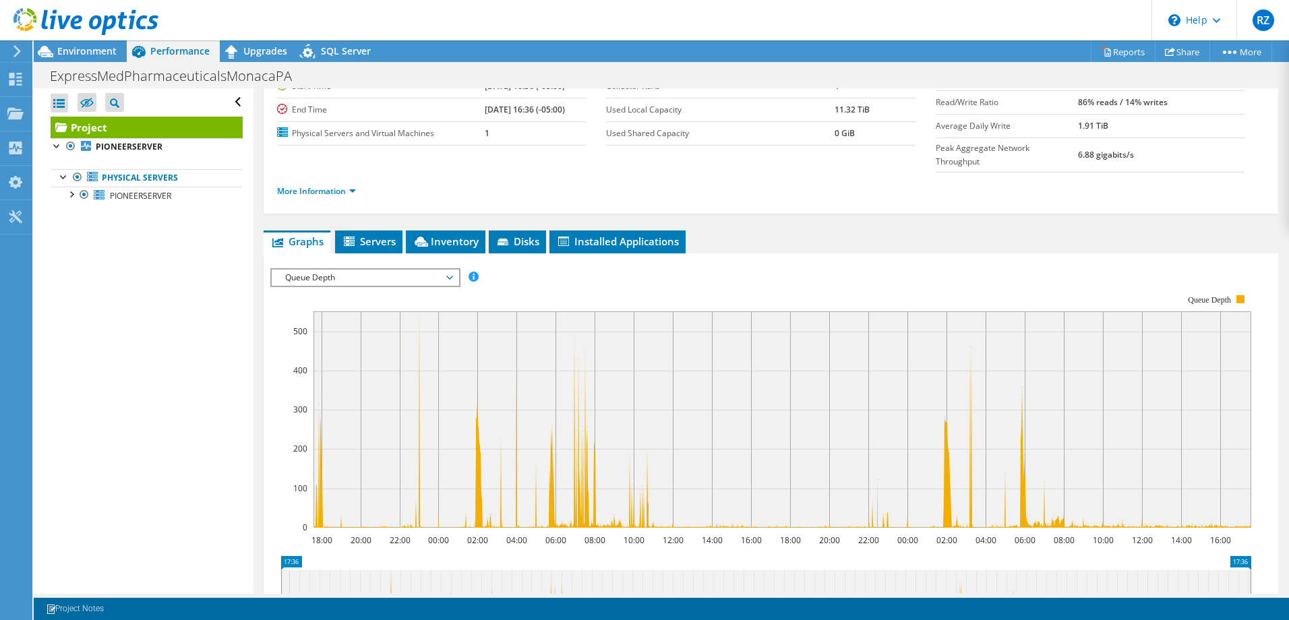
scroll to position [135, 0]
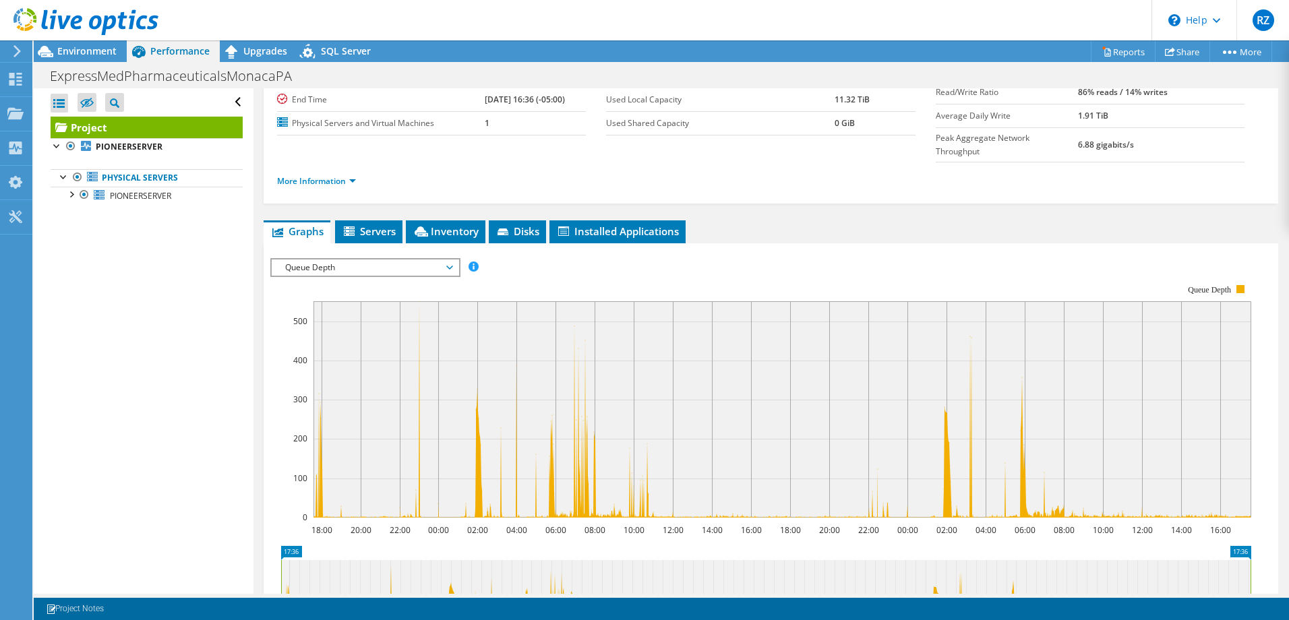
click at [586, 467] on icon at bounding box center [782, 409] width 938 height 216
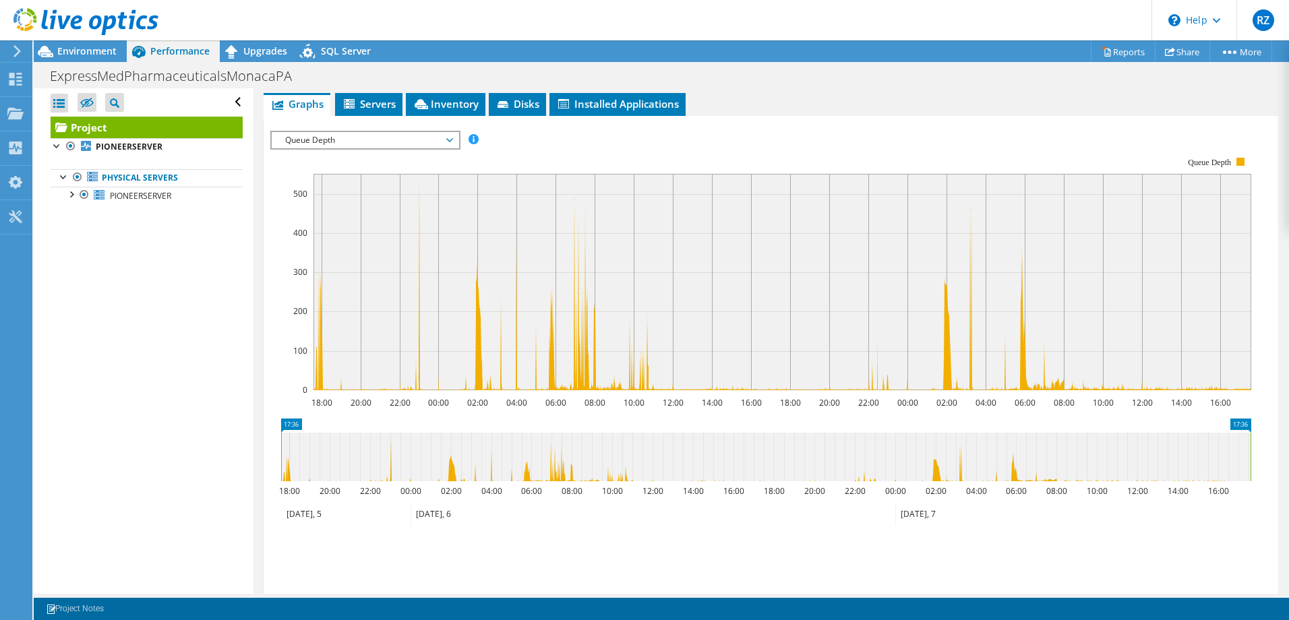
scroll to position [270, 0]
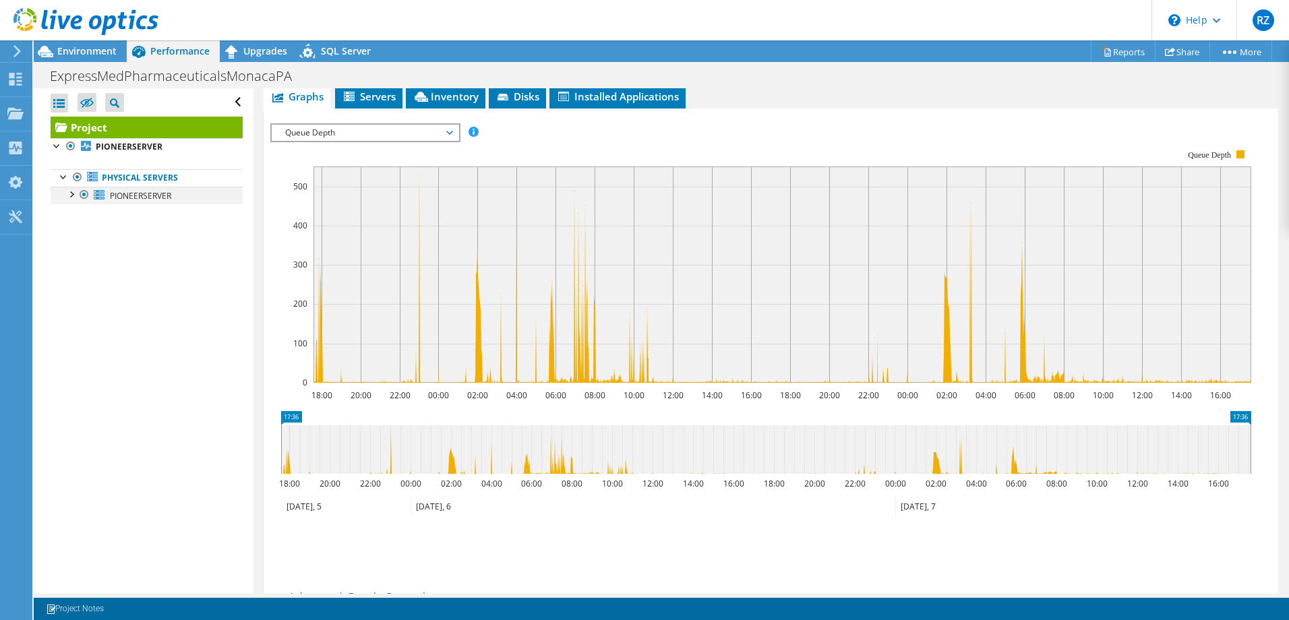
click at [73, 195] on div at bounding box center [70, 193] width 13 height 13
click at [75, 317] on div at bounding box center [77, 316] width 13 height 13
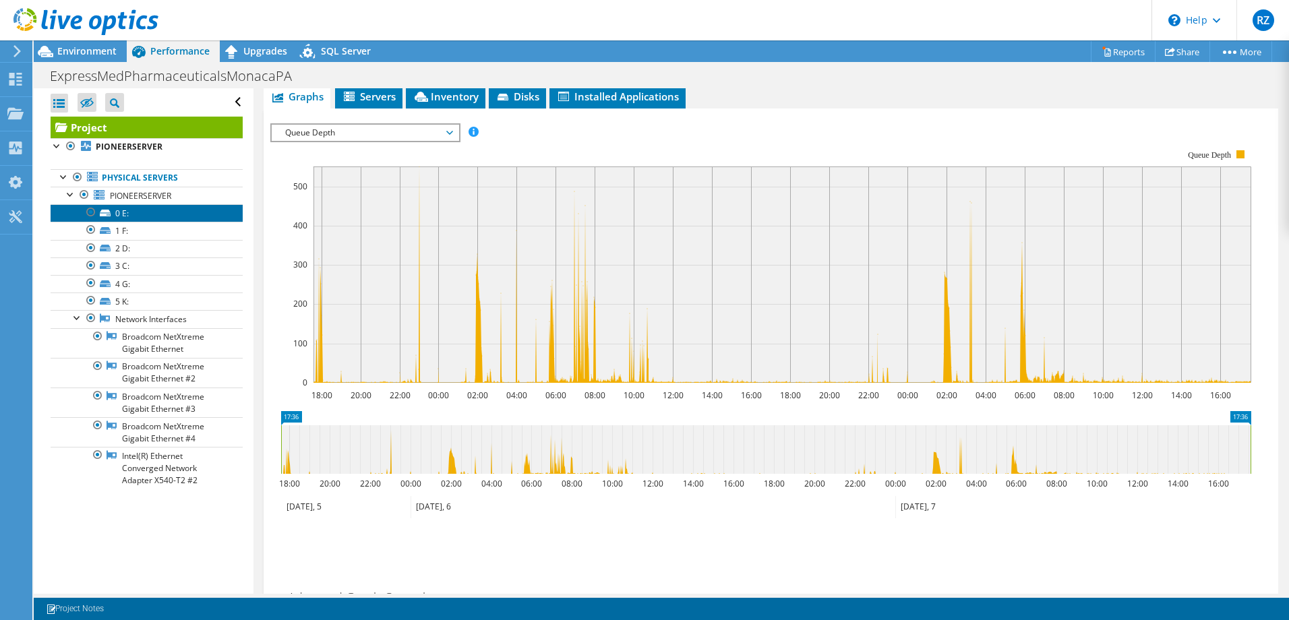
click at [132, 209] on link "0 E:" at bounding box center [147, 213] width 192 height 18
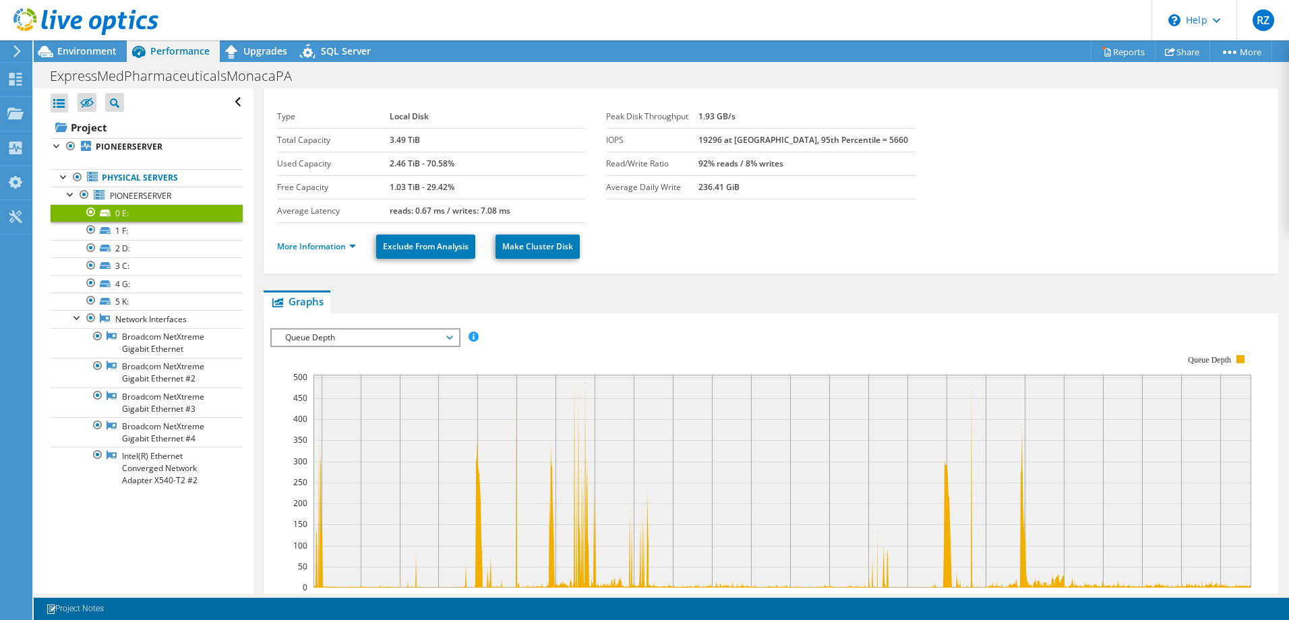
scroll to position [0, 0]
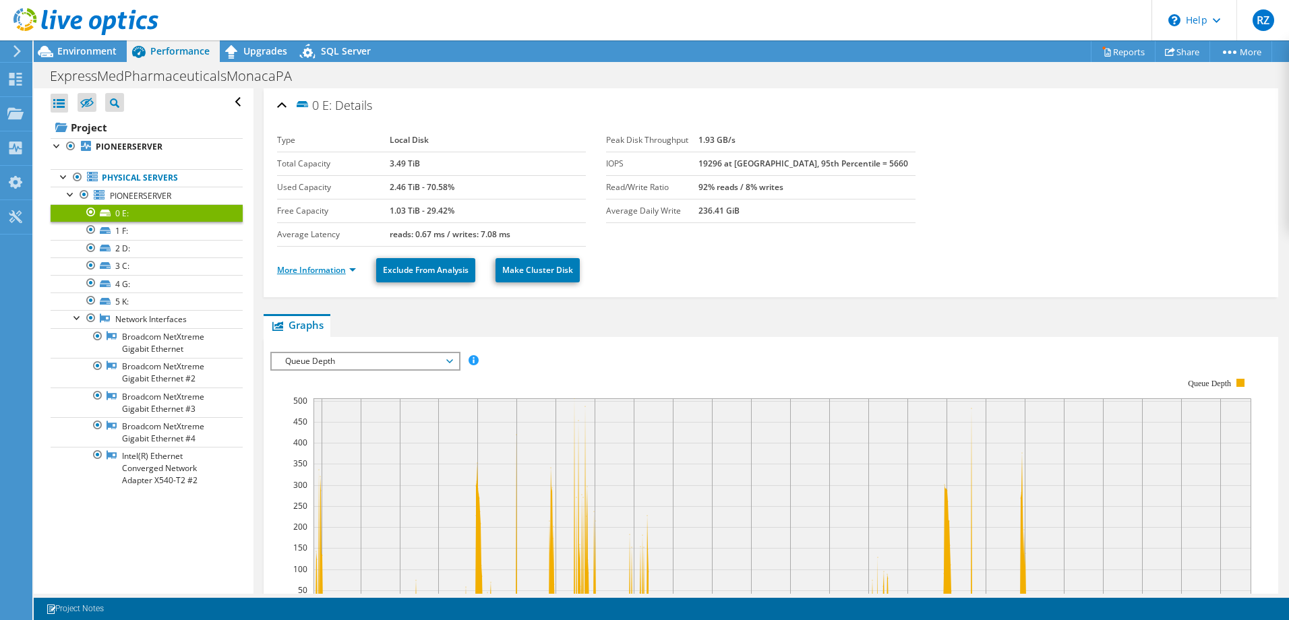
click at [333, 265] on link "More Information" at bounding box center [316, 269] width 79 height 11
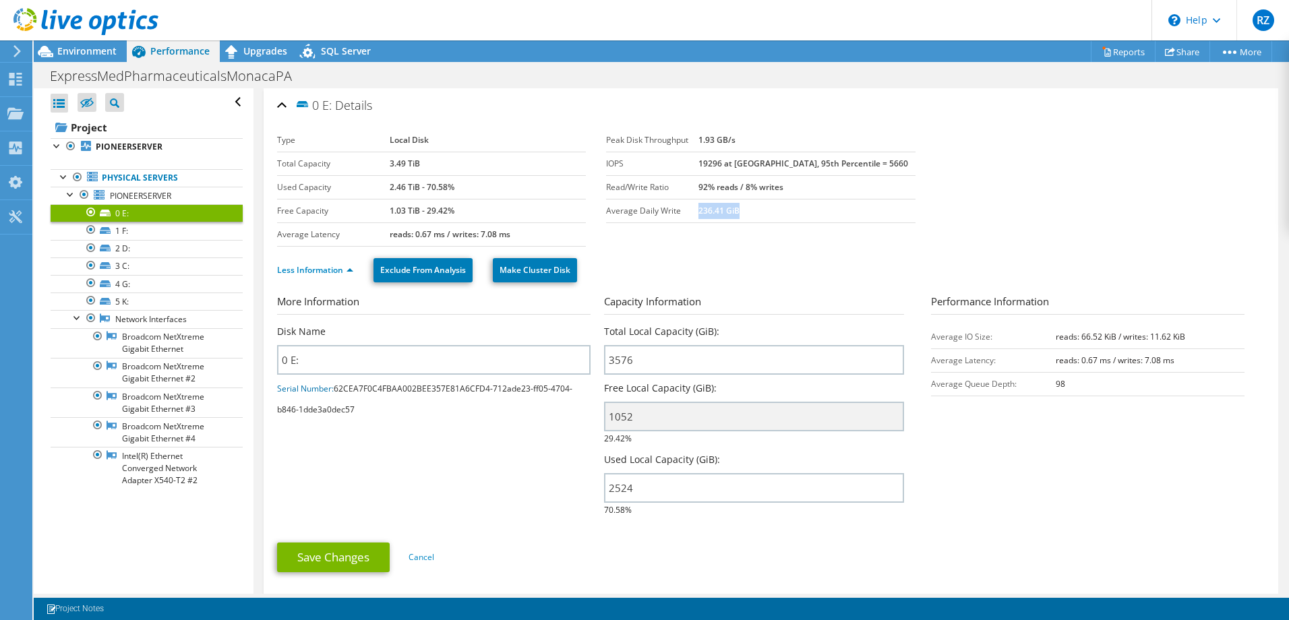
drag, startPoint x: 721, startPoint y: 212, endPoint x: 774, endPoint y: 213, distance: 53.3
click at [774, 213] on td "236.41 GiB" at bounding box center [806, 211] width 217 height 24
copy b "236.41 GiB"
click at [835, 294] on h3 "Capacity Information" at bounding box center [754, 304] width 300 height 21
click at [326, 274] on link "Less Information" at bounding box center [315, 269] width 76 height 11
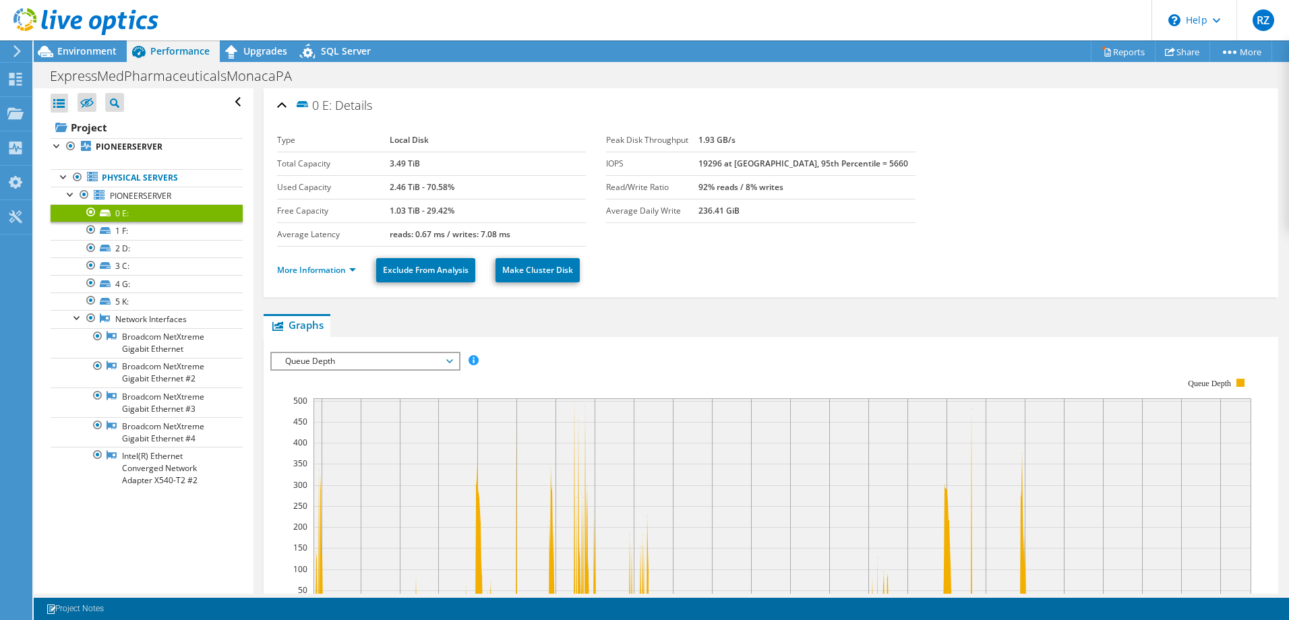
click at [1111, 388] on rect at bounding box center [760, 495] width 981 height 270
click at [371, 350] on div "IOPS Disk Throughput IO Size Latency Queue Depth CPU Percentage Memory Page Fau…" at bounding box center [770, 578] width 1001 height 467
click at [349, 365] on span "Queue Depth" at bounding box center [364, 361] width 173 height 16
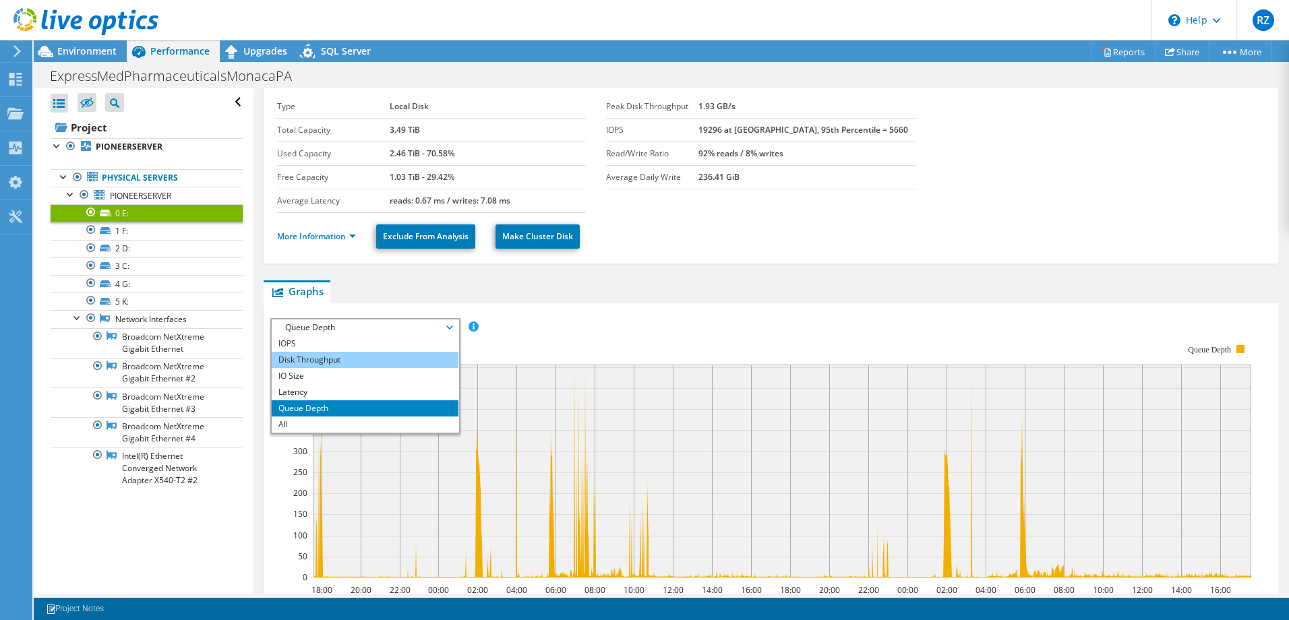
scroll to position [67, 0]
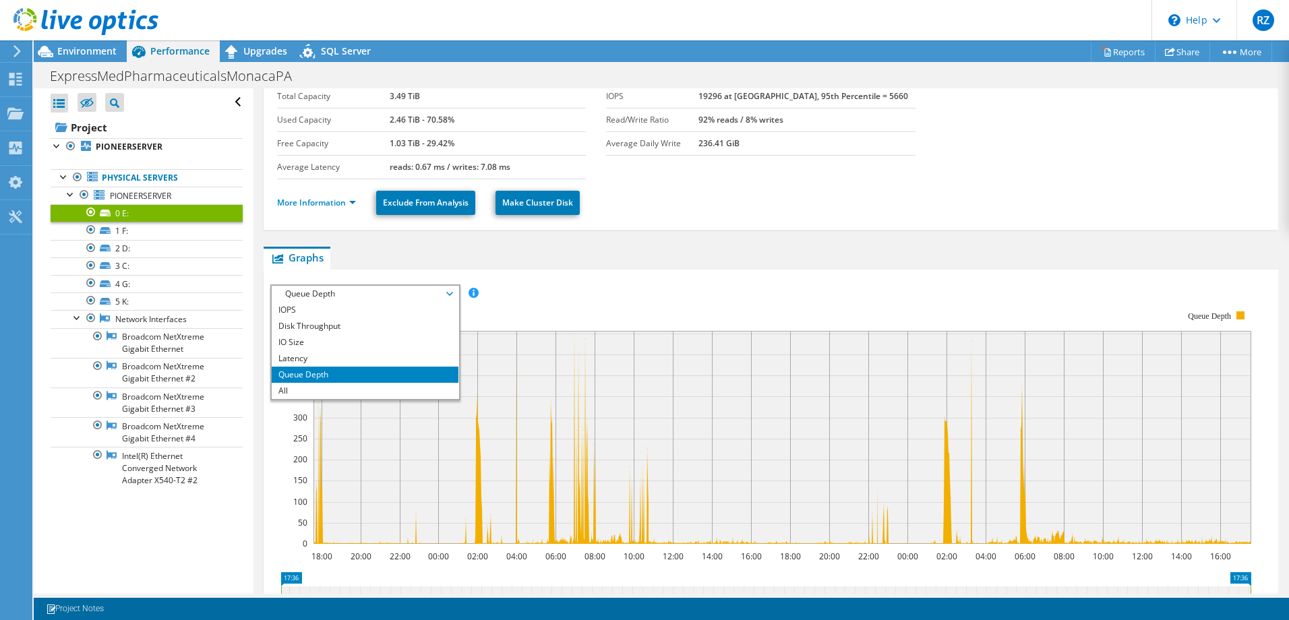
click at [798, 280] on div "IOPS Disk Throughput IO Size Latency Queue Depth CPU Percentage Memory Page Fau…" at bounding box center [770, 511] width 1001 height 467
